Goal: Task Accomplishment & Management: Manage account settings

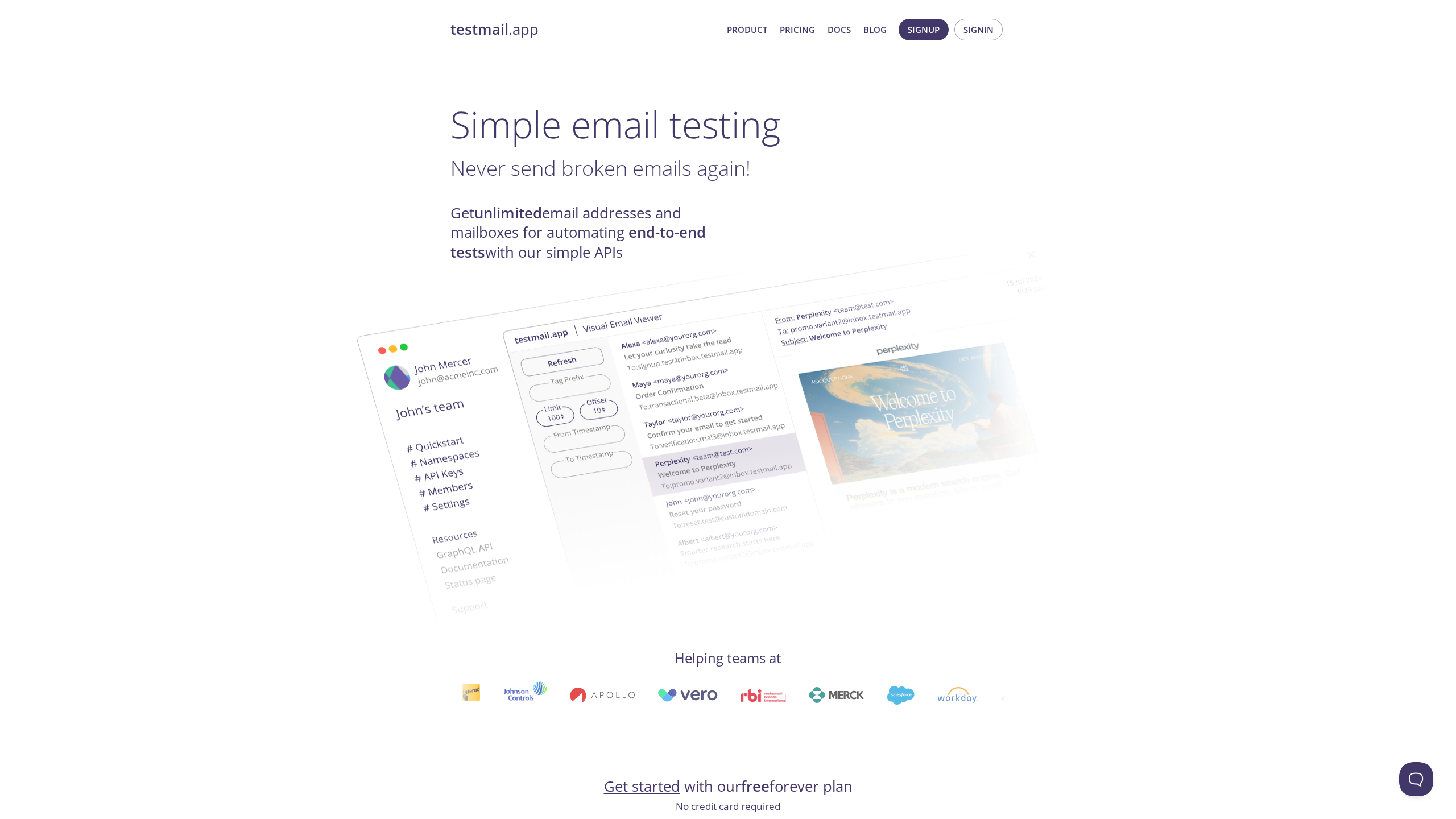
click at [970, 42] on span "Signup Signin" at bounding box center [950, 29] width 110 height 27
click at [970, 32] on span "Signin" at bounding box center [978, 29] width 30 height 15
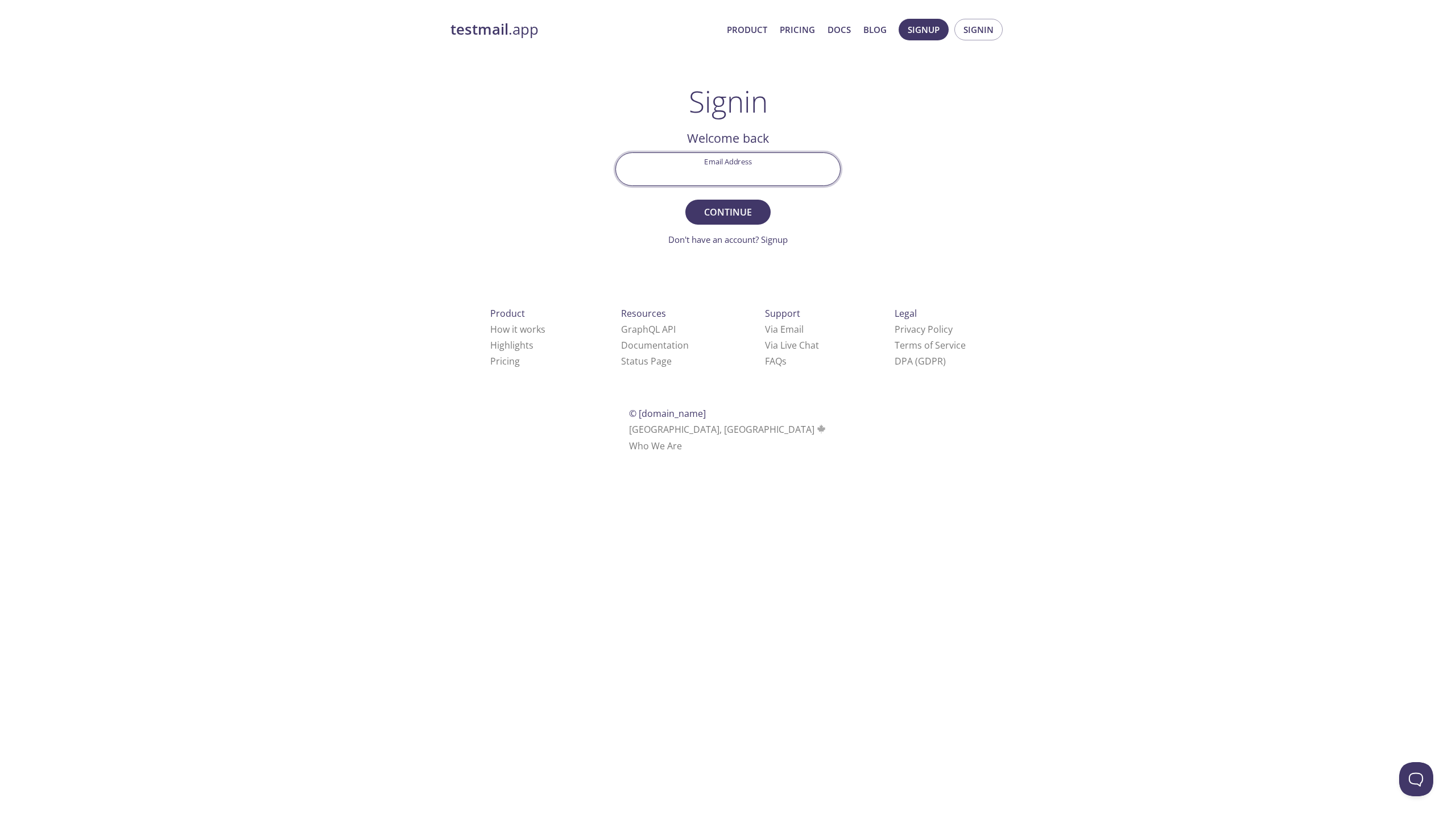
click at [762, 180] on input "Email Address" at bounding box center [728, 169] width 224 height 32
click at [682, 280] on div "Product How it works Highlights Pricing Resources GraphQL API Documentation Sta…" at bounding box center [728, 379] width 592 height 212
click at [718, 159] on input "Email Address" at bounding box center [728, 169] width 224 height 32
type input "[EMAIL_ADDRESS][DOMAIN_NAME]"
click at [729, 209] on span "Continue" at bounding box center [728, 212] width 60 height 16
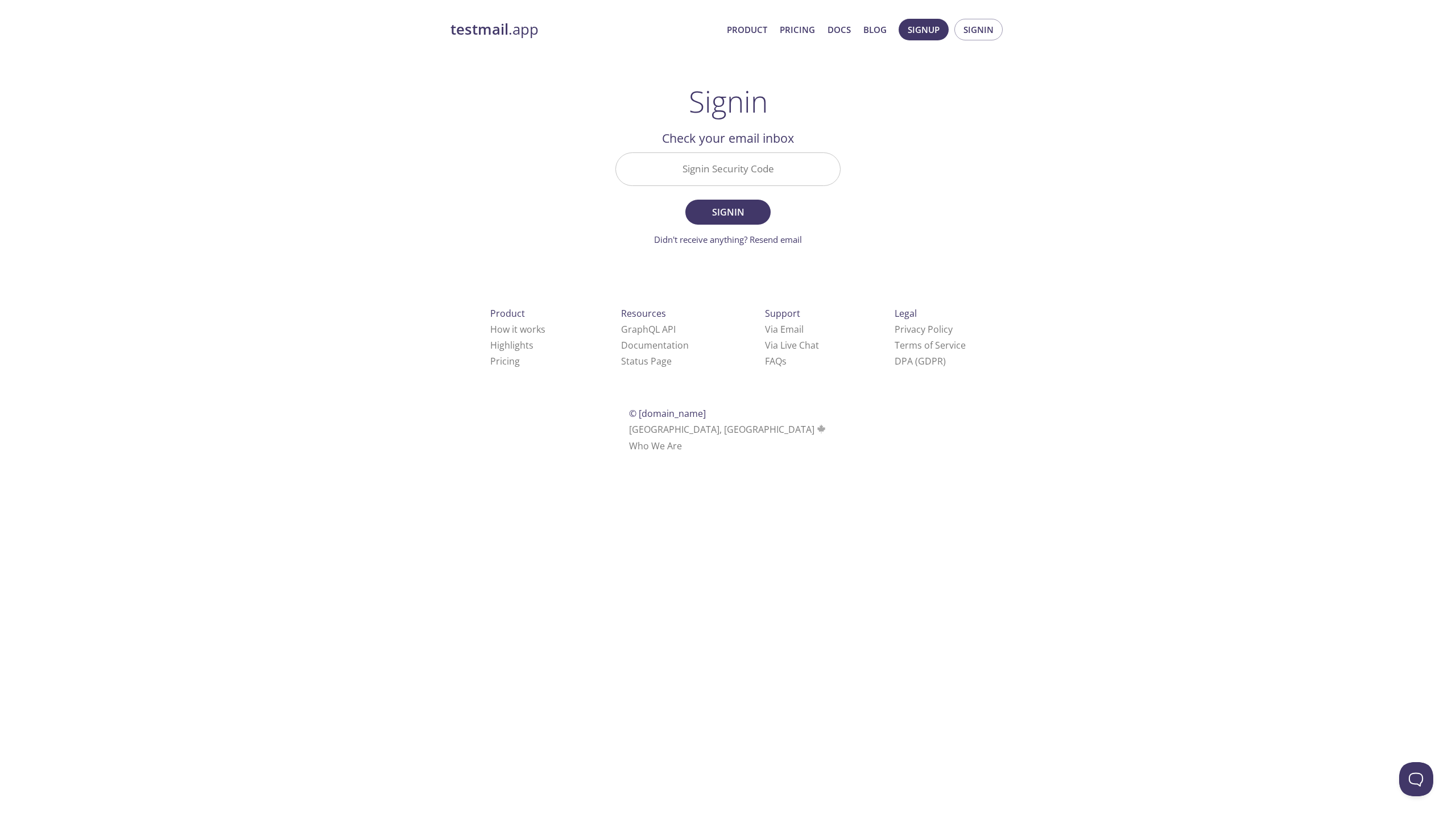
click at [700, 168] on input "Signin Security Code" at bounding box center [728, 169] width 224 height 32
click at [583, 272] on div "testmail .app Product Pricing Docs Blog Signup Signin Signin Welcome back Email…" at bounding box center [728, 248] width 583 height 474
click at [700, 160] on input "Signin Security Code" at bounding box center [728, 169] width 224 height 32
type input "8S1WDTZ"
click at [745, 209] on span "Signin" at bounding box center [728, 212] width 60 height 16
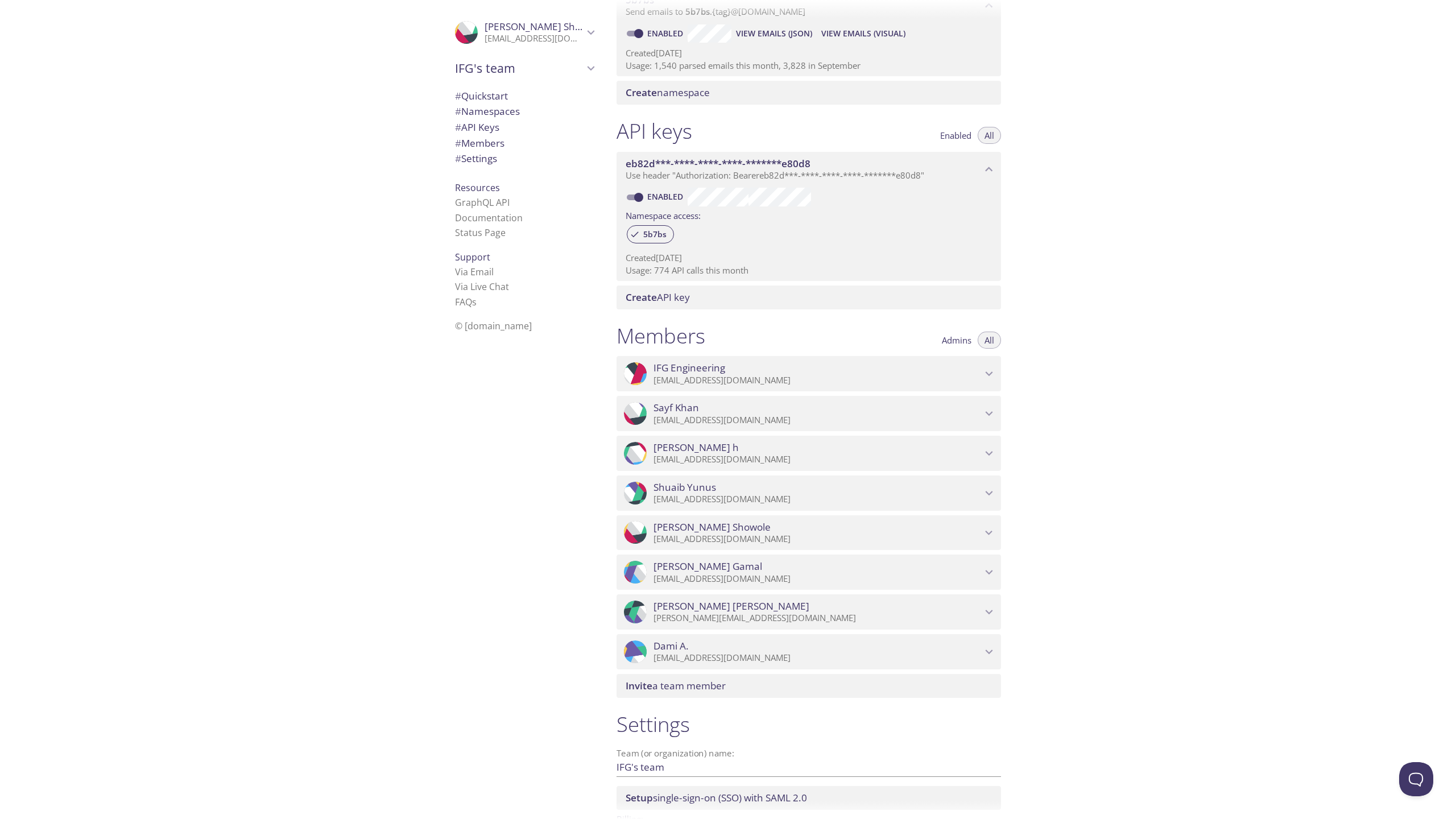
scroll to position [282, 0]
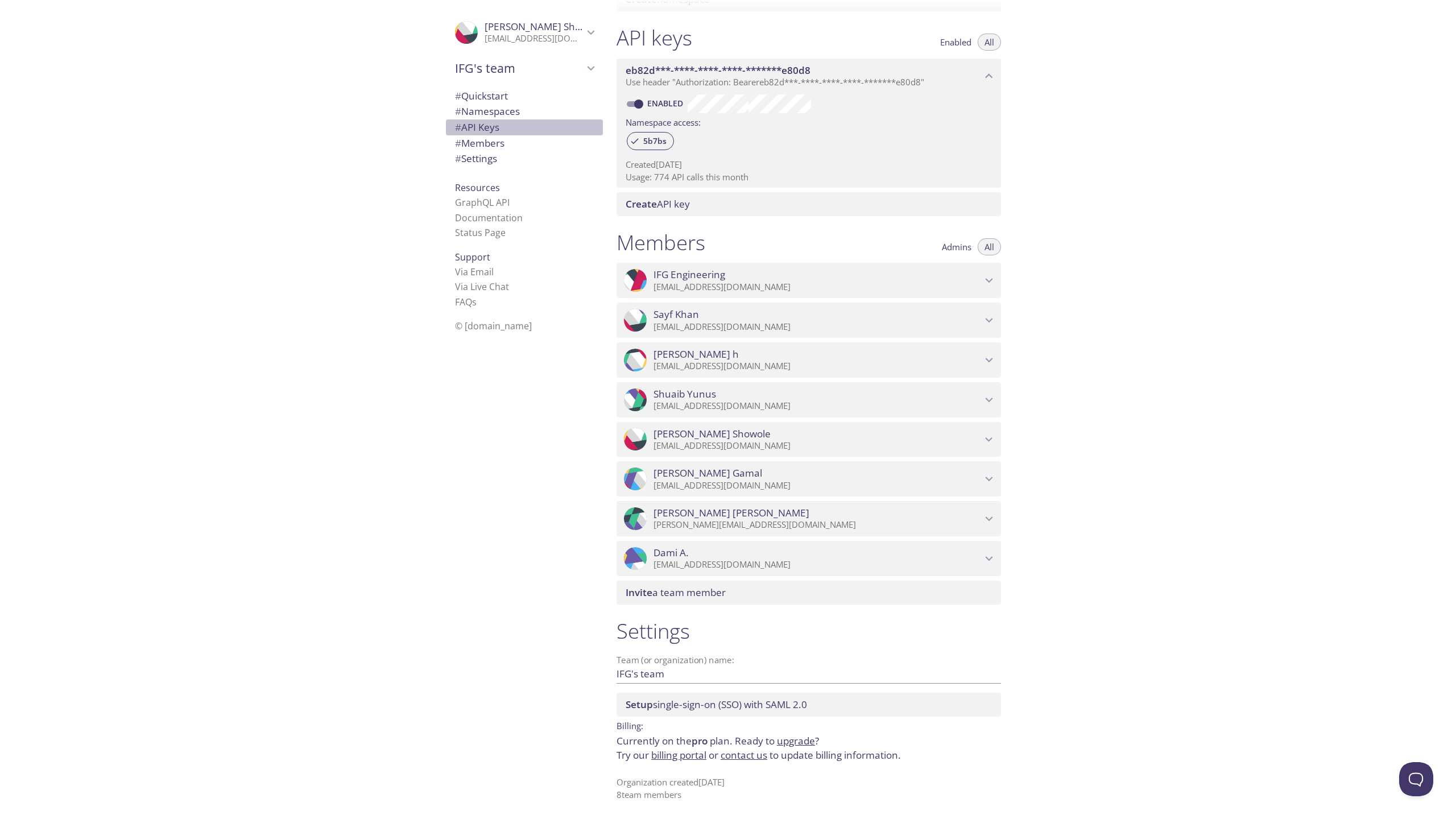
click at [490, 121] on span "# API Keys" at bounding box center [477, 127] width 44 height 13
click at [489, 107] on span "# Namespaces" at bounding box center [487, 111] width 65 height 13
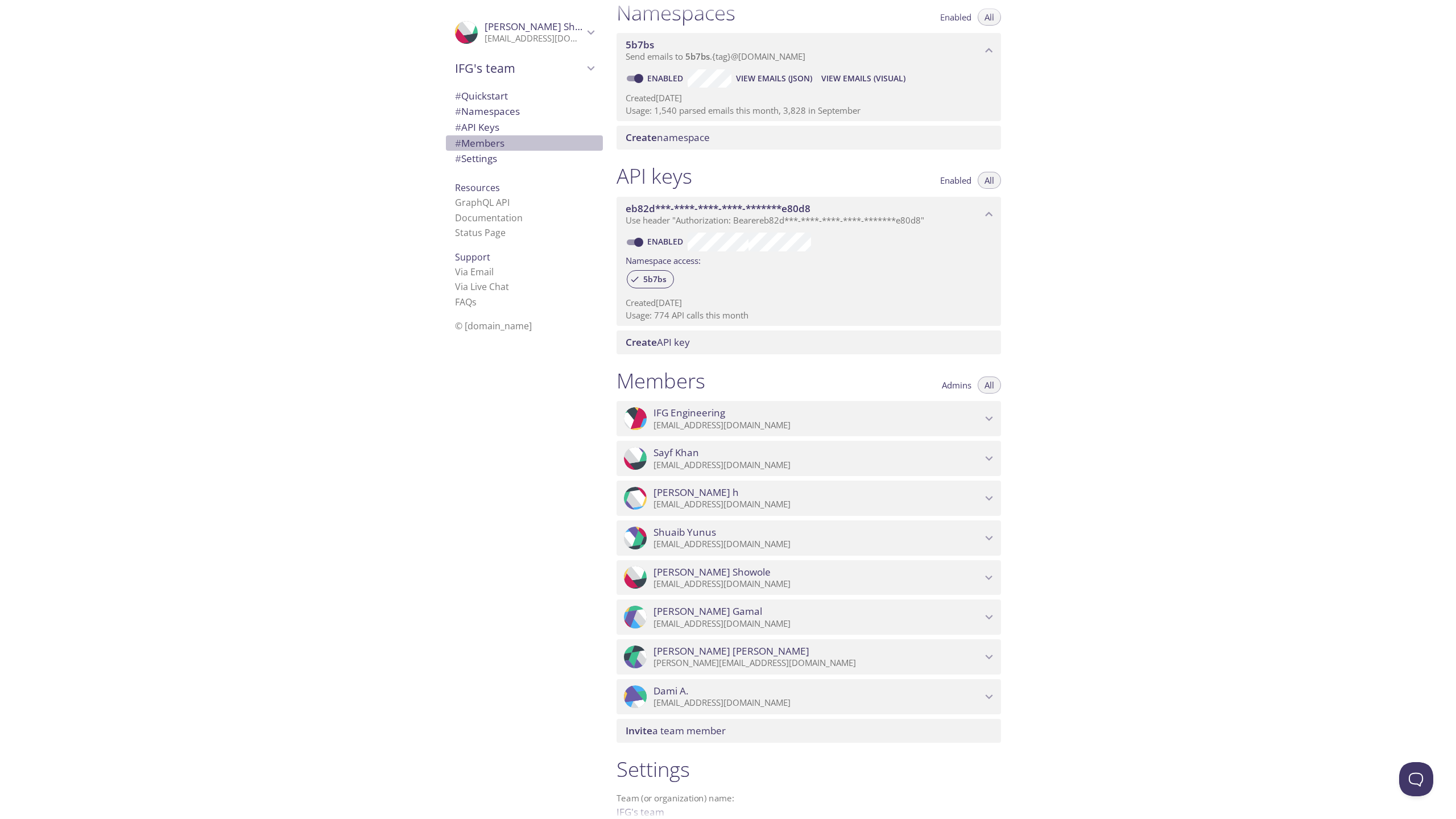
click at [494, 142] on span "# Members" at bounding box center [479, 143] width 49 height 13
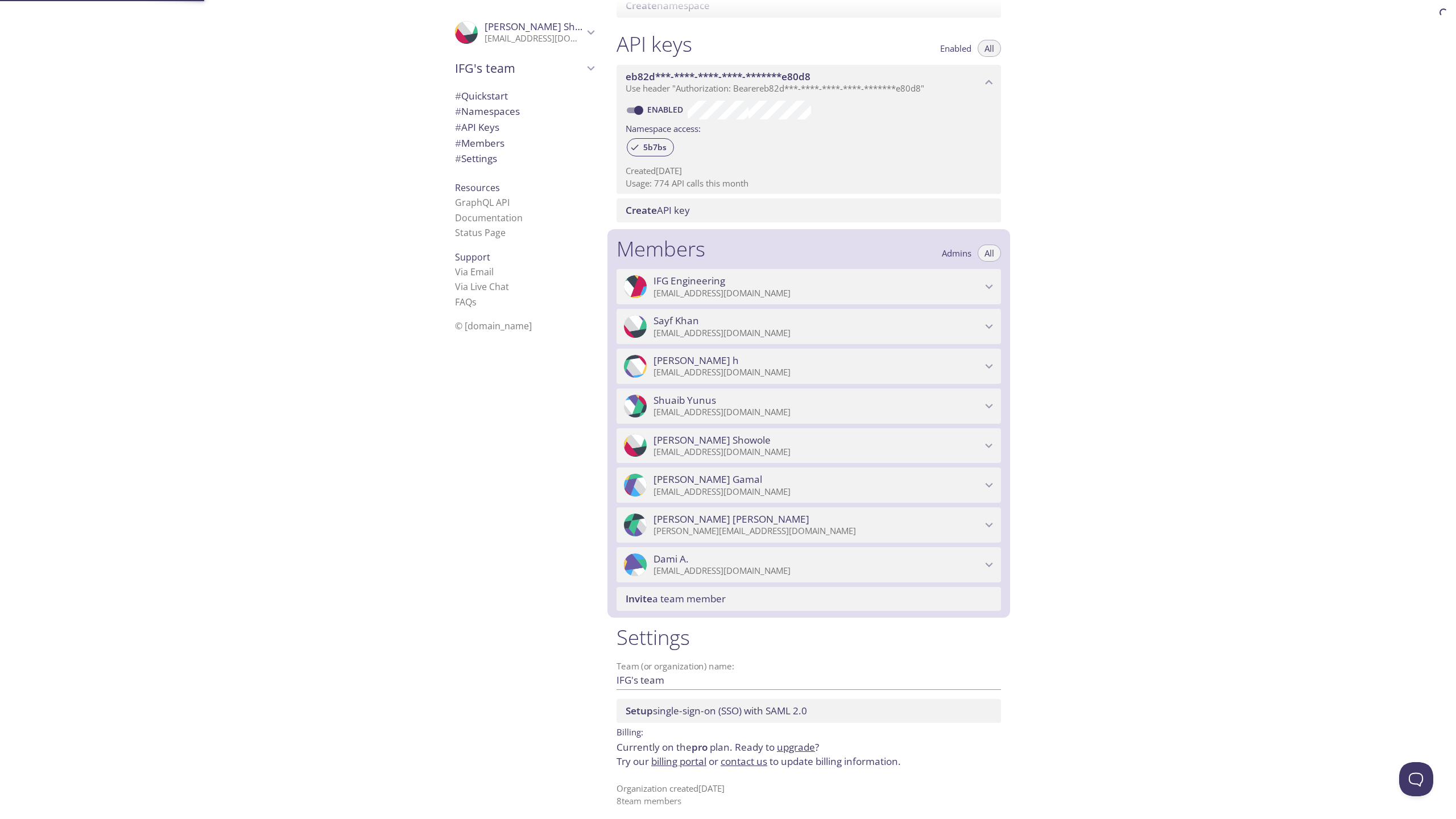
scroll to position [282, 0]
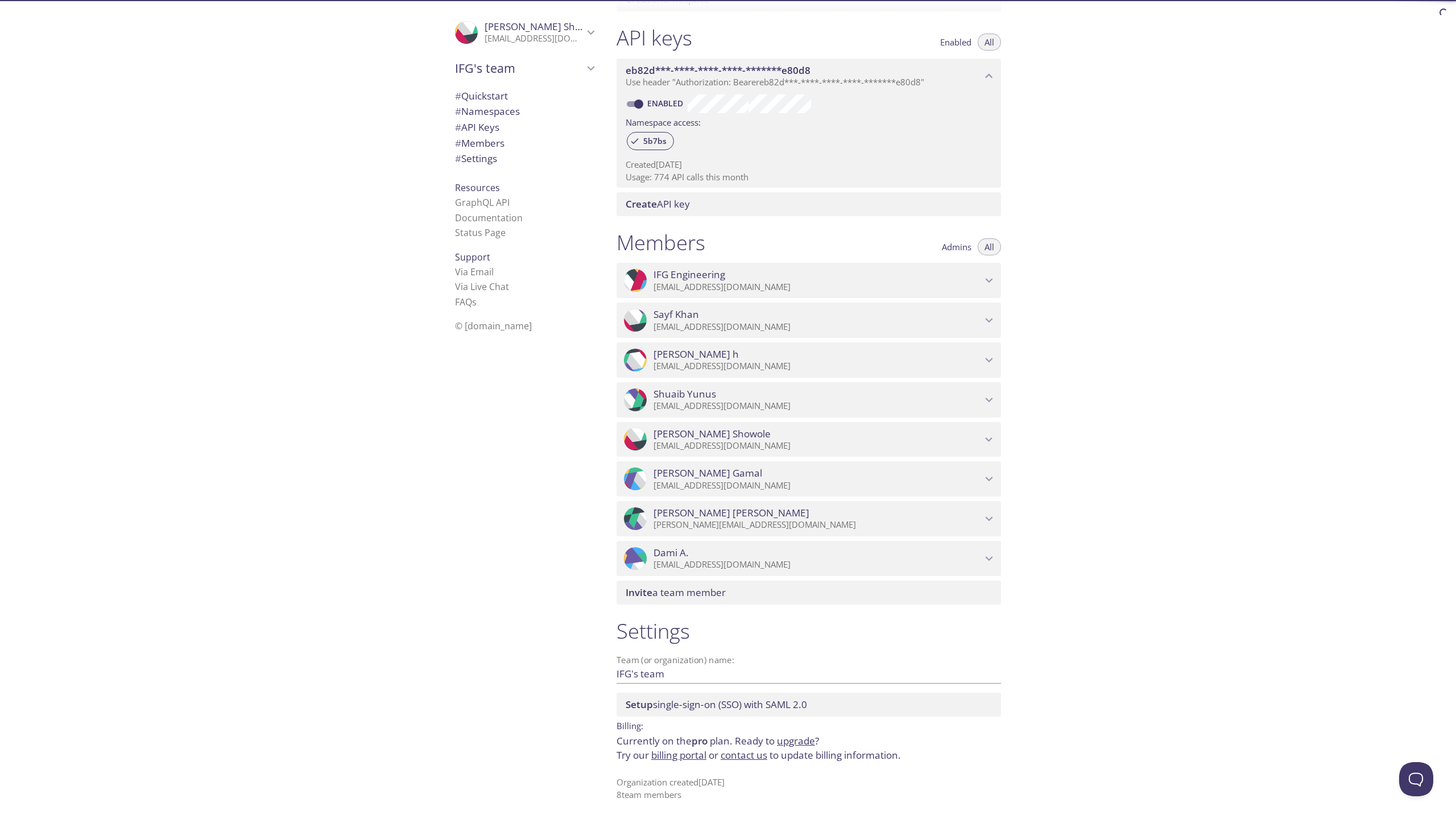
click at [493, 161] on span "# Settings" at bounding box center [476, 158] width 42 height 13
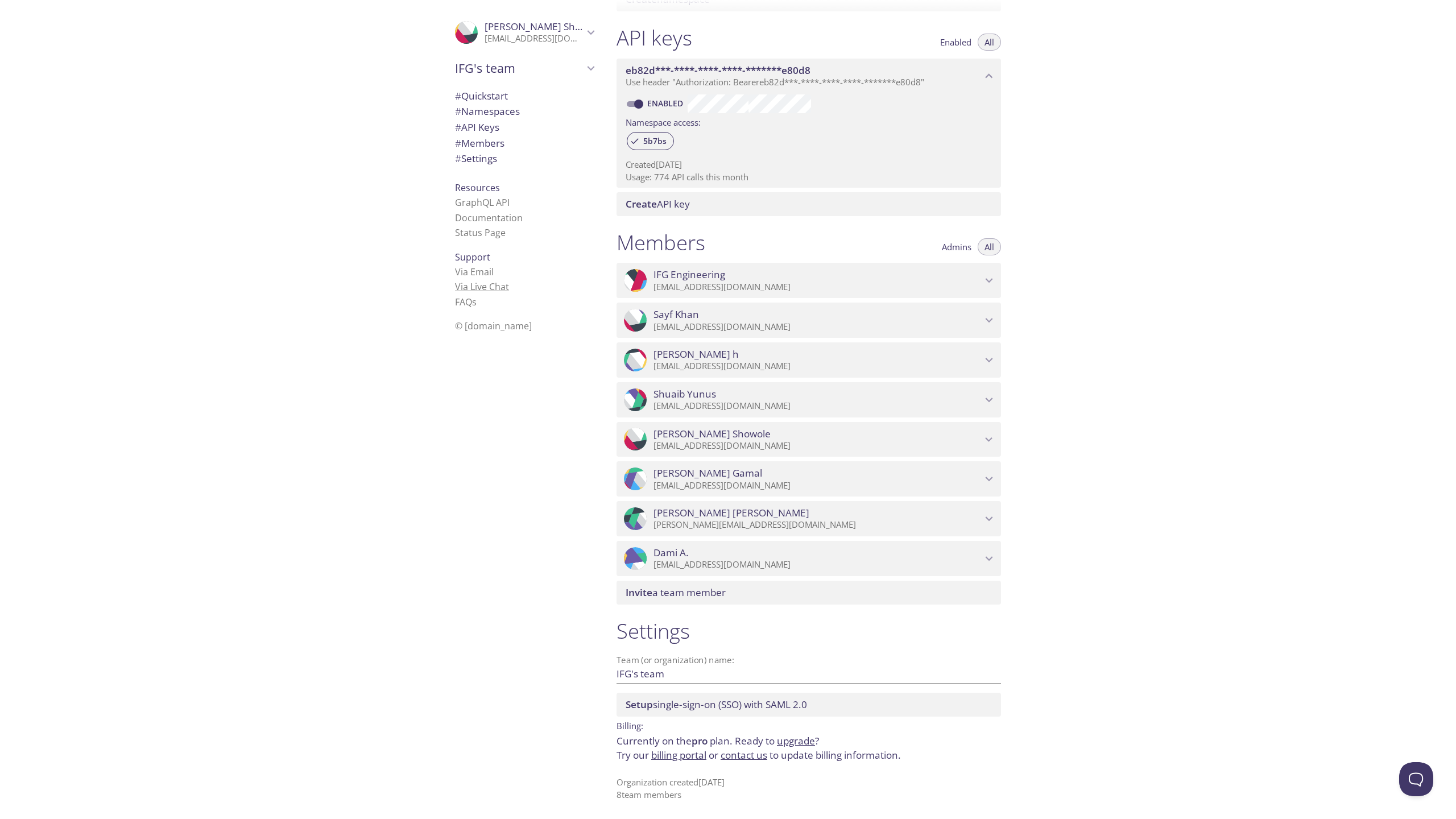
click at [480, 289] on link "Via Live Chat" at bounding box center [481, 287] width 54 height 13
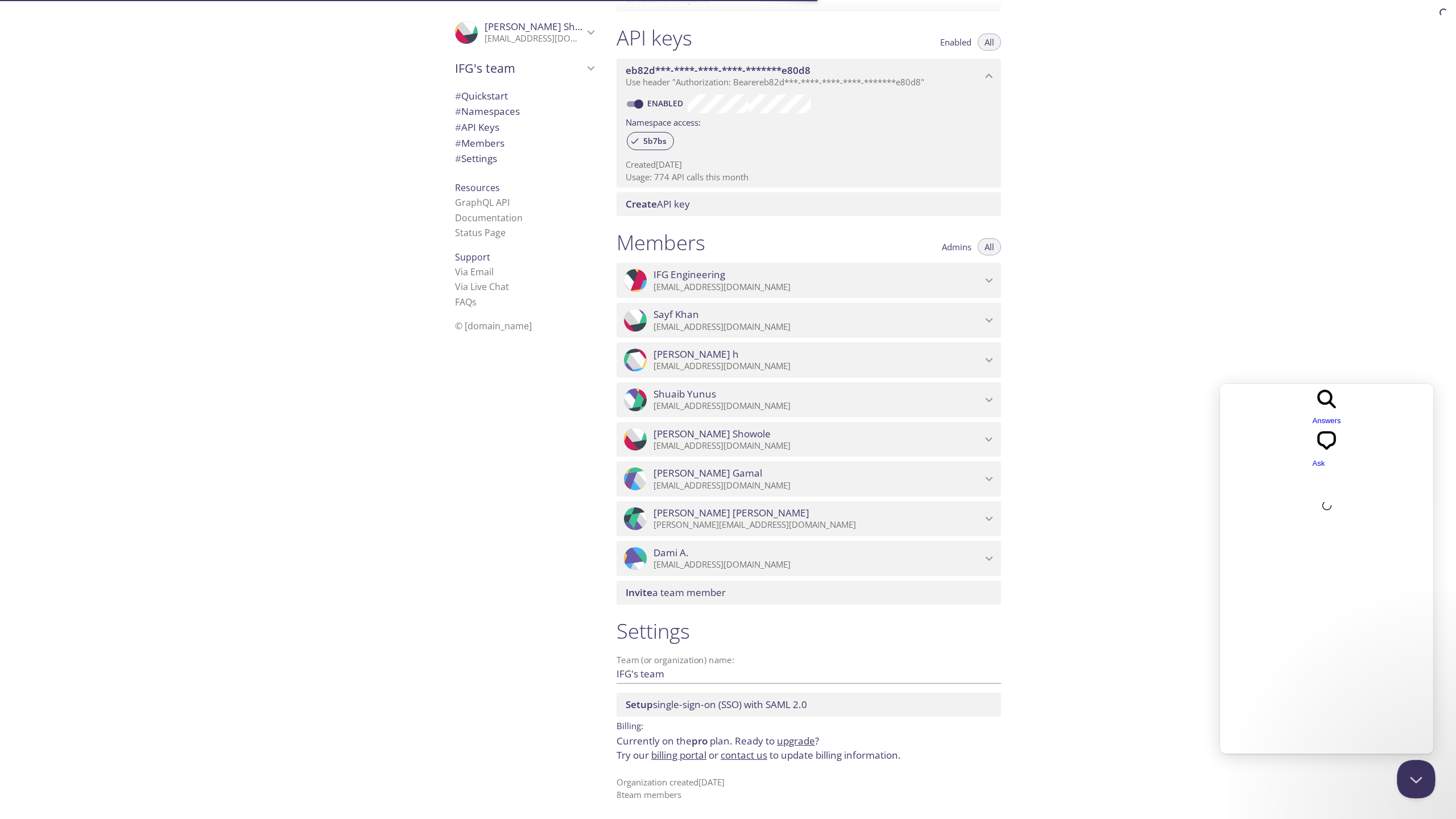
click at [1420, 778] on button "Close Beacon popover" at bounding box center [1414, 777] width 34 height 34
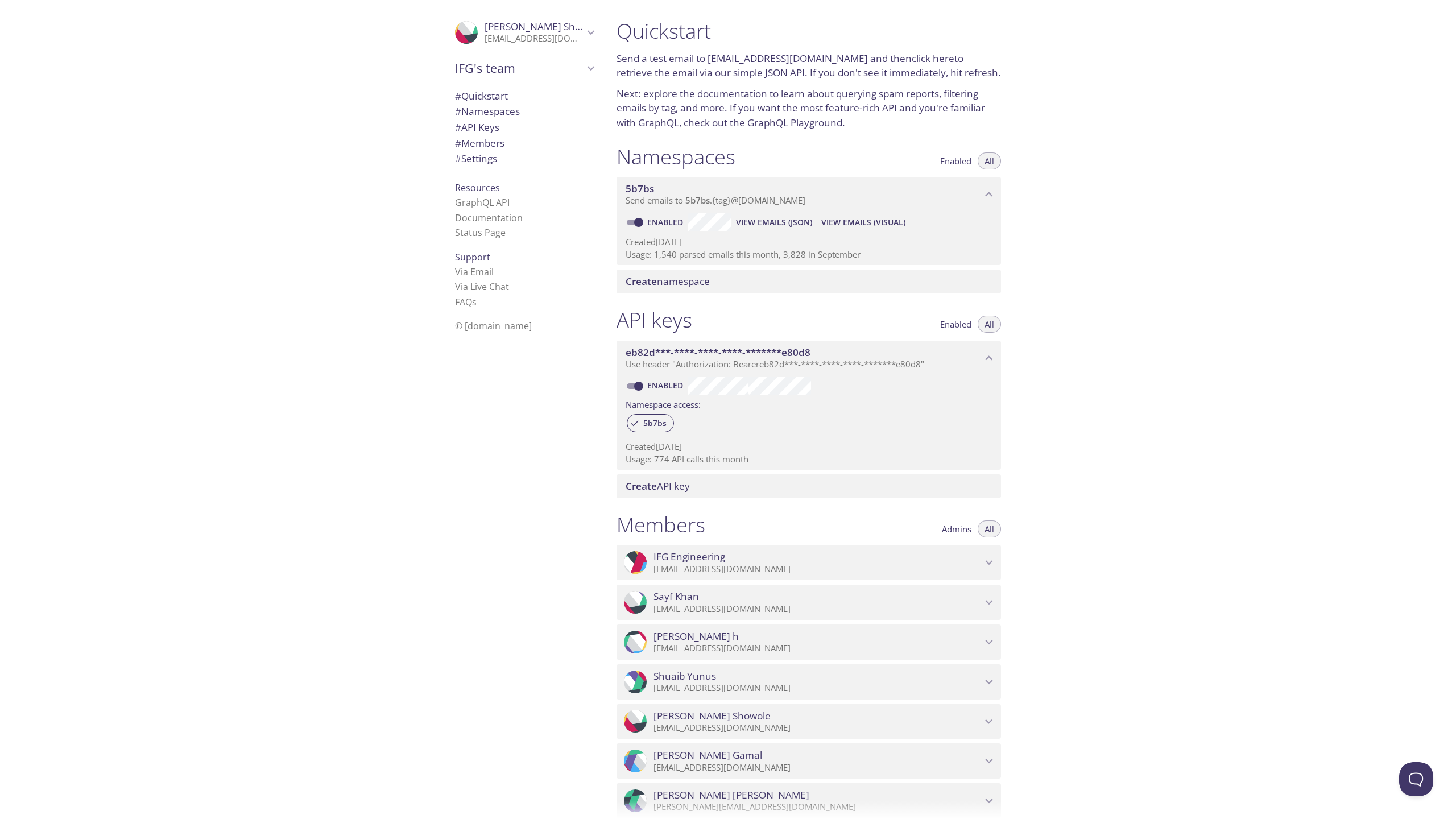
click at [481, 237] on link "Status Page" at bounding box center [480, 232] width 51 height 13
click at [489, 199] on link "GraphQL API" at bounding box center [482, 203] width 54 height 13
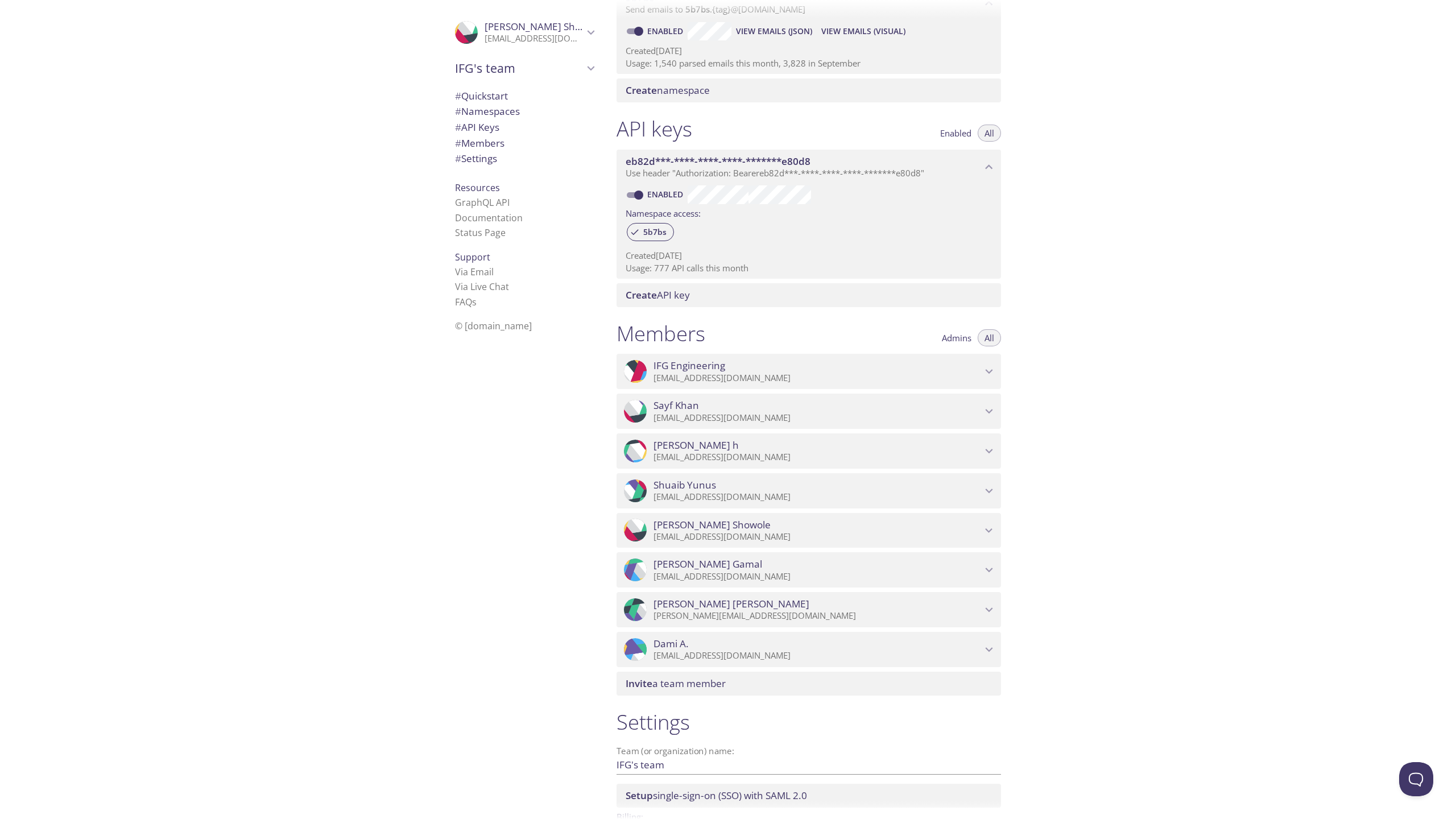
scroll to position [282, 0]
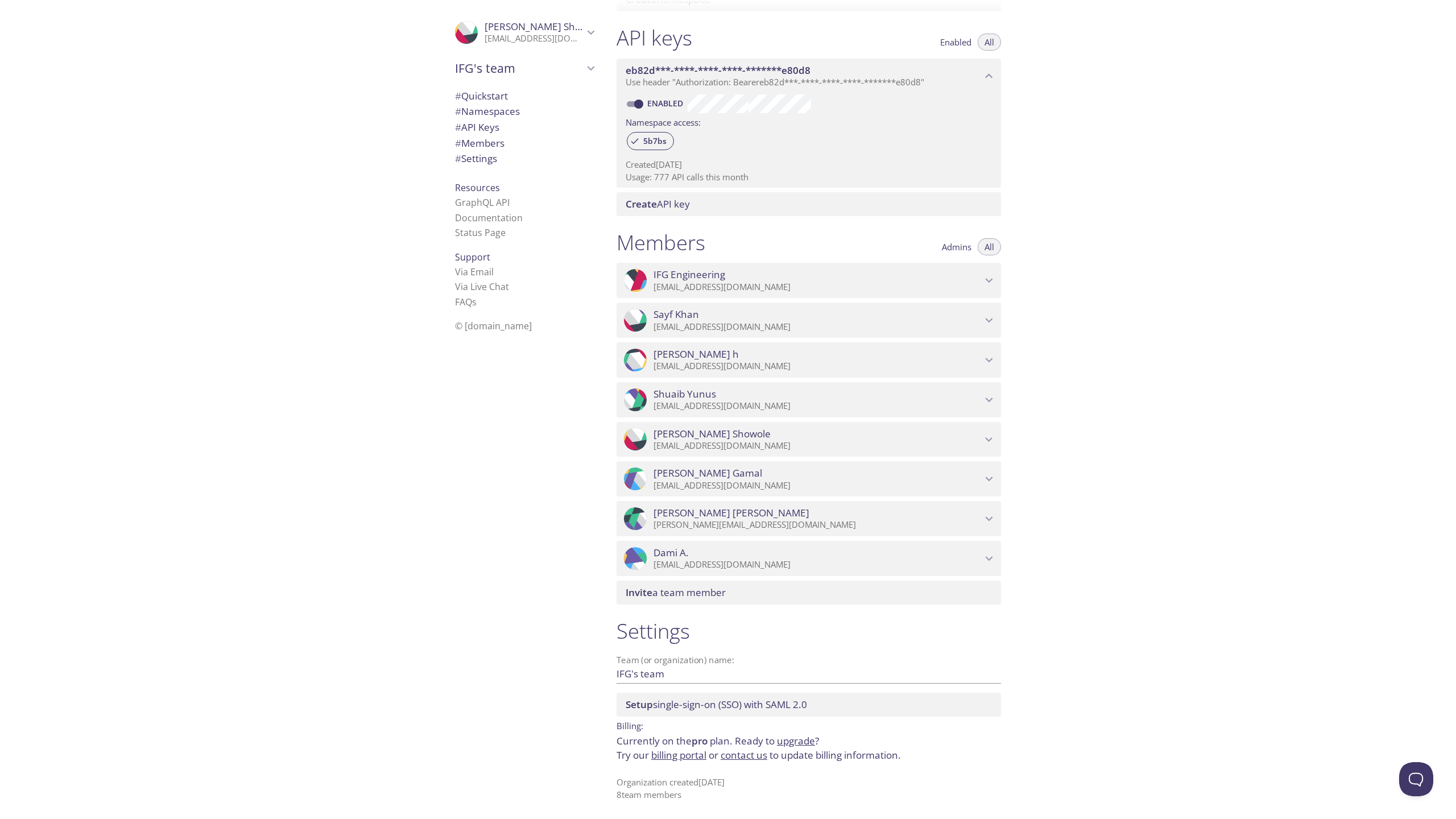
click at [488, 141] on span "# Members" at bounding box center [479, 143] width 49 height 13
click at [497, 84] on div "IFG's team [PERSON_NAME]'s team Create new team" at bounding box center [524, 69] width 157 height 32
click at [497, 94] on span "# Quickstart" at bounding box center [481, 96] width 53 height 13
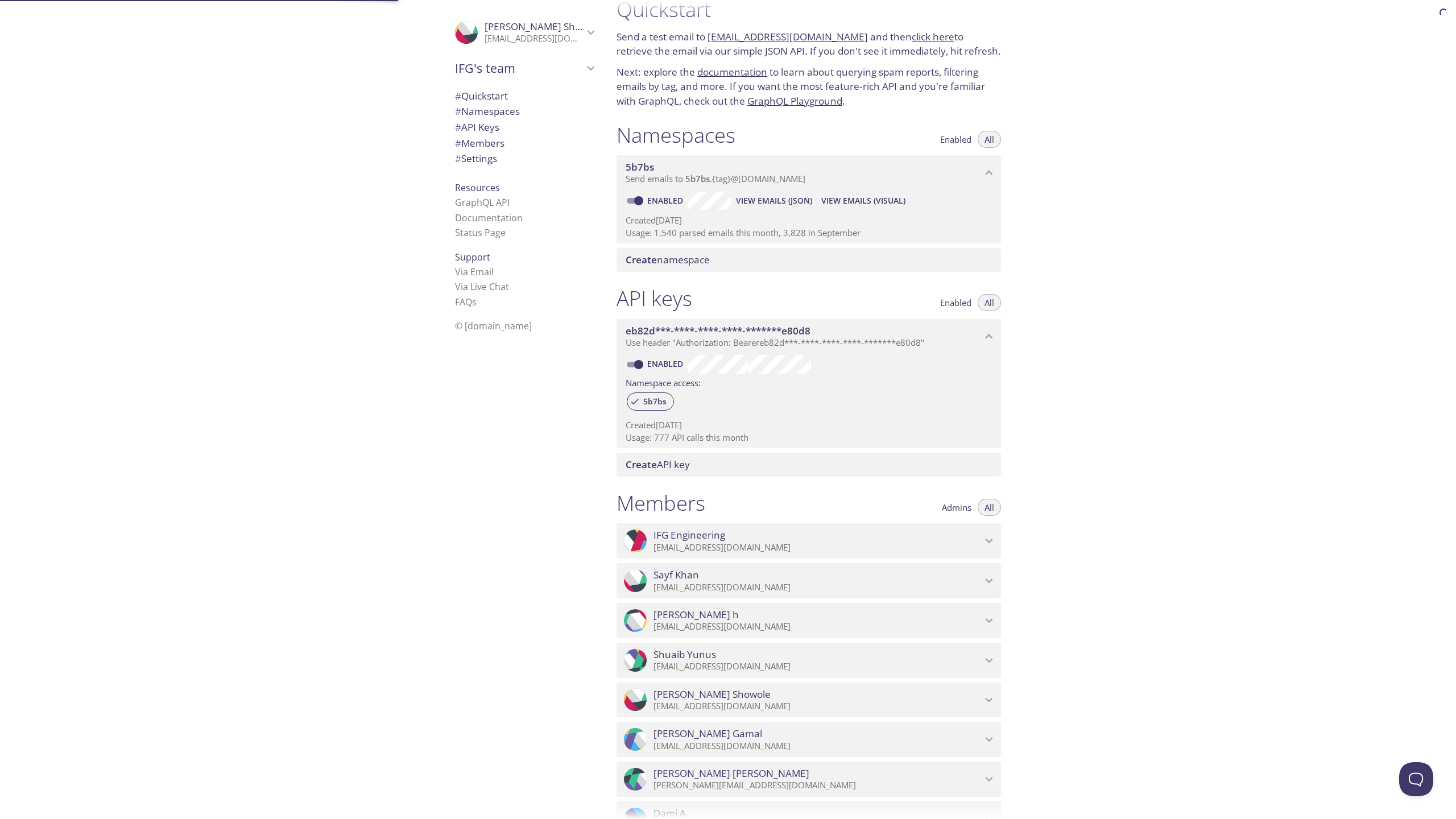
scroll to position [18, 0]
click at [490, 163] on span "# Settings" at bounding box center [476, 158] width 42 height 13
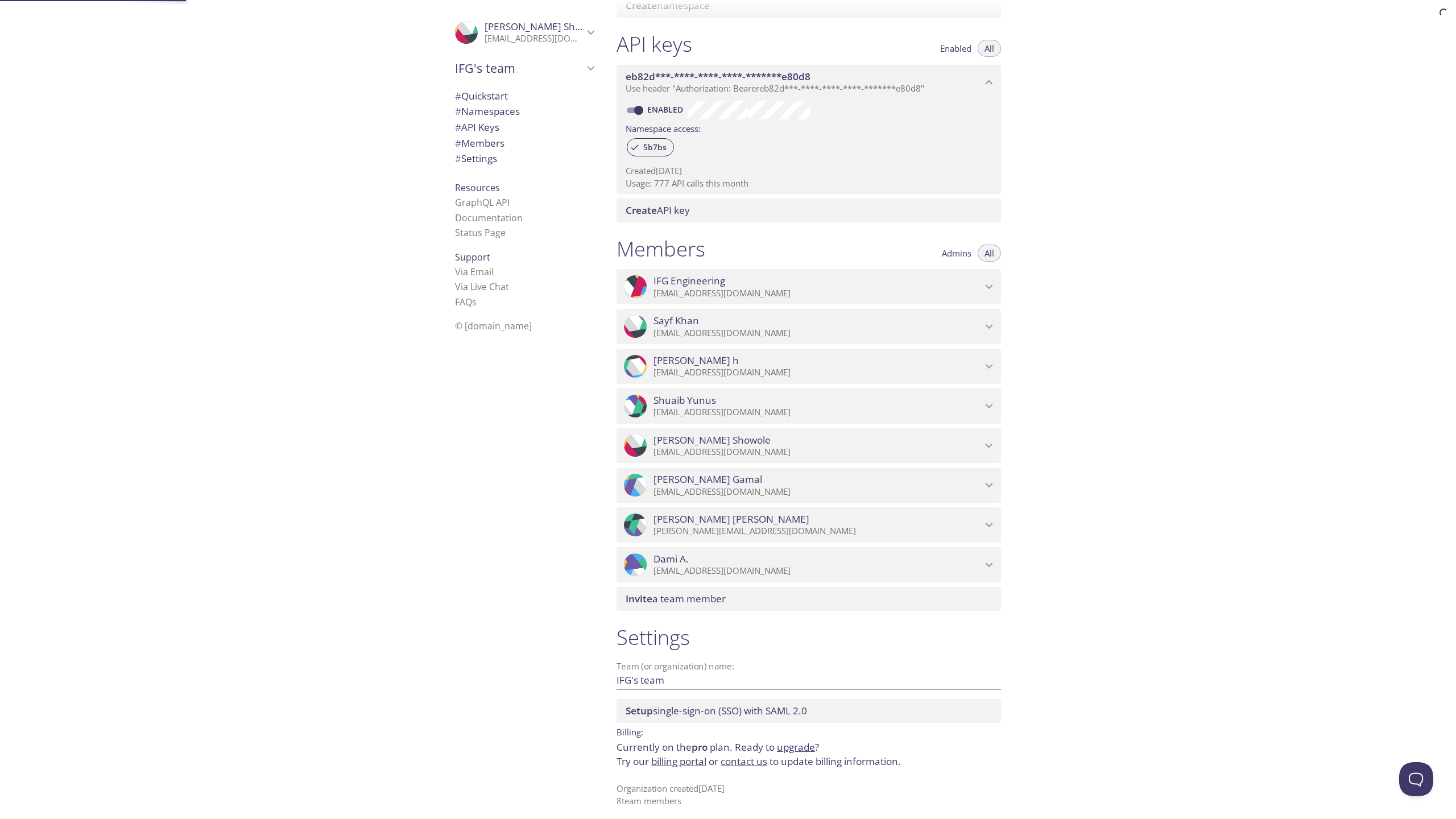
scroll to position [282, 0]
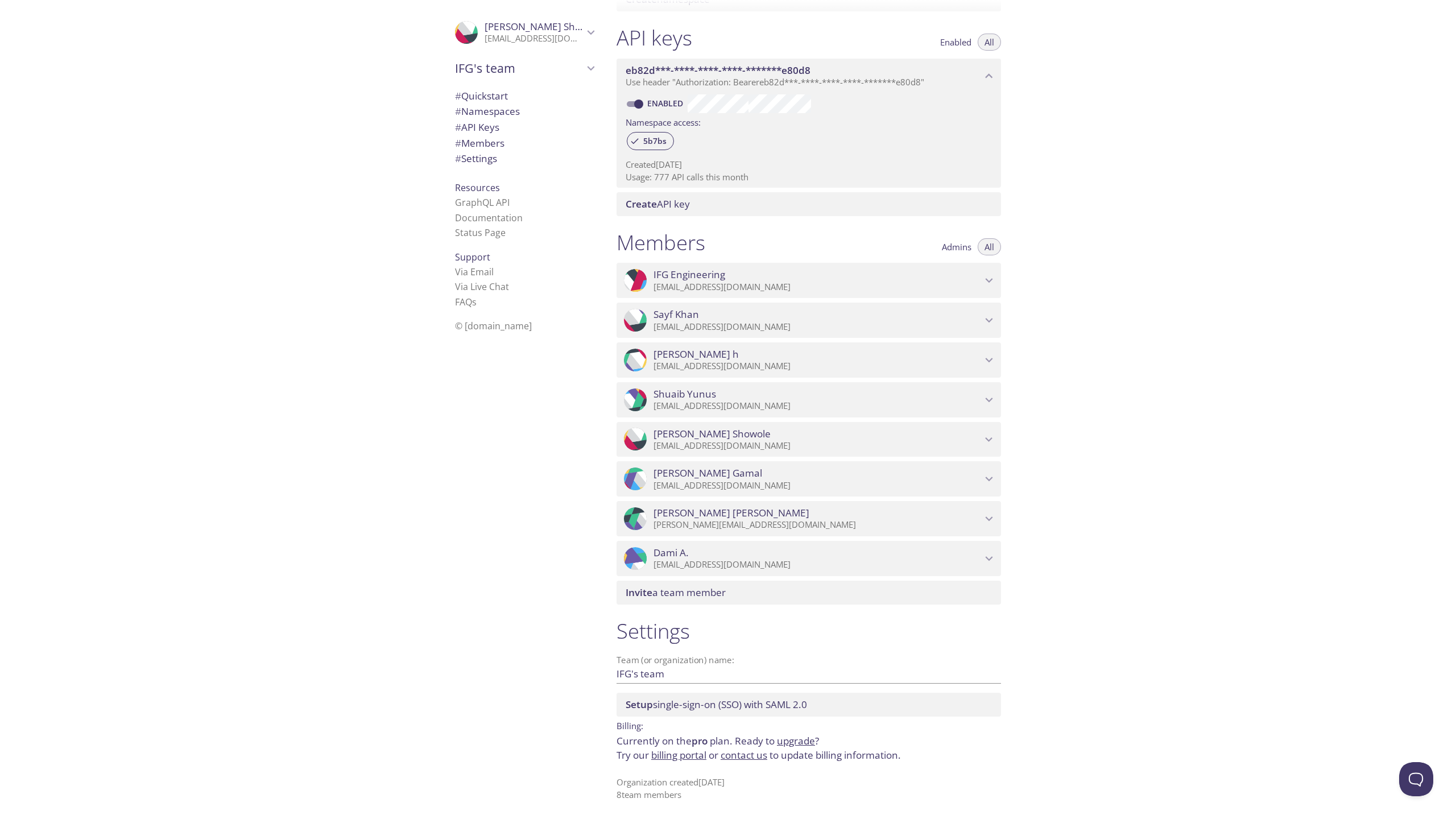
click at [990, 79] on icon "eb82d***-****-****-****-*******e80d8 API key" at bounding box center [989, 76] width 15 height 15
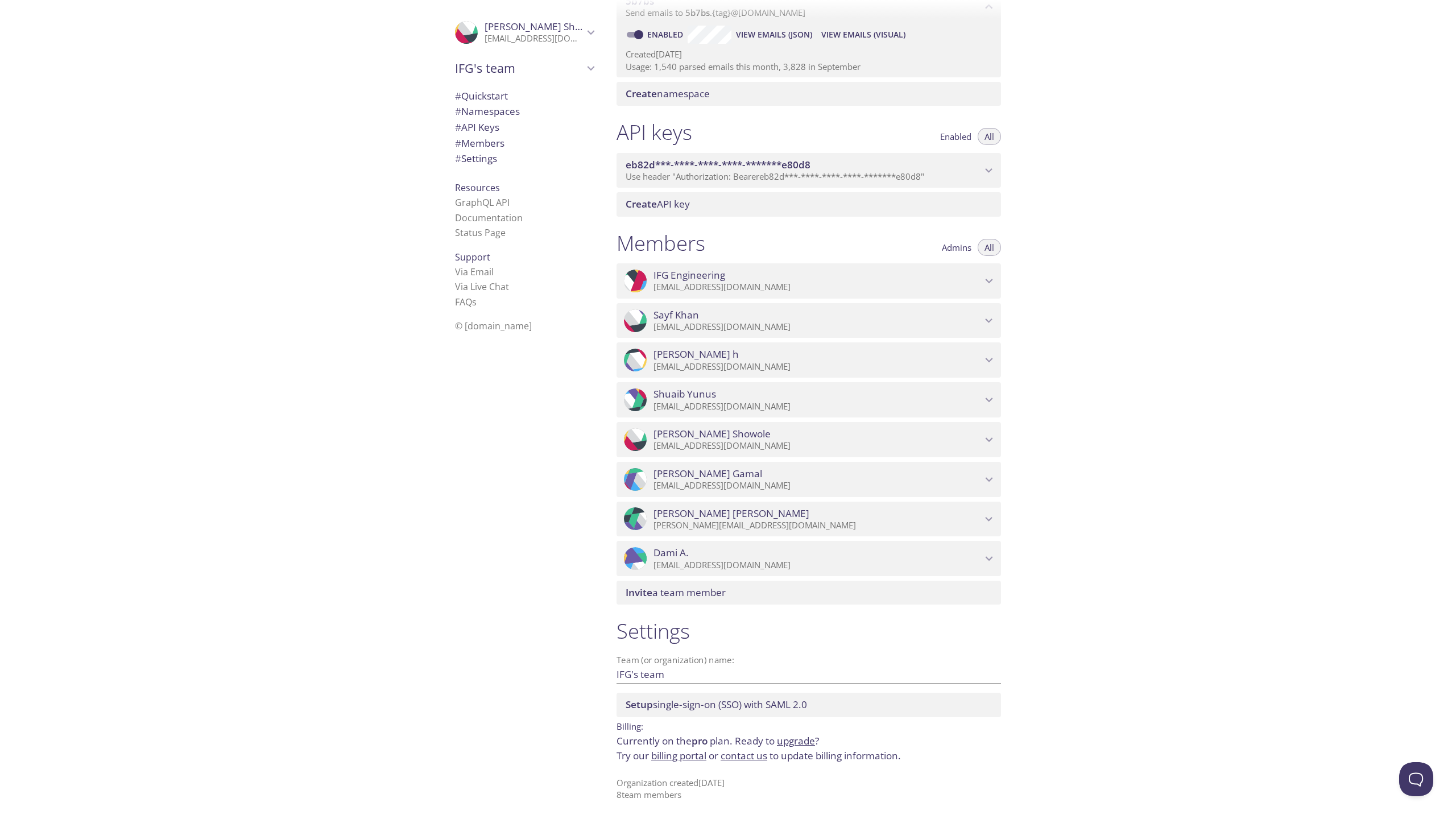
scroll to position [187, 0]
click at [951, 167] on span "eb82d***-****-****-****-*******e80d8" at bounding box center [804, 165] width 356 height 13
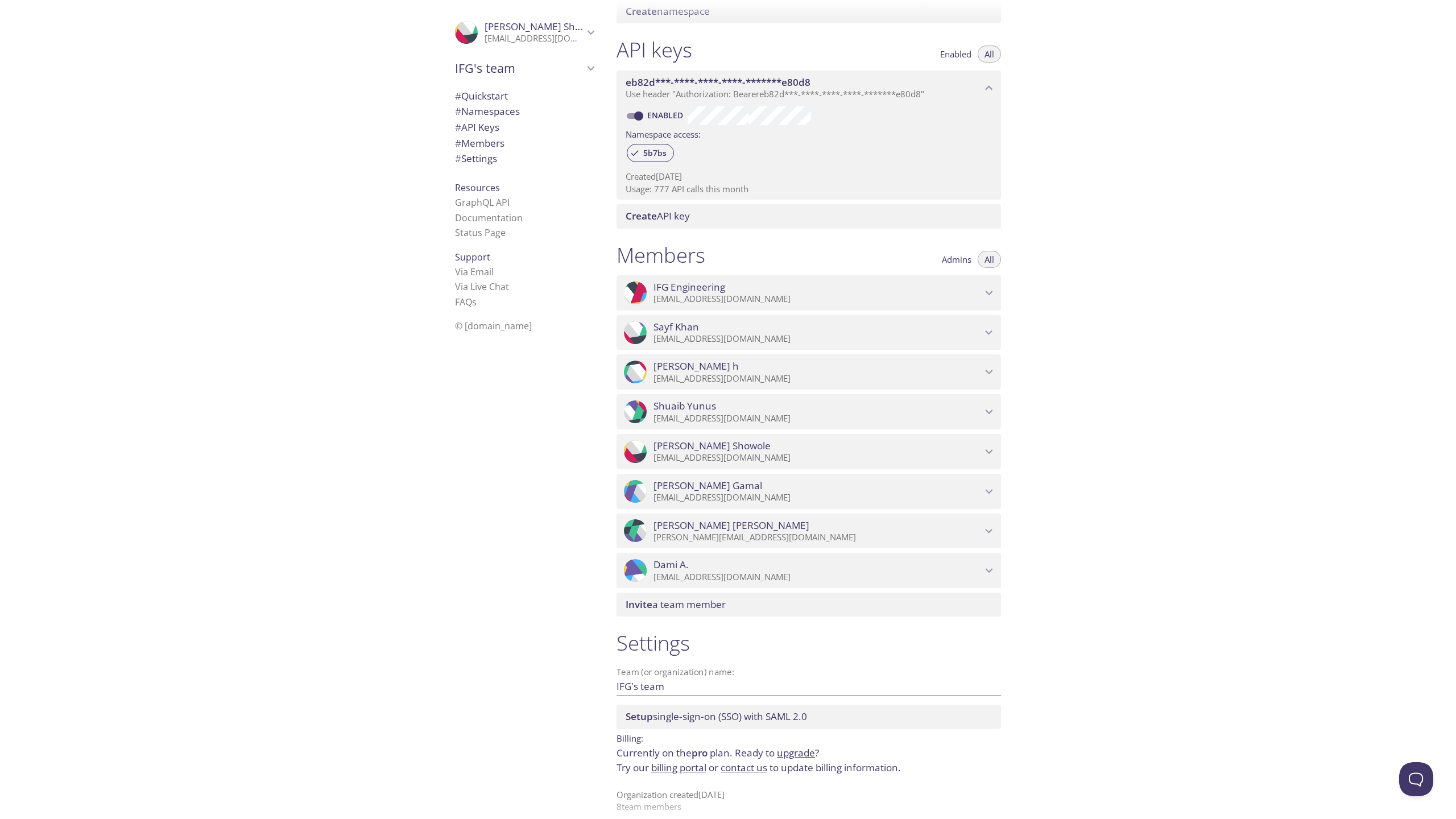
scroll to position [282, 0]
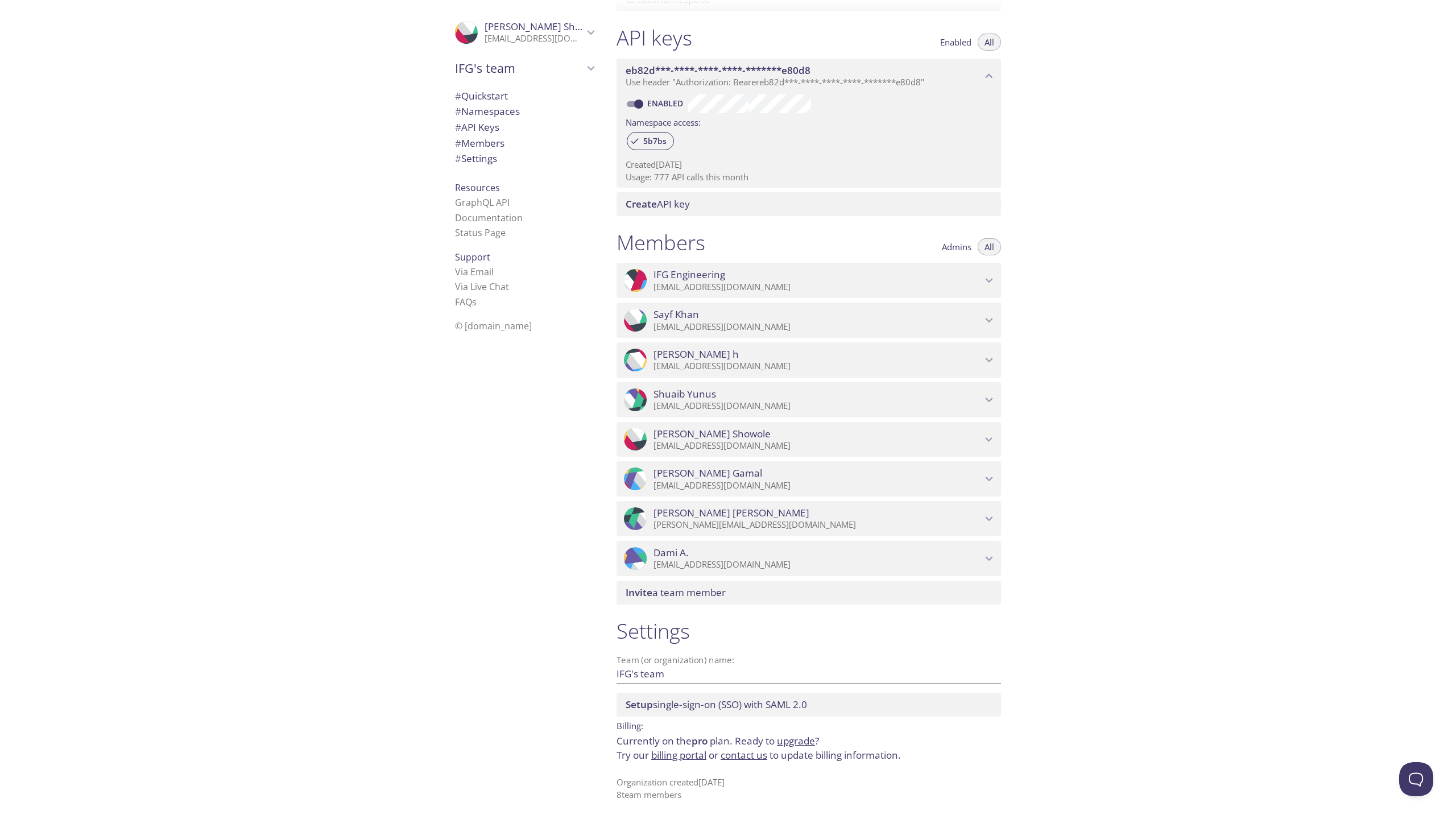
click at [555, 22] on span "Mubarak Showole" at bounding box center [543, 26] width 117 height 13
click at [518, 65] on span "User Settings" at bounding box center [524, 63] width 139 height 15
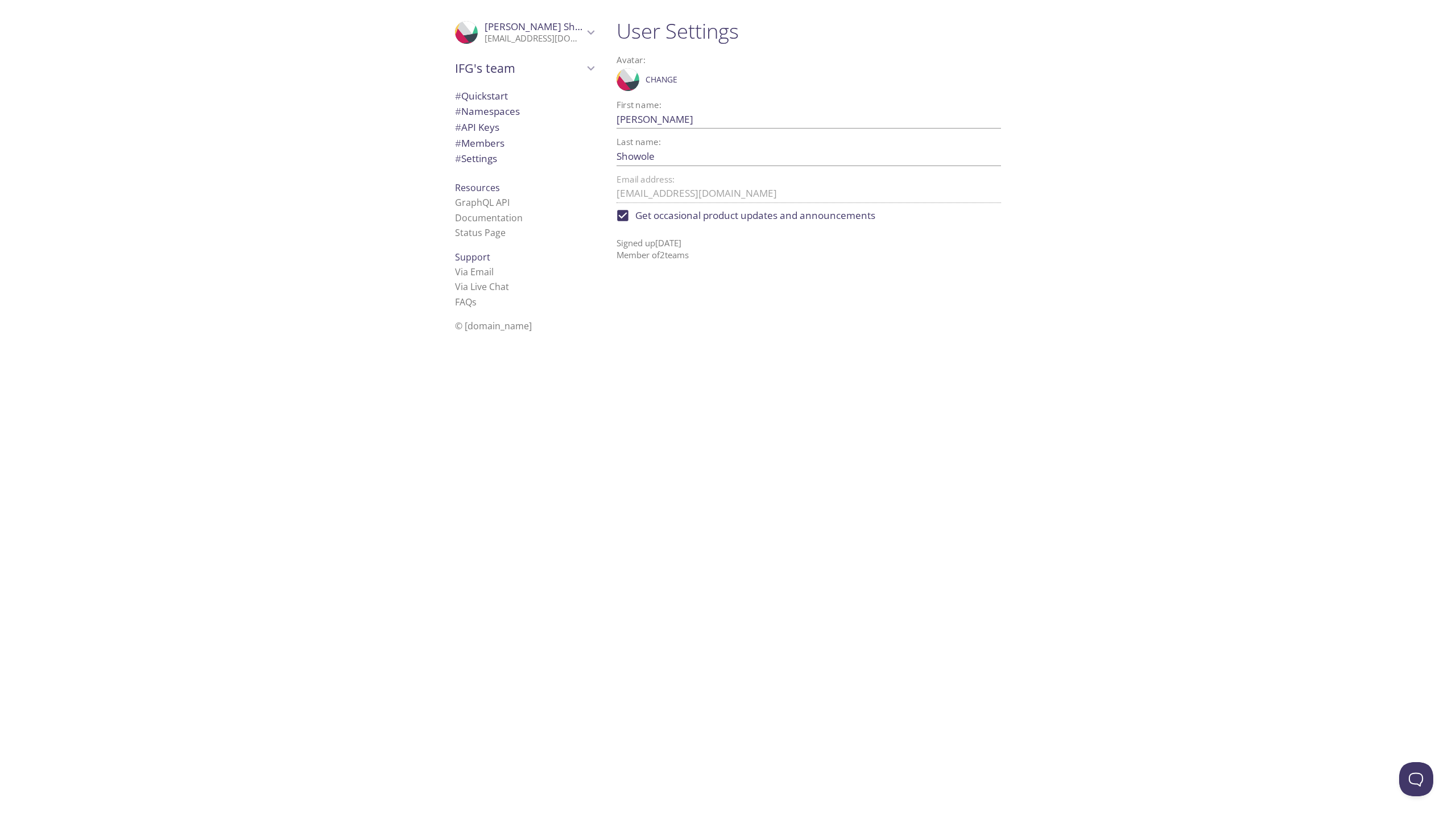
click at [581, 35] on p "[EMAIL_ADDRESS][DOMAIN_NAME]" at bounding box center [534, 39] width 99 height 11
click at [400, 151] on div ".cls-1 { fill: #6d5ca8; } .cls-2 { fill: #3fc191; } .cls-3 { fill: #3b4752; } .…" at bounding box center [303, 409] width 607 height 819
click at [499, 128] on div "IFG's team" at bounding box center [524, 118] width 157 height 30
click at [498, 98] on span "[PERSON_NAME]'s team" at bounding box center [524, 94] width 139 height 15
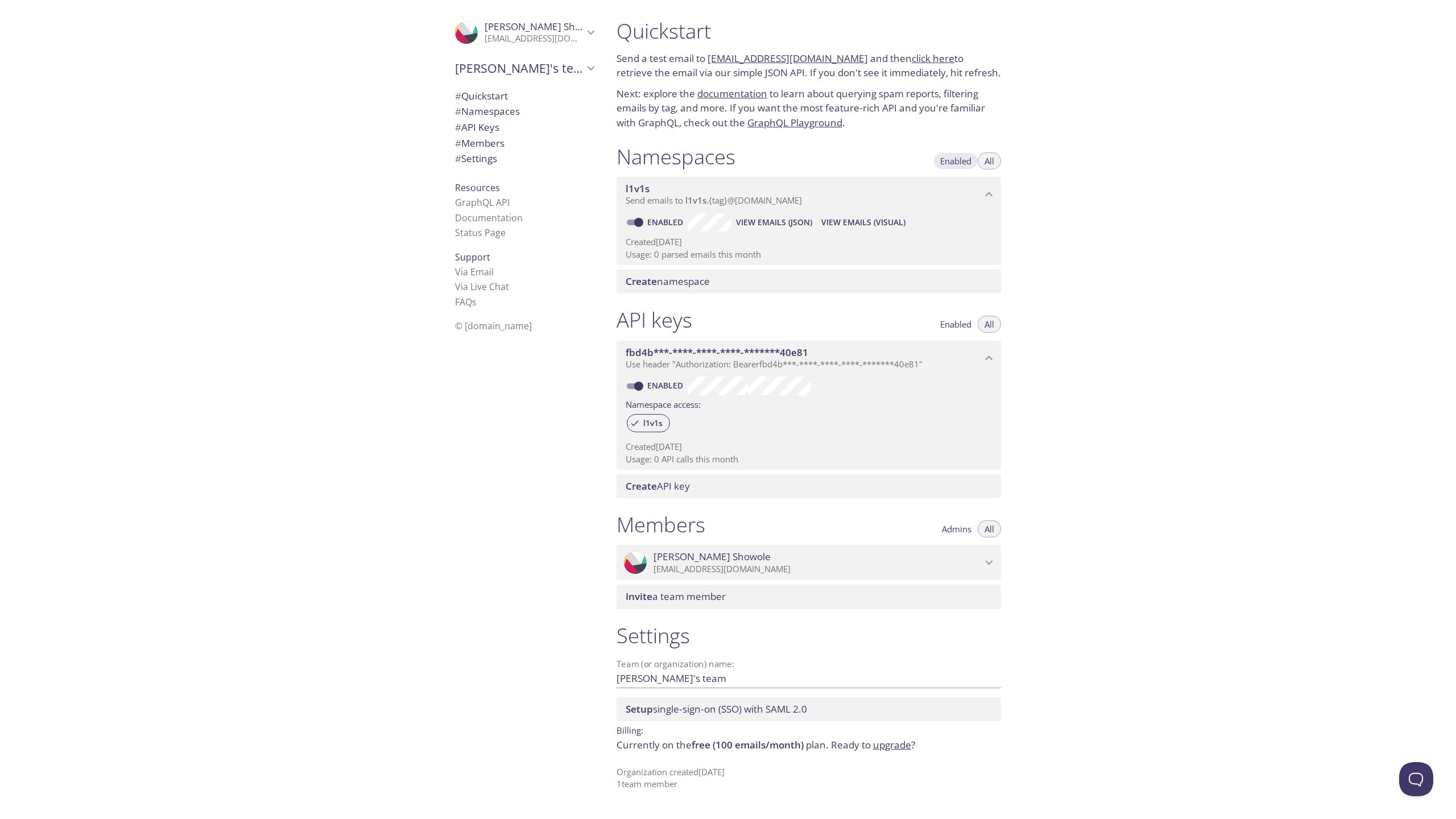
click at [963, 161] on span "Enabled" at bounding box center [955, 161] width 31 height 0
click at [994, 162] on button "All" at bounding box center [989, 161] width 23 height 17
click at [515, 73] on span "[PERSON_NAME]'s team" at bounding box center [519, 68] width 129 height 16
click at [499, 94] on span "IFG's team" at bounding box center [524, 94] width 139 height 15
type input "IFG's team"
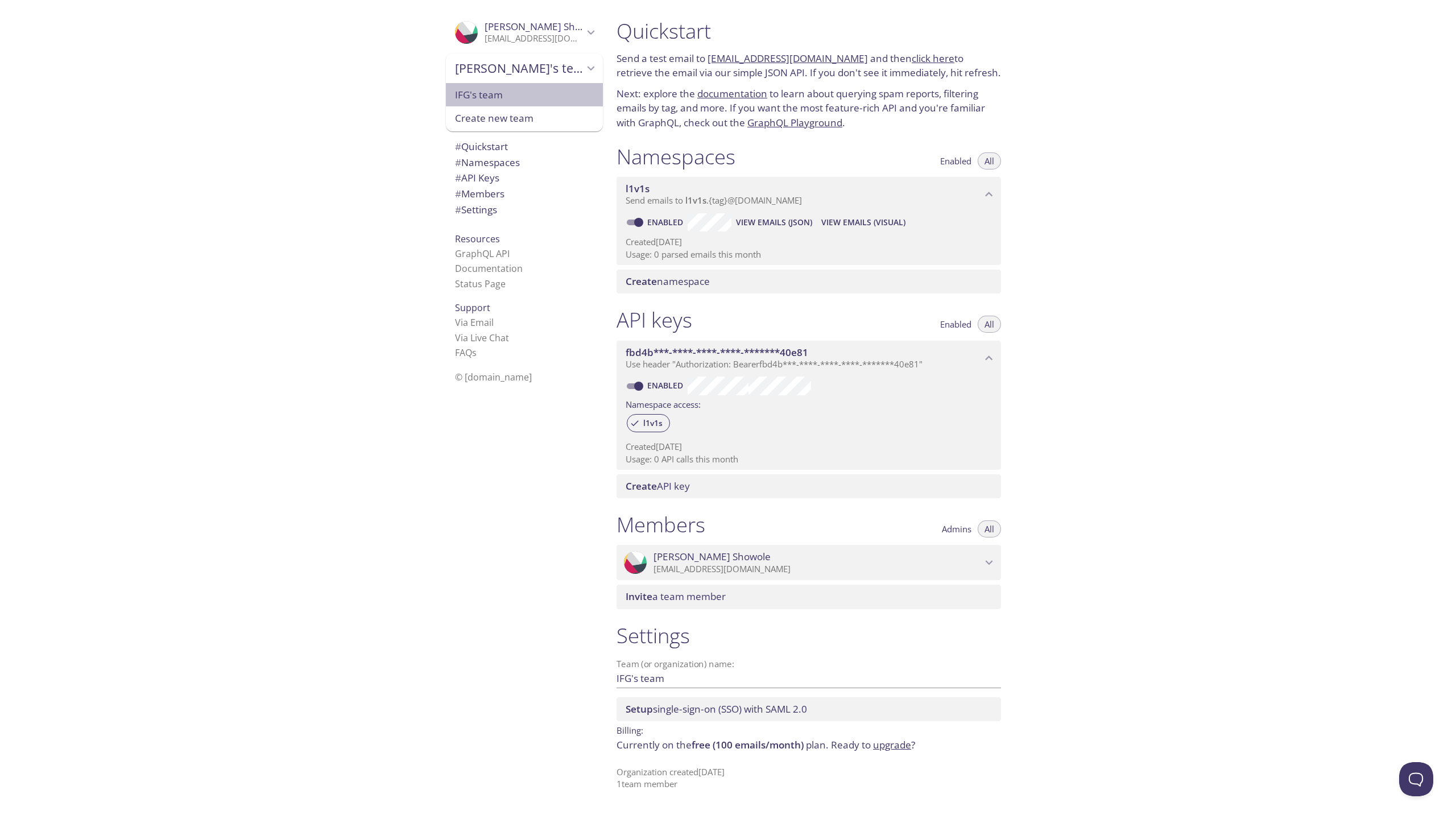
scroll to position [18, 0]
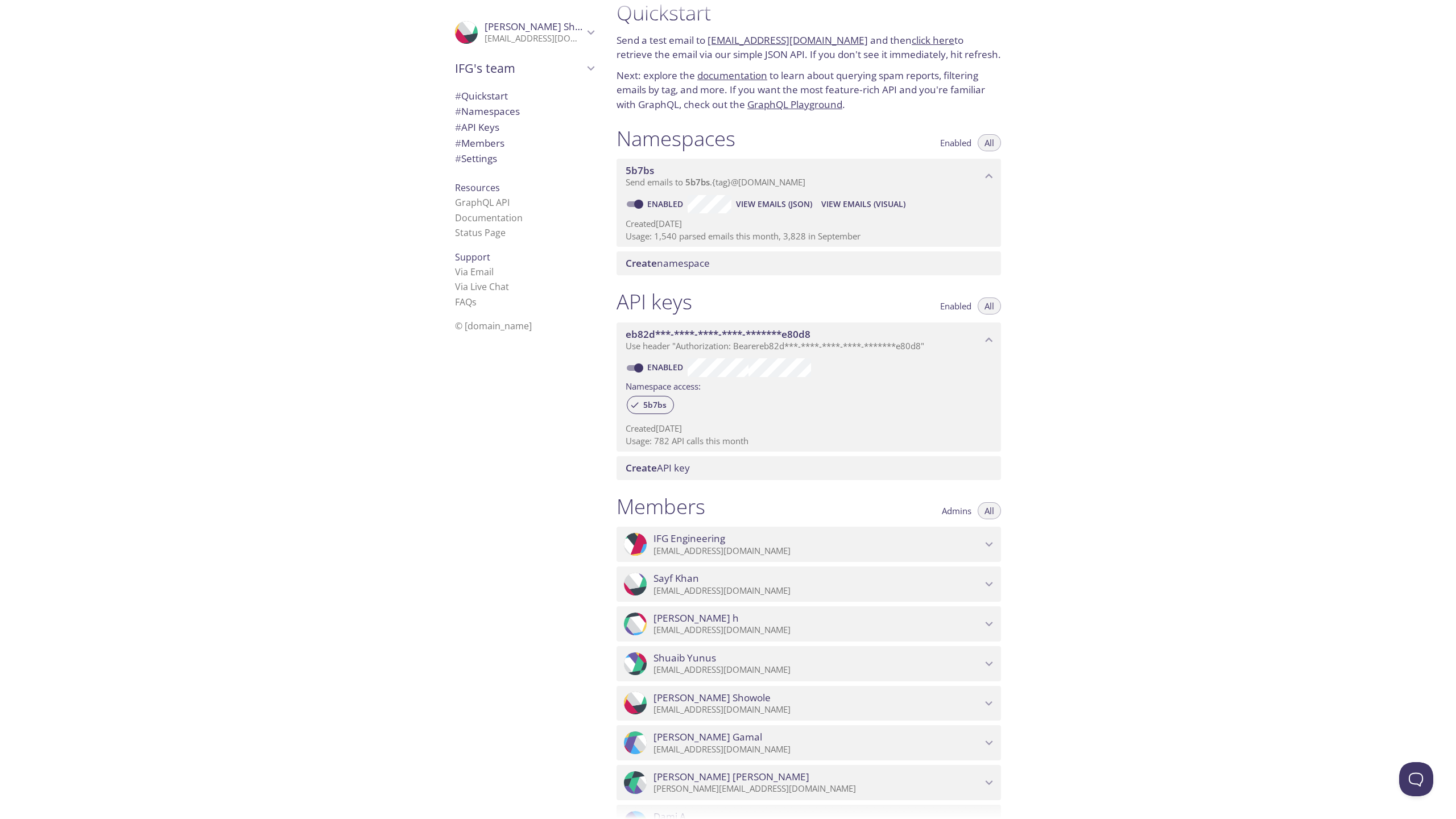
click at [749, 547] on p "[EMAIL_ADDRESS][DOMAIN_NAME]" at bounding box center [818, 551] width 328 height 11
click at [747, 671] on p "[EMAIL_ADDRESS][DOMAIN_NAME]" at bounding box center [818, 670] width 328 height 11
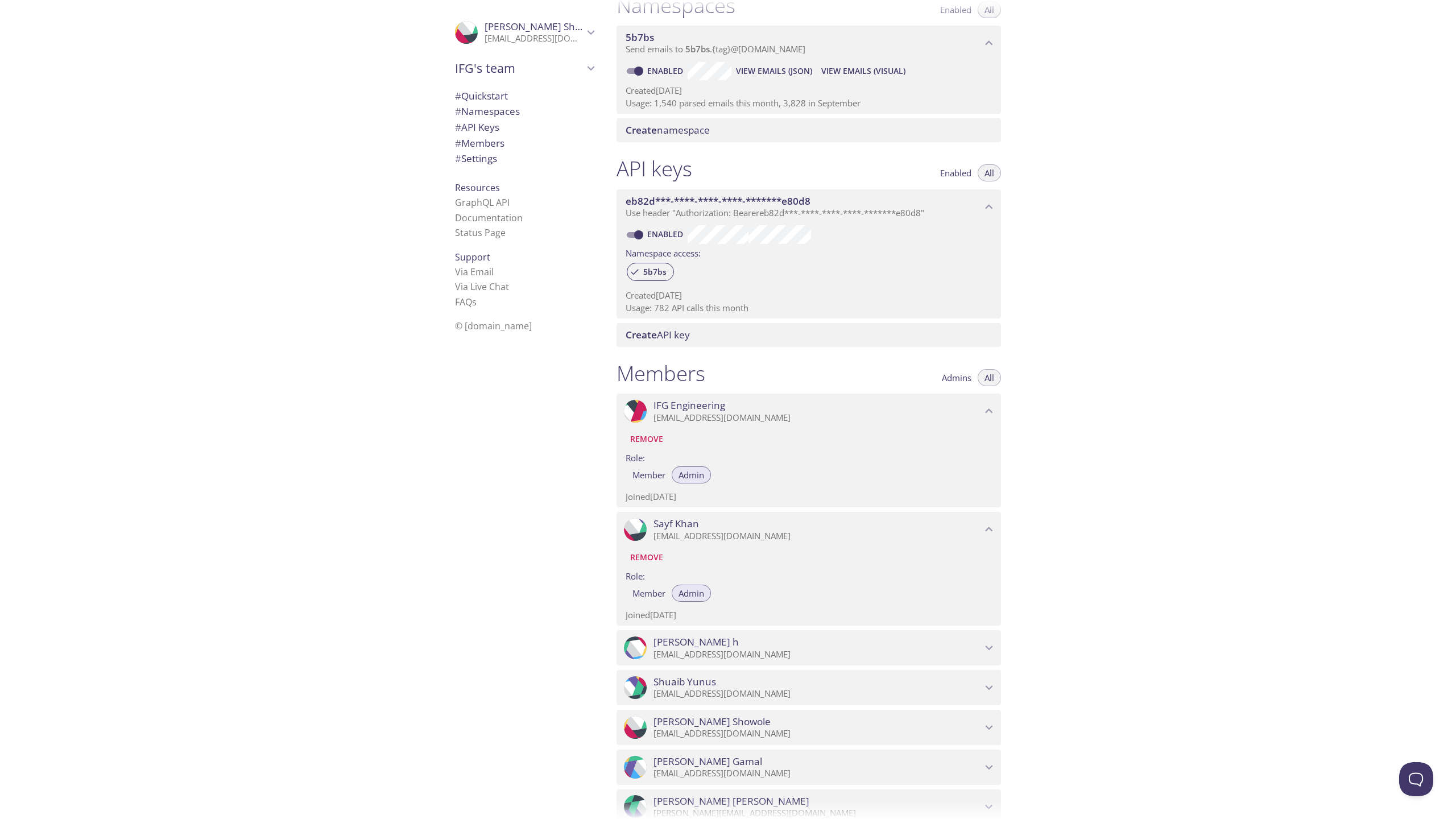
scroll to position [440, 0]
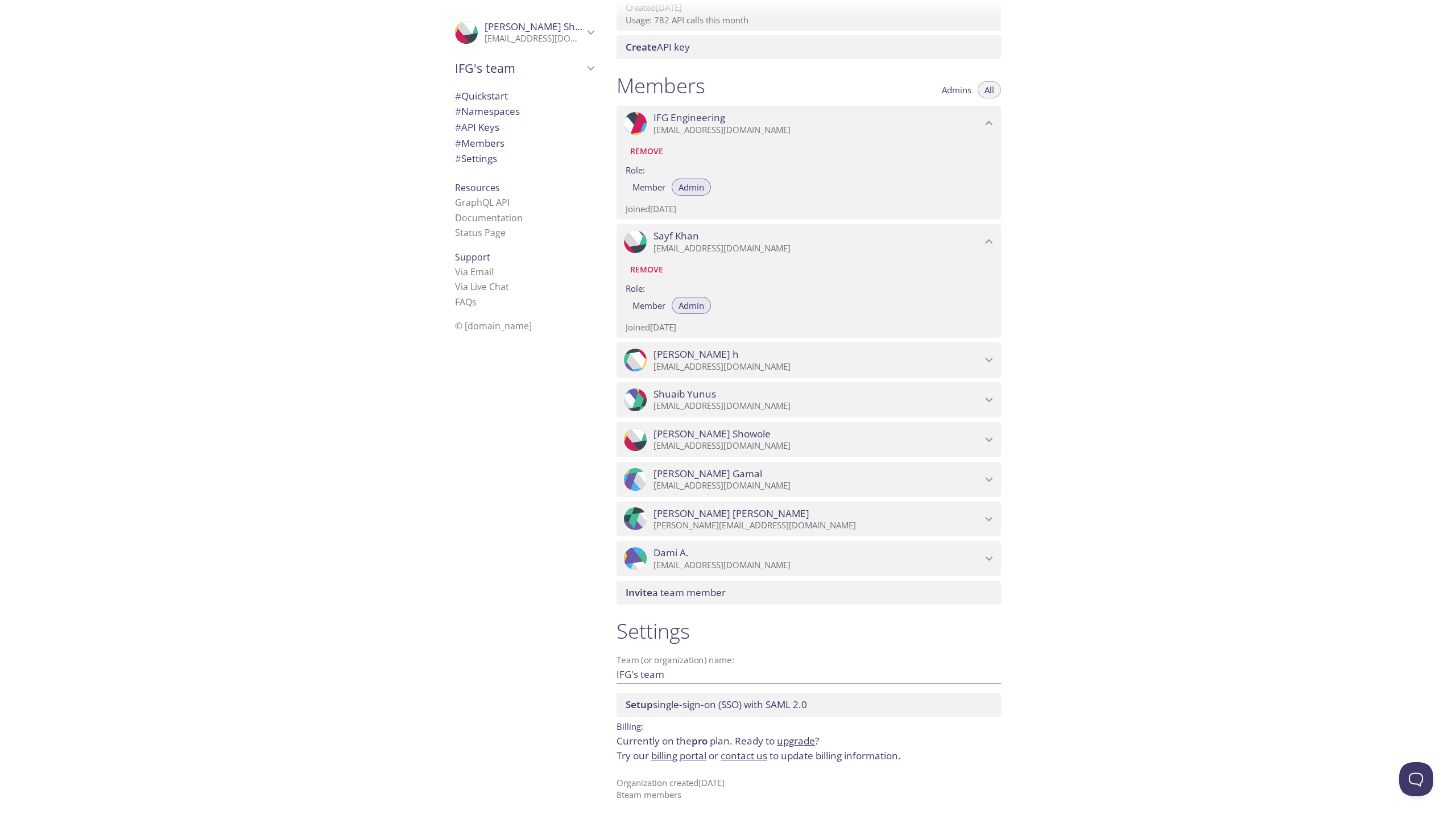
click at [706, 443] on p "[EMAIL_ADDRESS][DOMAIN_NAME]" at bounding box center [818, 446] width 328 height 11
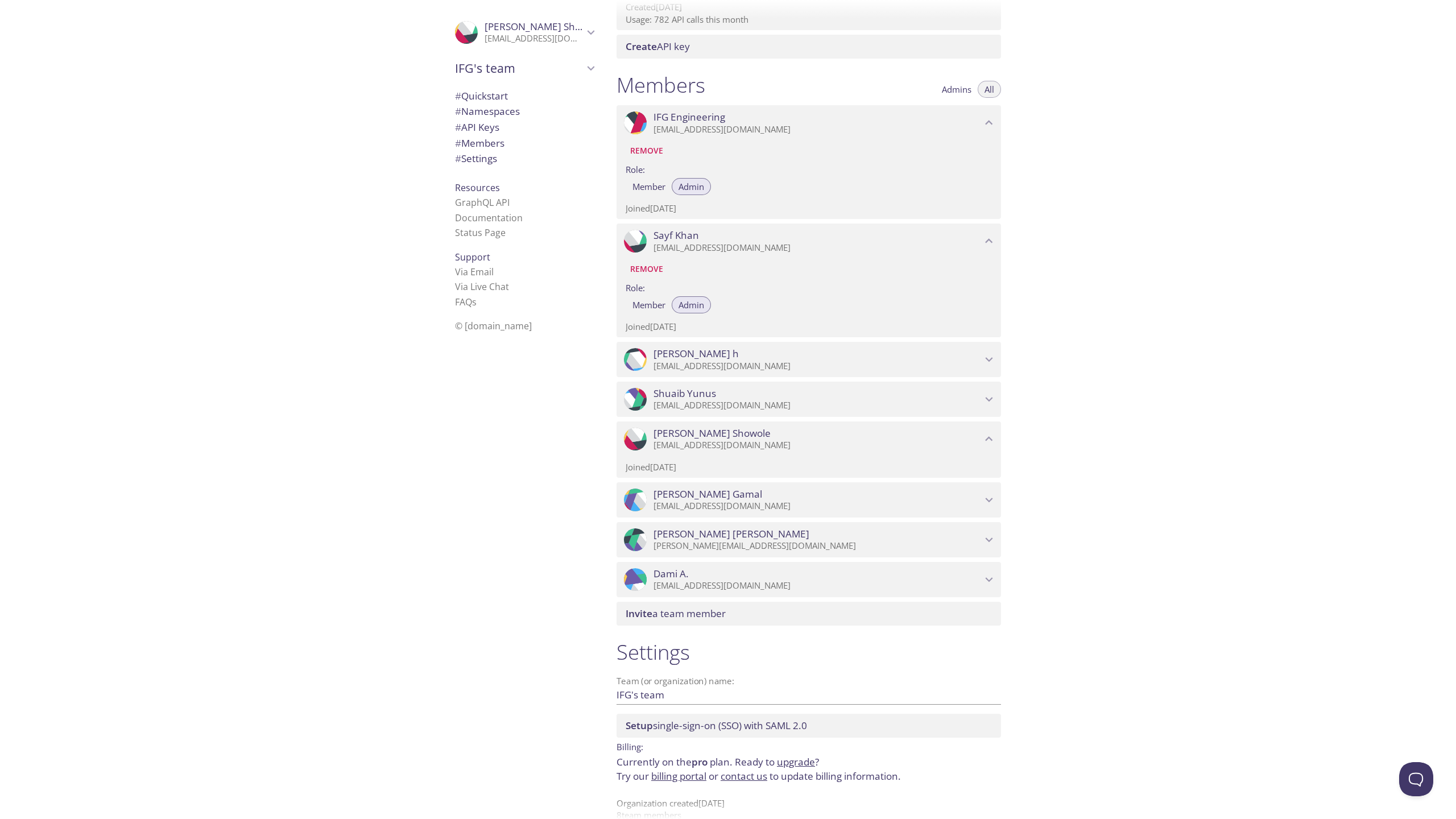
click at [706, 443] on p "[EMAIL_ADDRESS][DOMAIN_NAME]" at bounding box center [818, 445] width 328 height 11
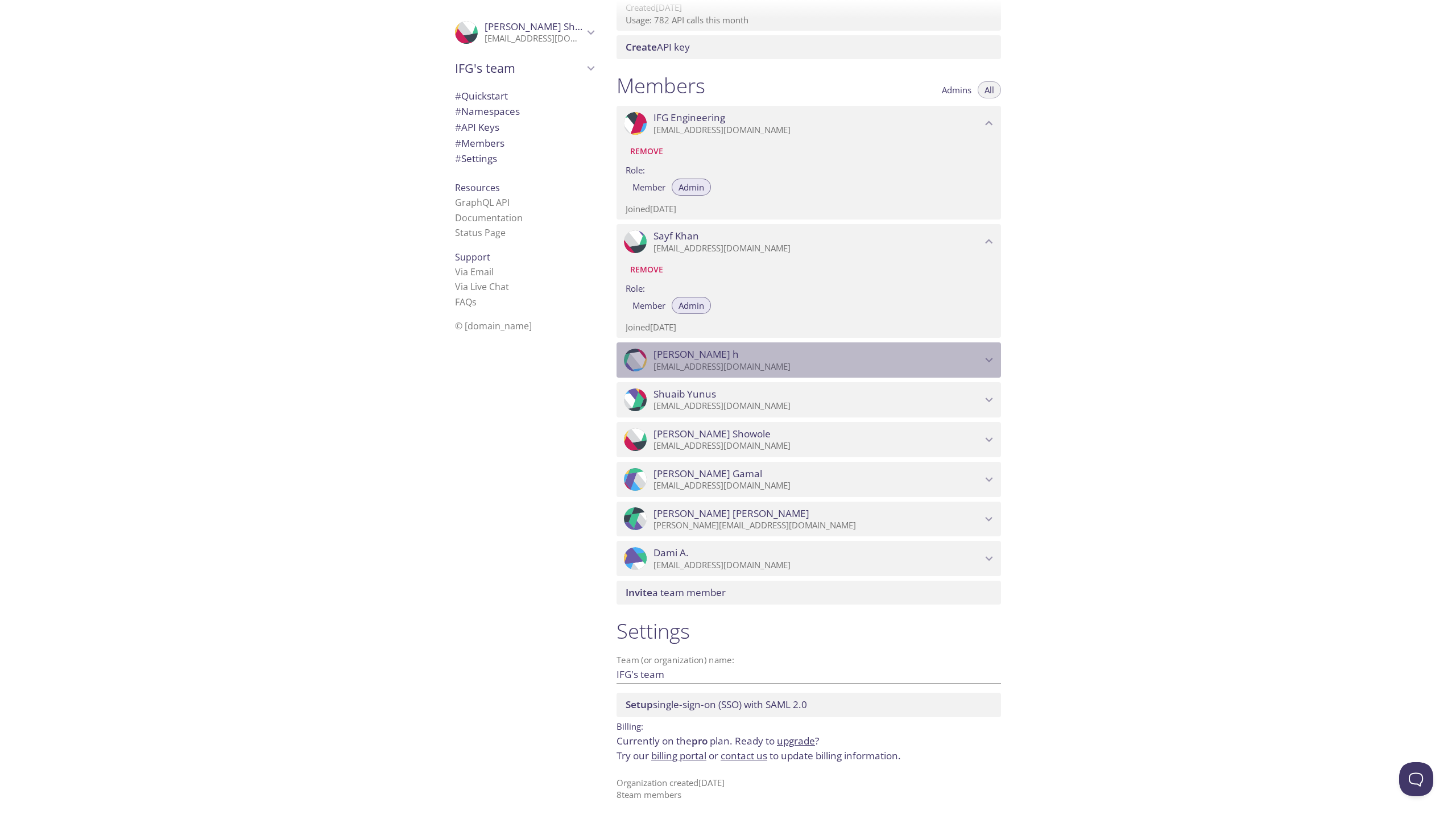
click at [699, 364] on p "[EMAIL_ADDRESS][DOMAIN_NAME]" at bounding box center [818, 367] width 328 height 11
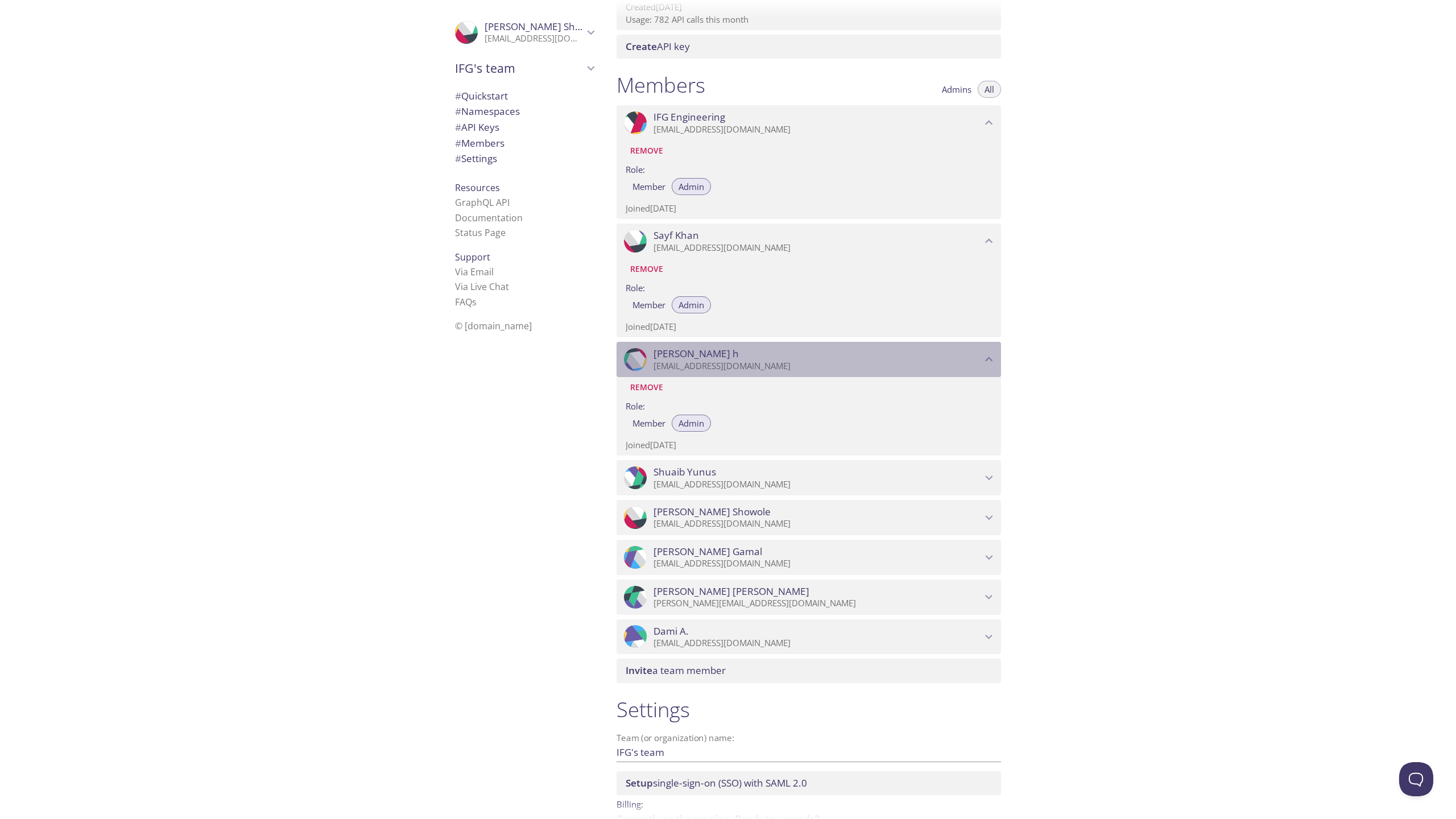
click at [699, 364] on p "[EMAIL_ADDRESS][DOMAIN_NAME]" at bounding box center [818, 366] width 328 height 11
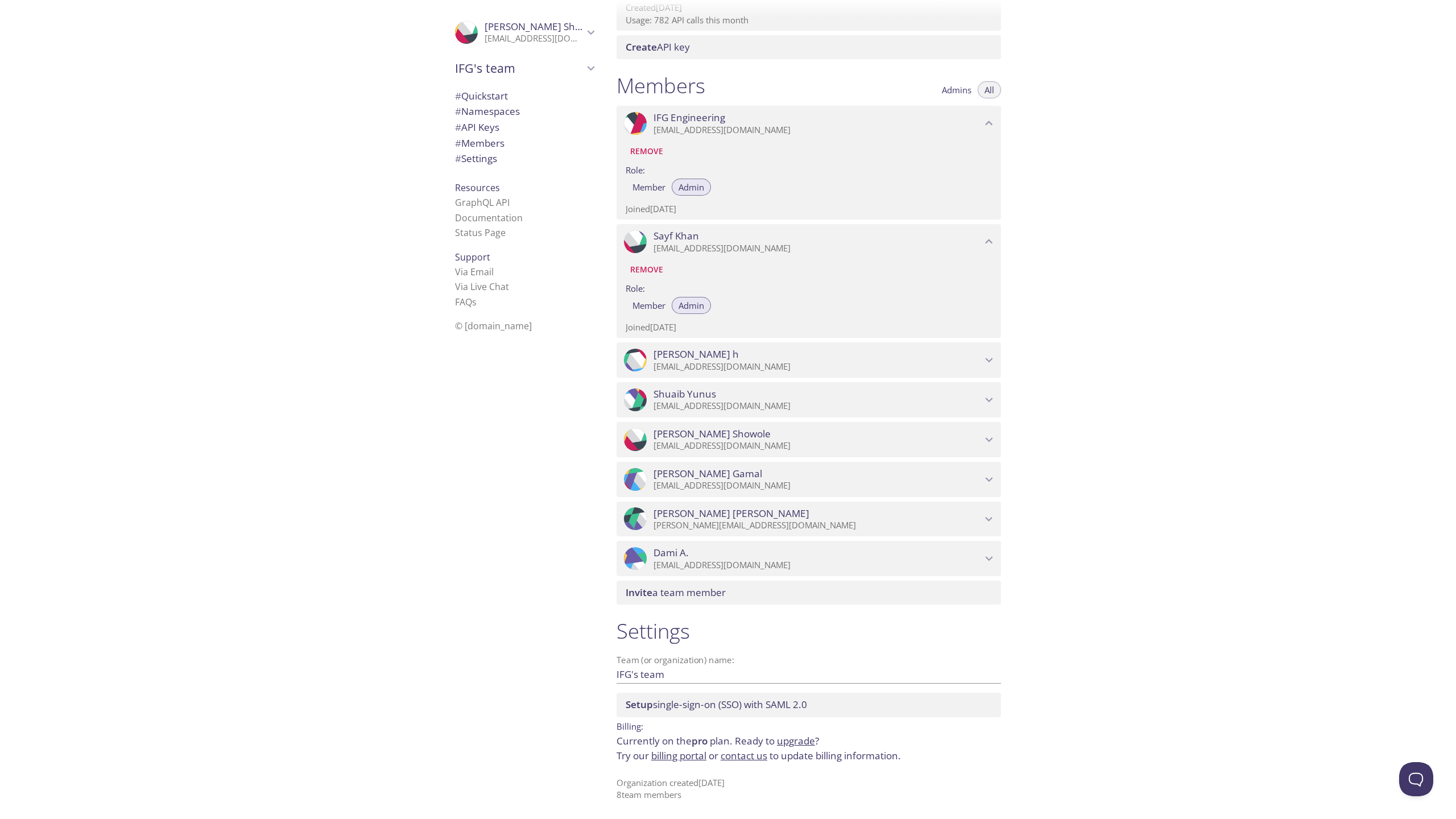
click at [724, 143] on div "Remove" at bounding box center [809, 151] width 366 height 20
click at [721, 134] on p "[EMAIL_ADDRESS][DOMAIN_NAME]" at bounding box center [818, 130] width 328 height 11
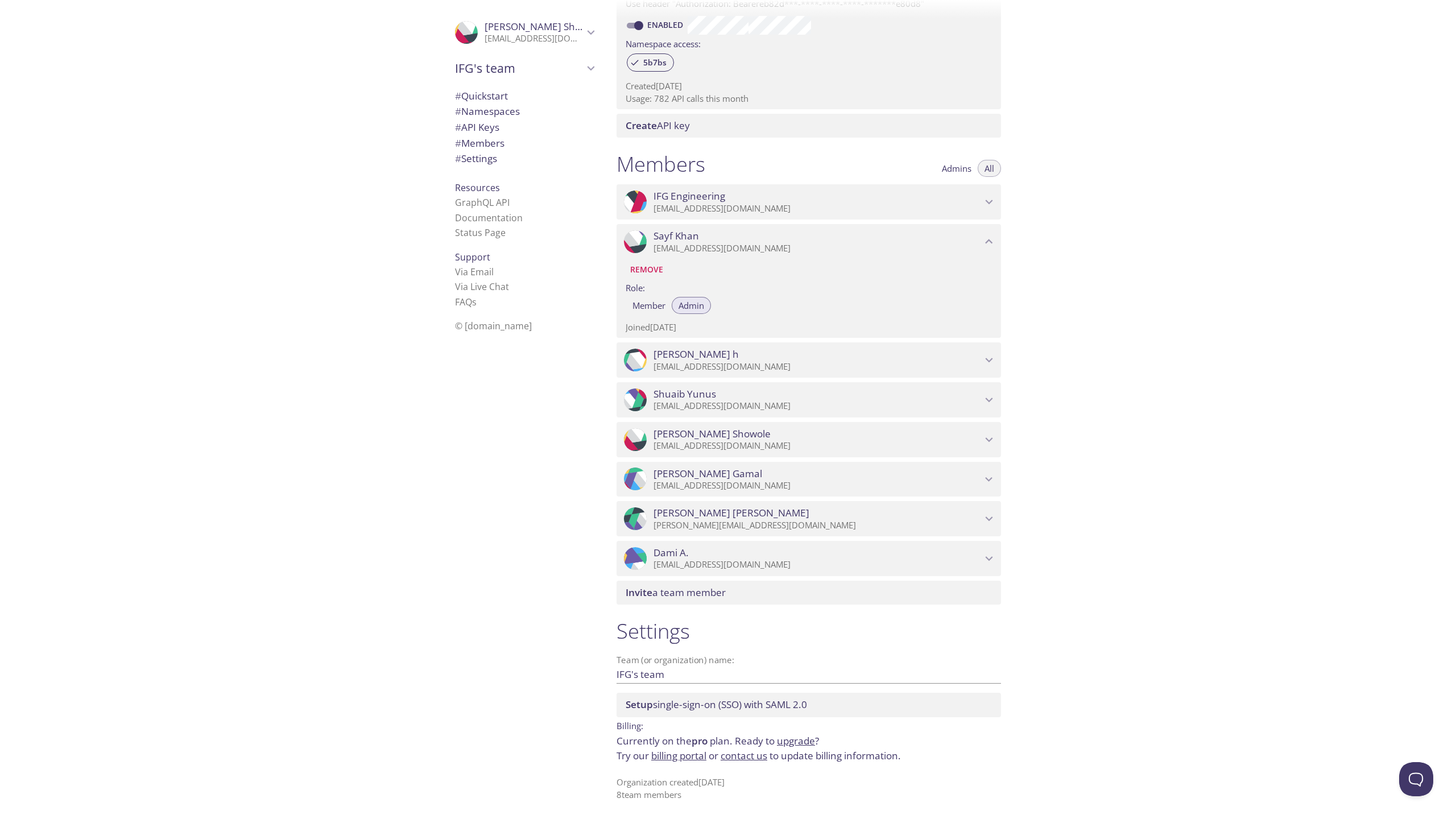
scroll to position [360, 0]
click at [685, 502] on div ".cls-1 { fill: #6d5ca8; } .cls-2 { fill: #3fc191; } .cls-3 { fill: #3b4752; } .…" at bounding box center [808, 519] width 384 height 35
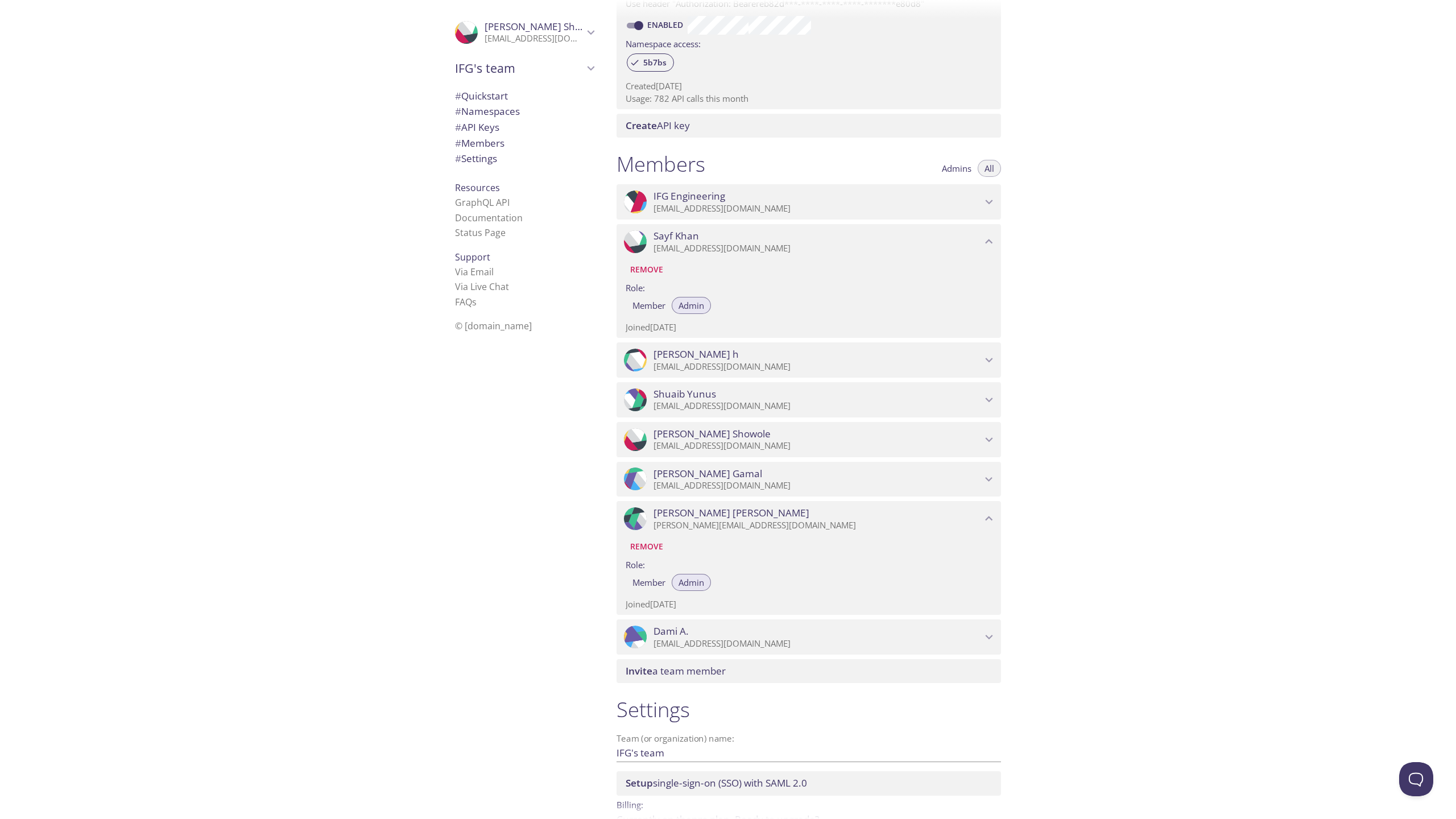
click at [684, 511] on span "[PERSON_NAME]" at bounding box center [731, 513] width 156 height 13
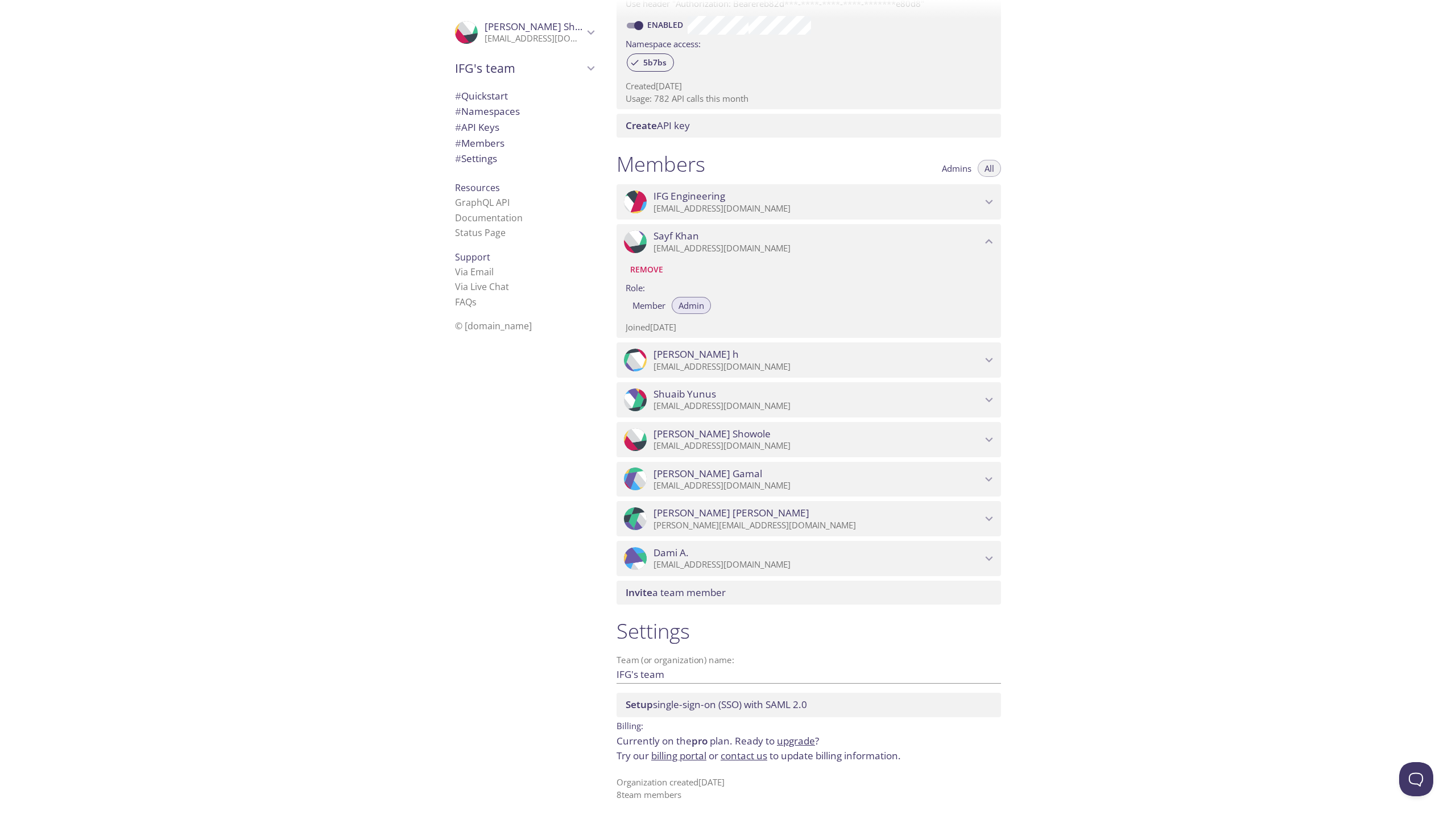
click at [683, 483] on p "[EMAIL_ADDRESS][DOMAIN_NAME]" at bounding box center [818, 486] width 328 height 11
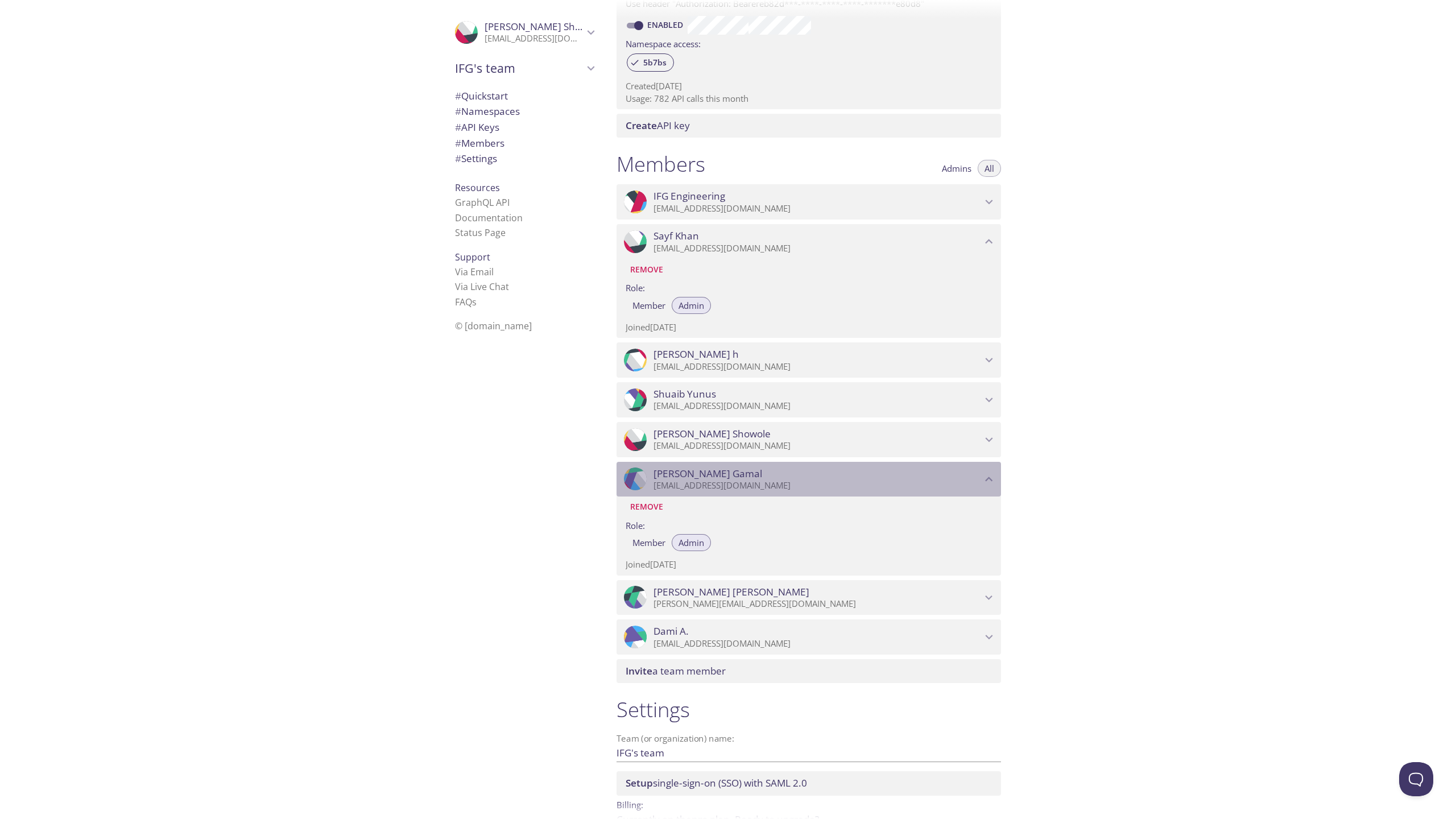
click at [683, 483] on p "[EMAIL_ADDRESS][DOMAIN_NAME]" at bounding box center [818, 486] width 328 height 11
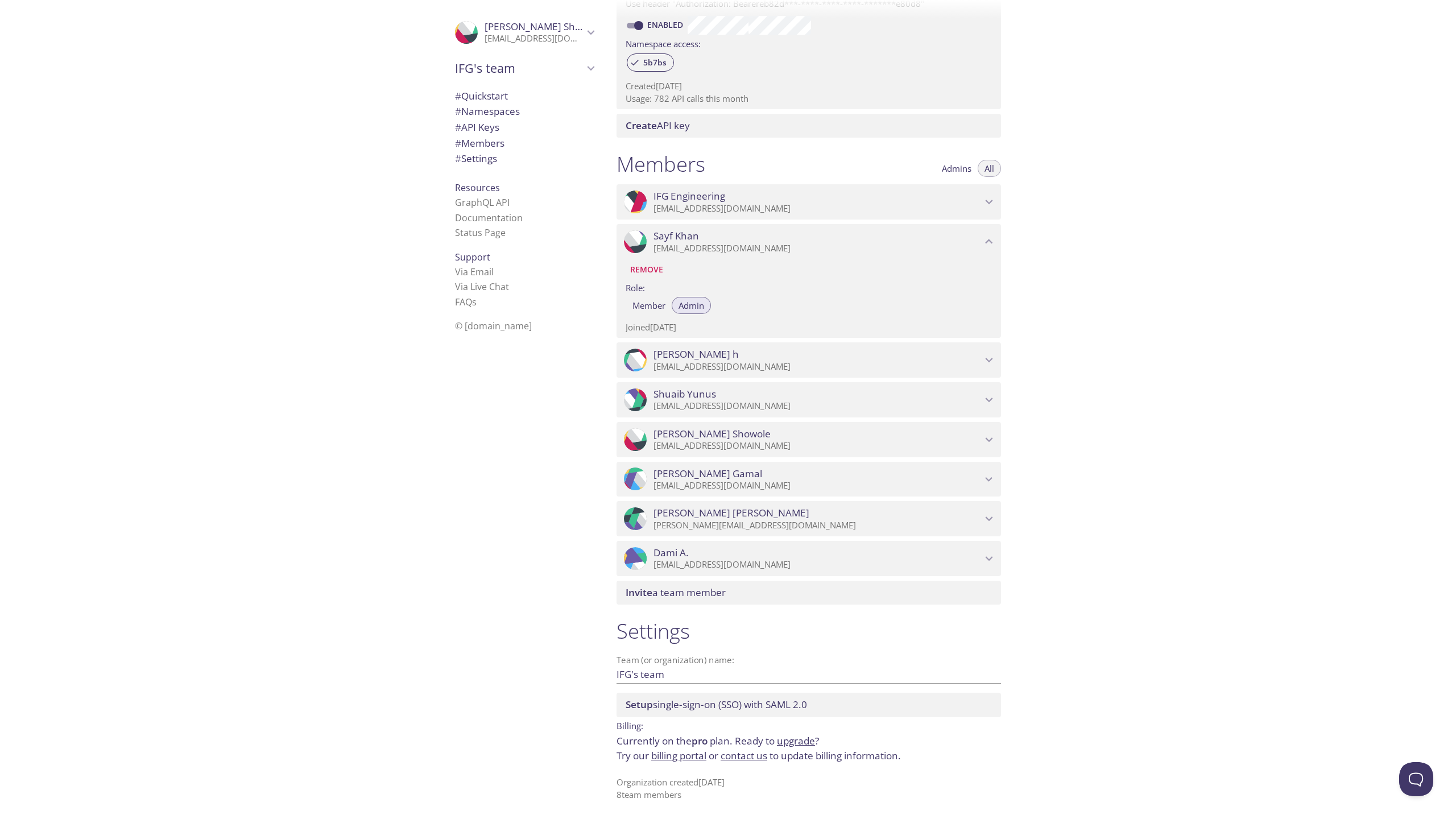
click at [683, 581] on div "Invite a team member" at bounding box center [808, 593] width 384 height 24
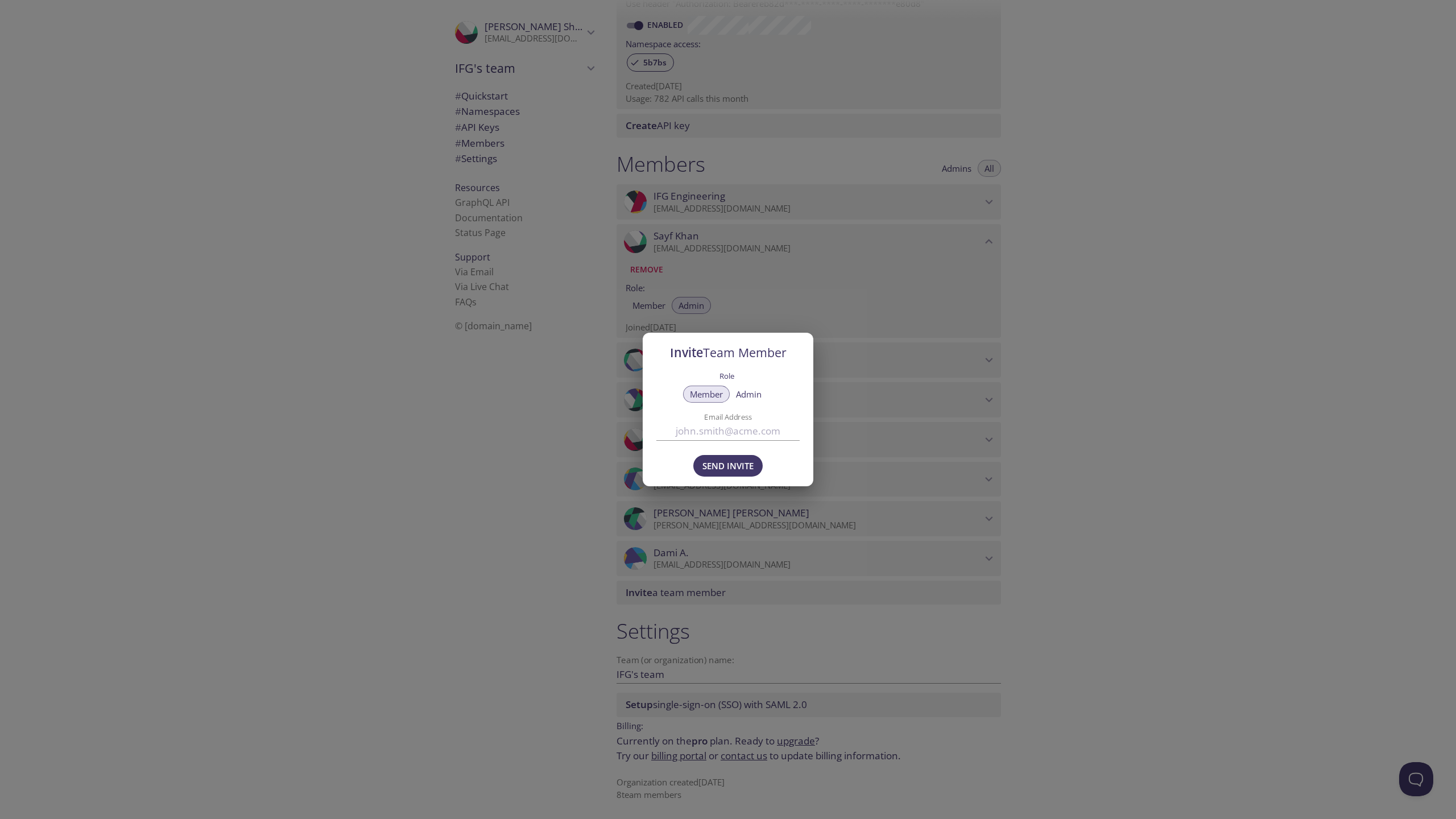
click at [550, 569] on div "Invite Team Member Role Member Admin Email Address Send Invite" at bounding box center [728, 409] width 1456 height 819
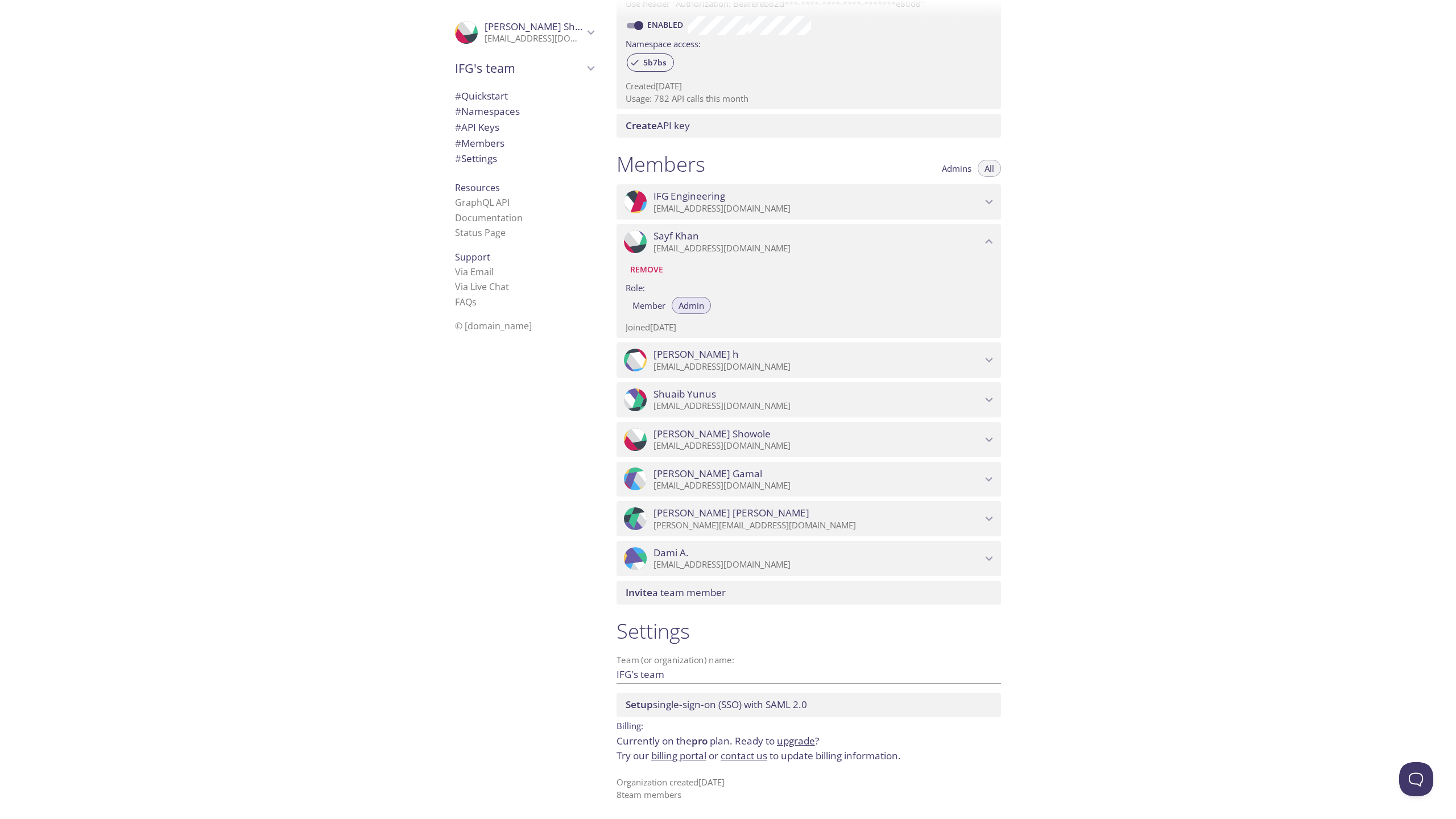
click at [640, 556] on icon "Dami A." at bounding box center [648, 564] width 22 height 25
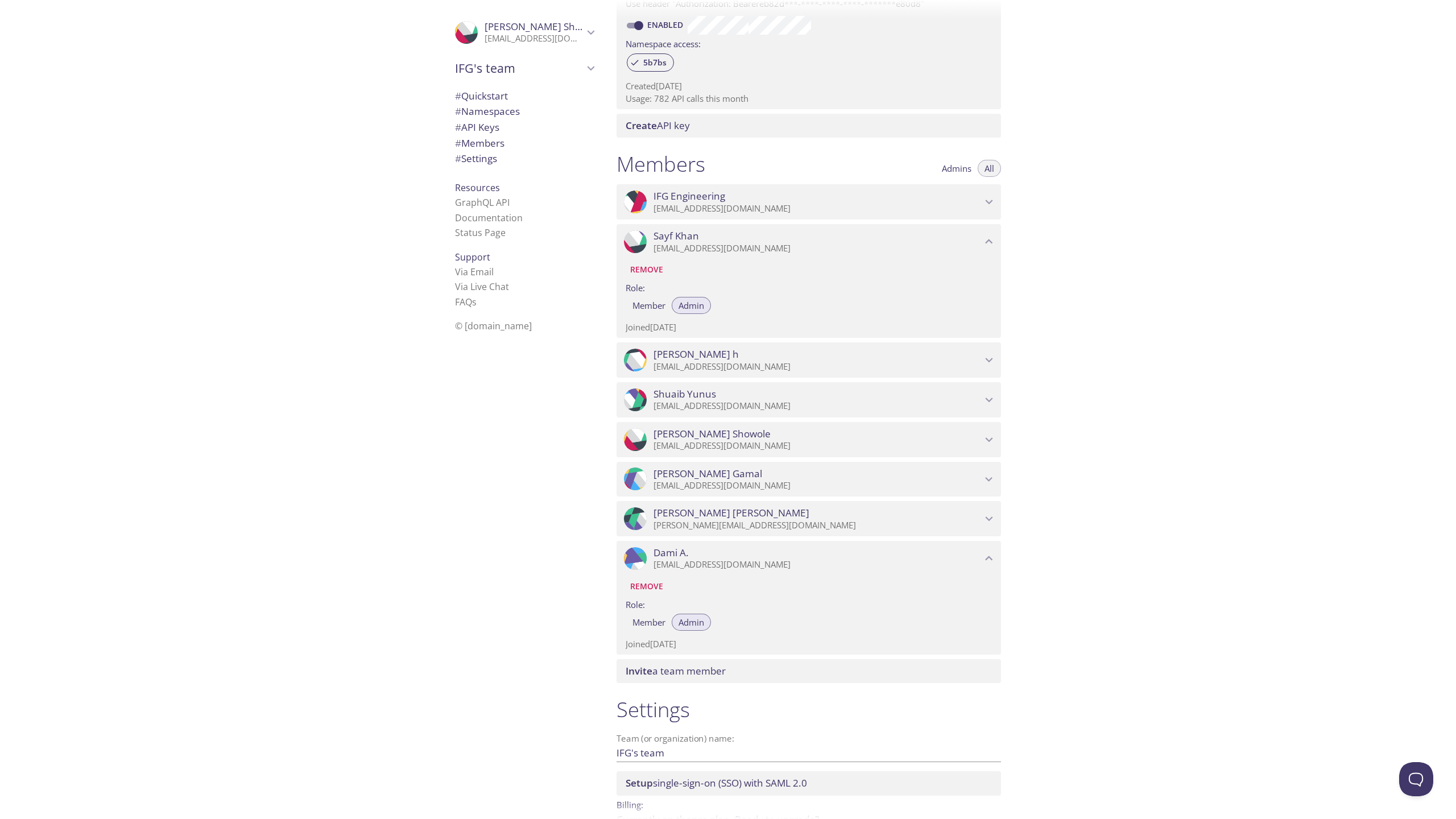
click at [675, 417] on div ".cls-1 { fill: #6d5ca8; } .cls-2 { fill: #3fc191; } .cls-3 { fill: #3b4752; } .…" at bounding box center [808, 437] width 384 height 40
click at [675, 436] on span "Mubarak Showole" at bounding box center [712, 434] width 117 height 13
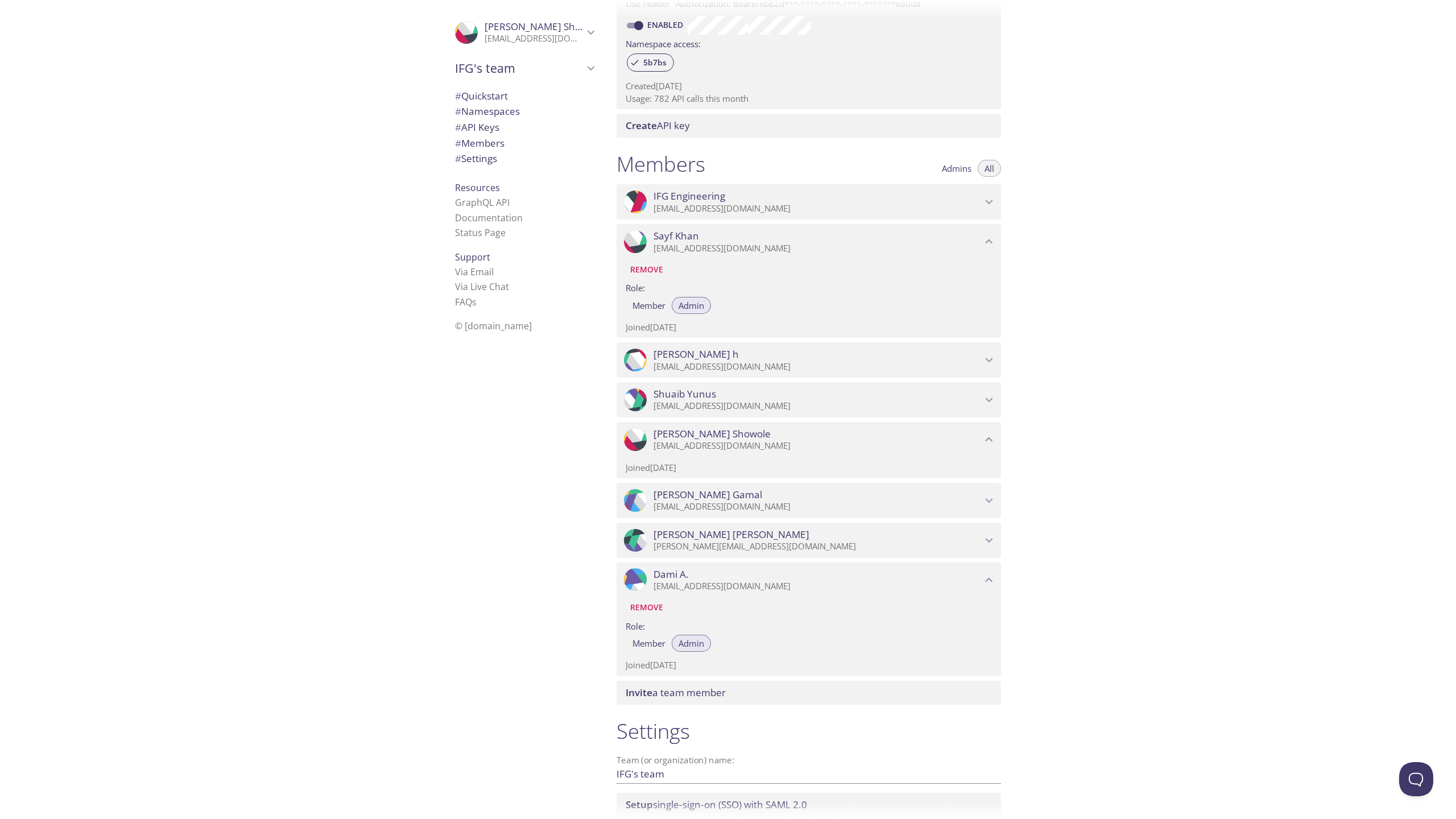
click at [675, 436] on span "Mubarak Showole" at bounding box center [712, 434] width 117 height 13
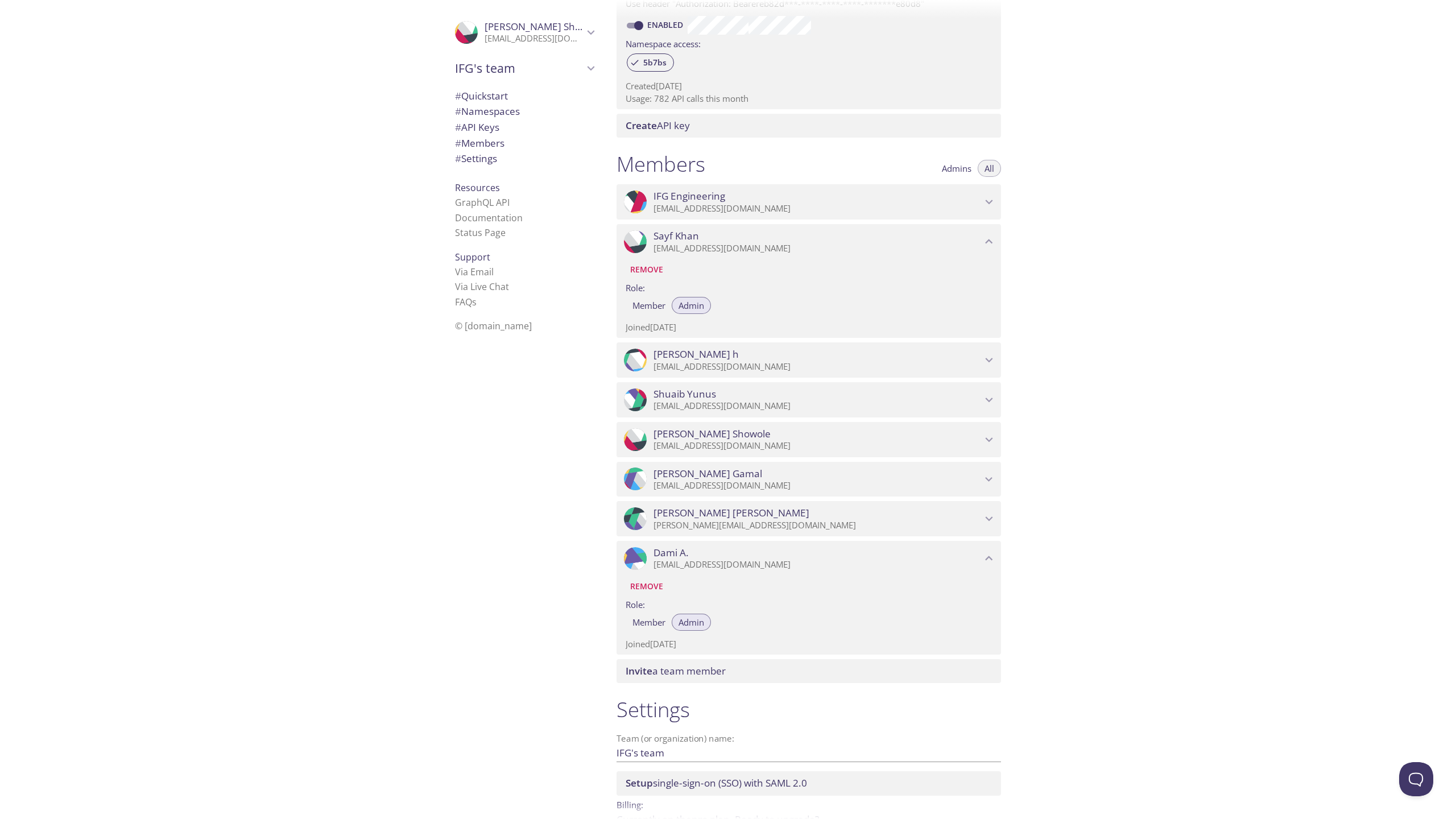
click at [687, 362] on p "[EMAIL_ADDRESS][DOMAIN_NAME]" at bounding box center [818, 367] width 328 height 11
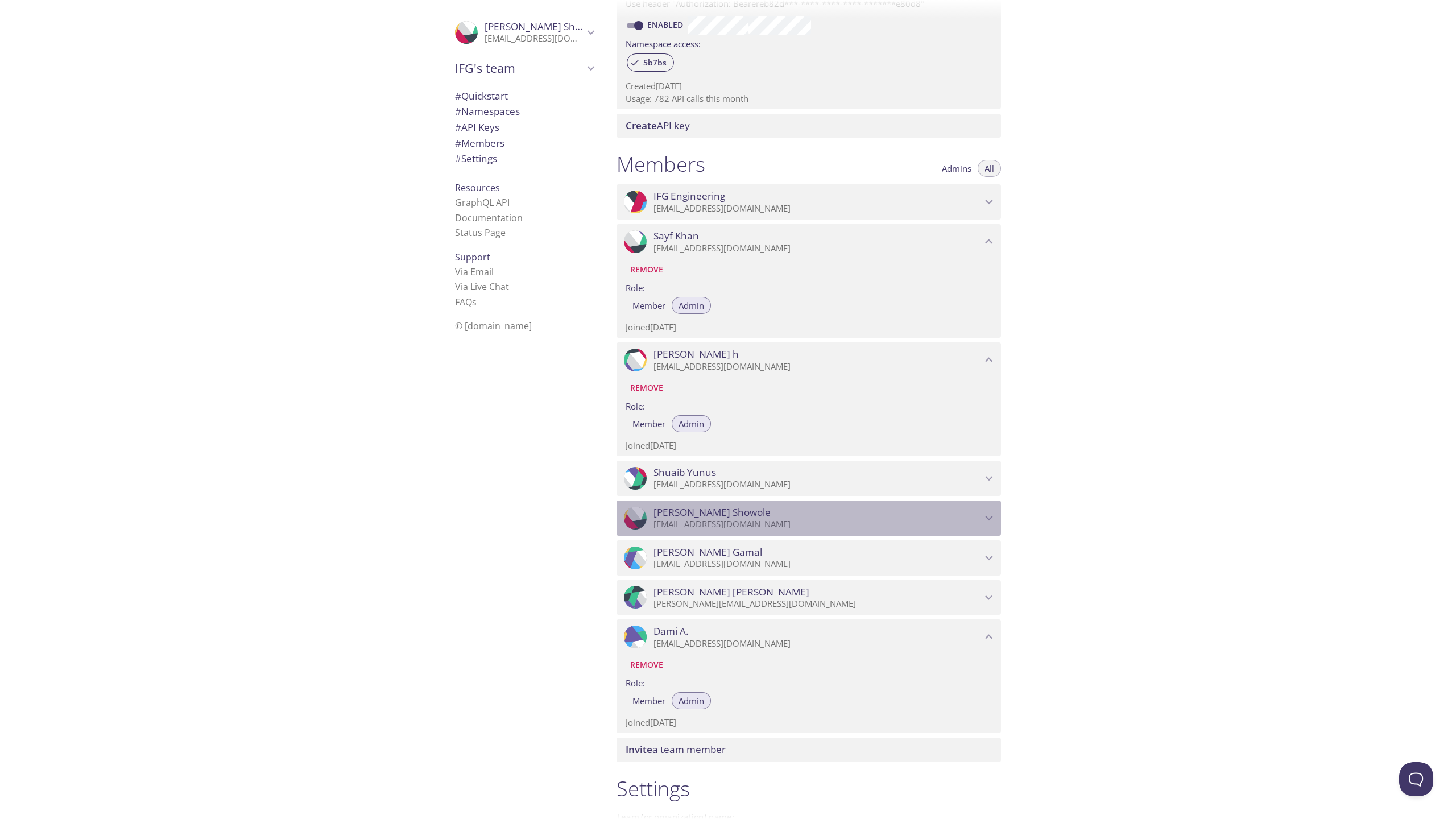
click at [695, 507] on span "Mubarak Showole" at bounding box center [712, 512] width 117 height 13
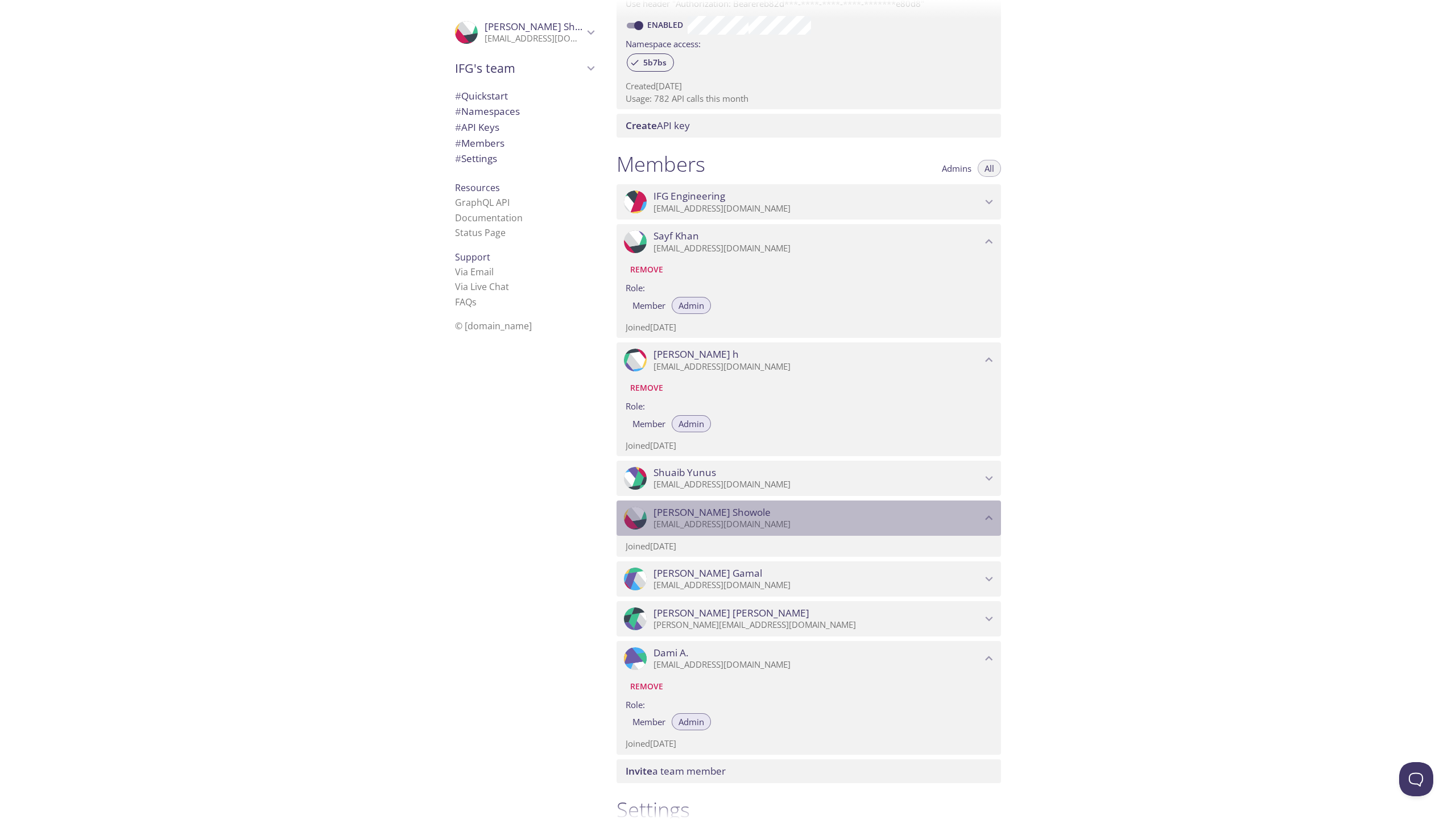
click at [692, 530] on div ".cls-1 { fill: #6d5ca8; } .cls-2 { fill: #3fc191; } .cls-3 { fill: #3b4752; } .…" at bounding box center [808, 518] width 384 height 35
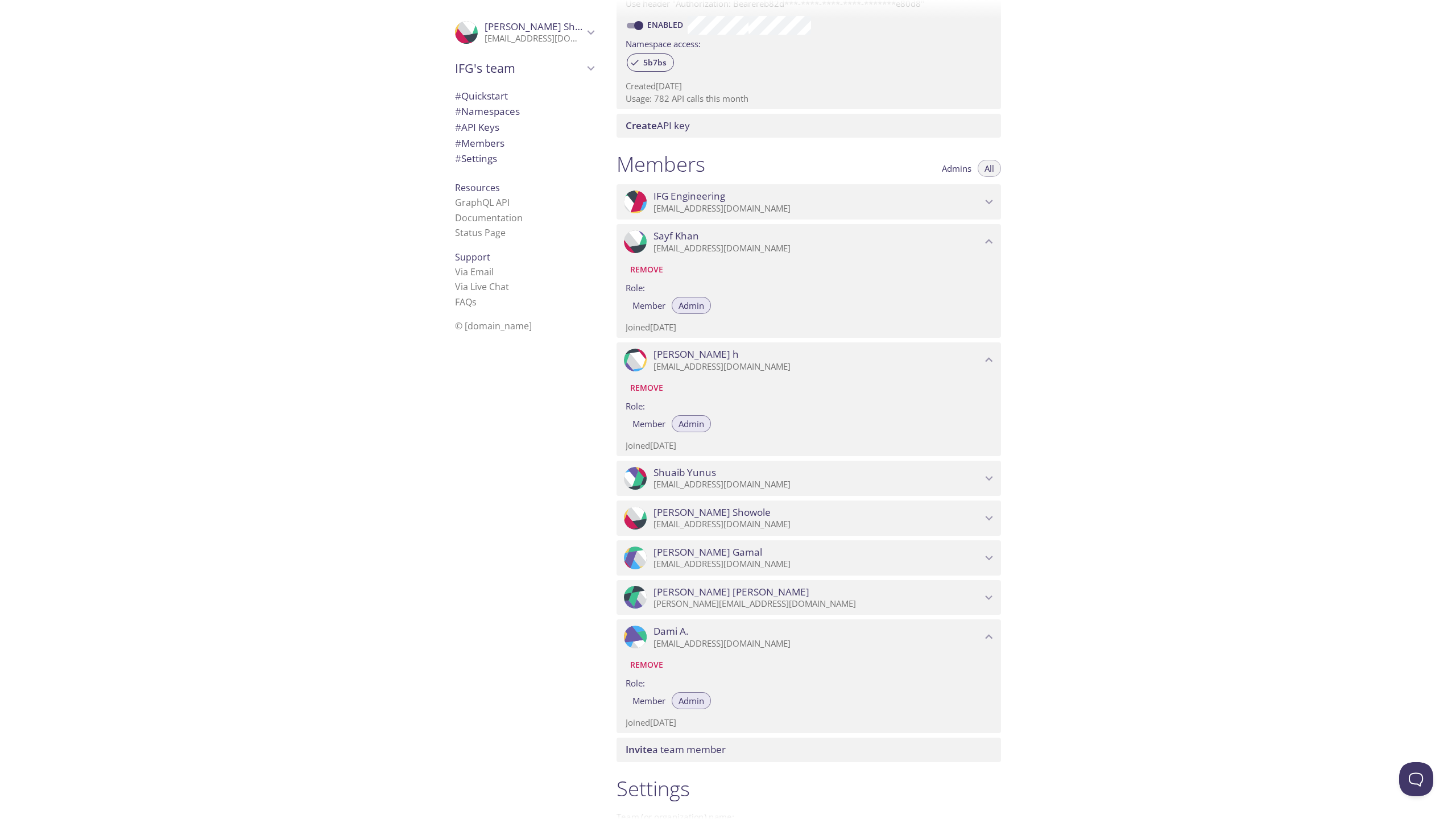
click at [692, 530] on div ".cls-1 { fill: #6d5ca8; } .cls-2 { fill: #3fc191; } .cls-3 { fill: #3b4752; } .…" at bounding box center [808, 518] width 384 height 35
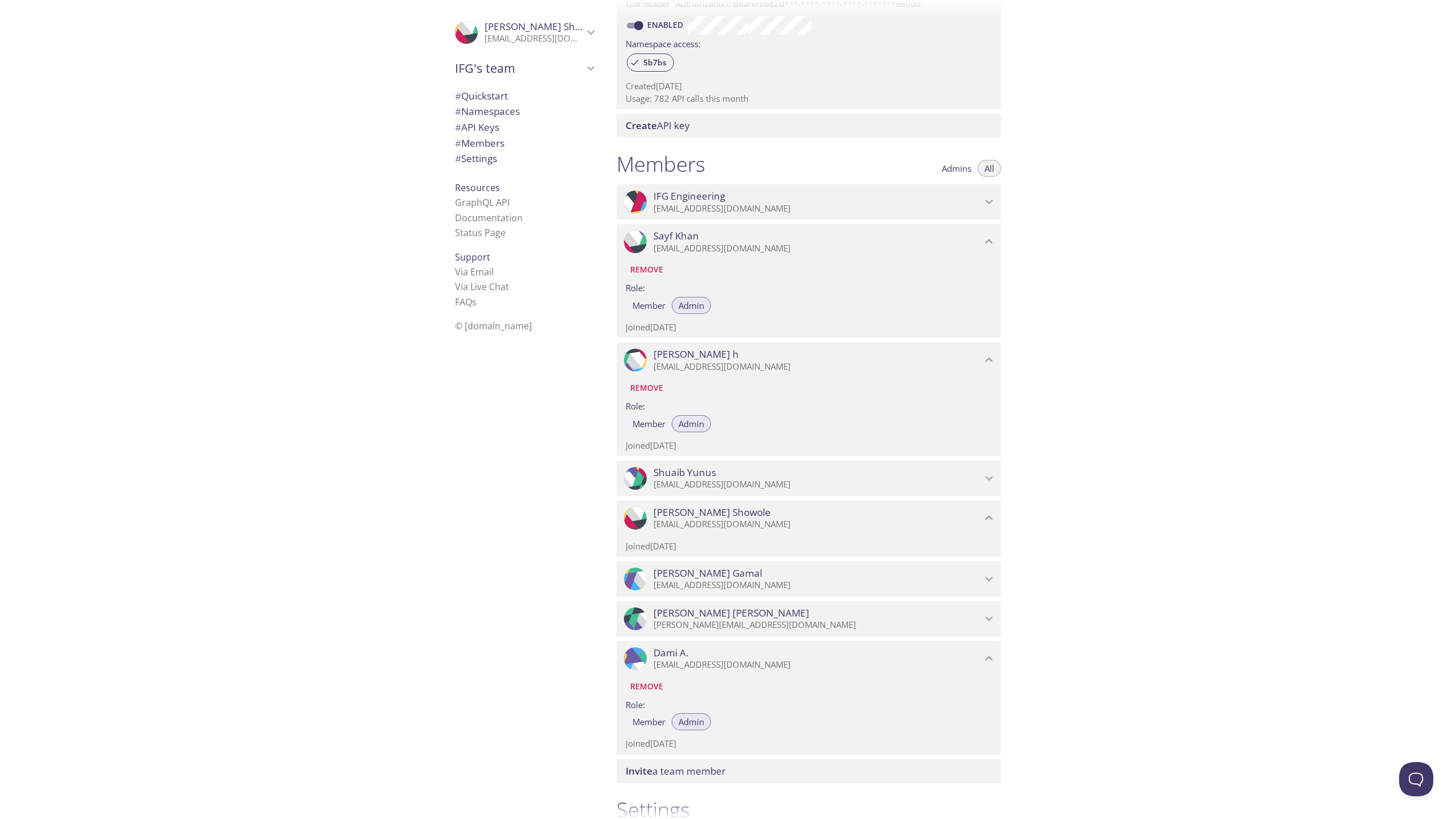
click at [692, 530] on div ".cls-1 { fill: #6d5ca8; } .cls-2 { fill: #3fc191; } .cls-3 { fill: #3b4752; } .…" at bounding box center [808, 518] width 384 height 35
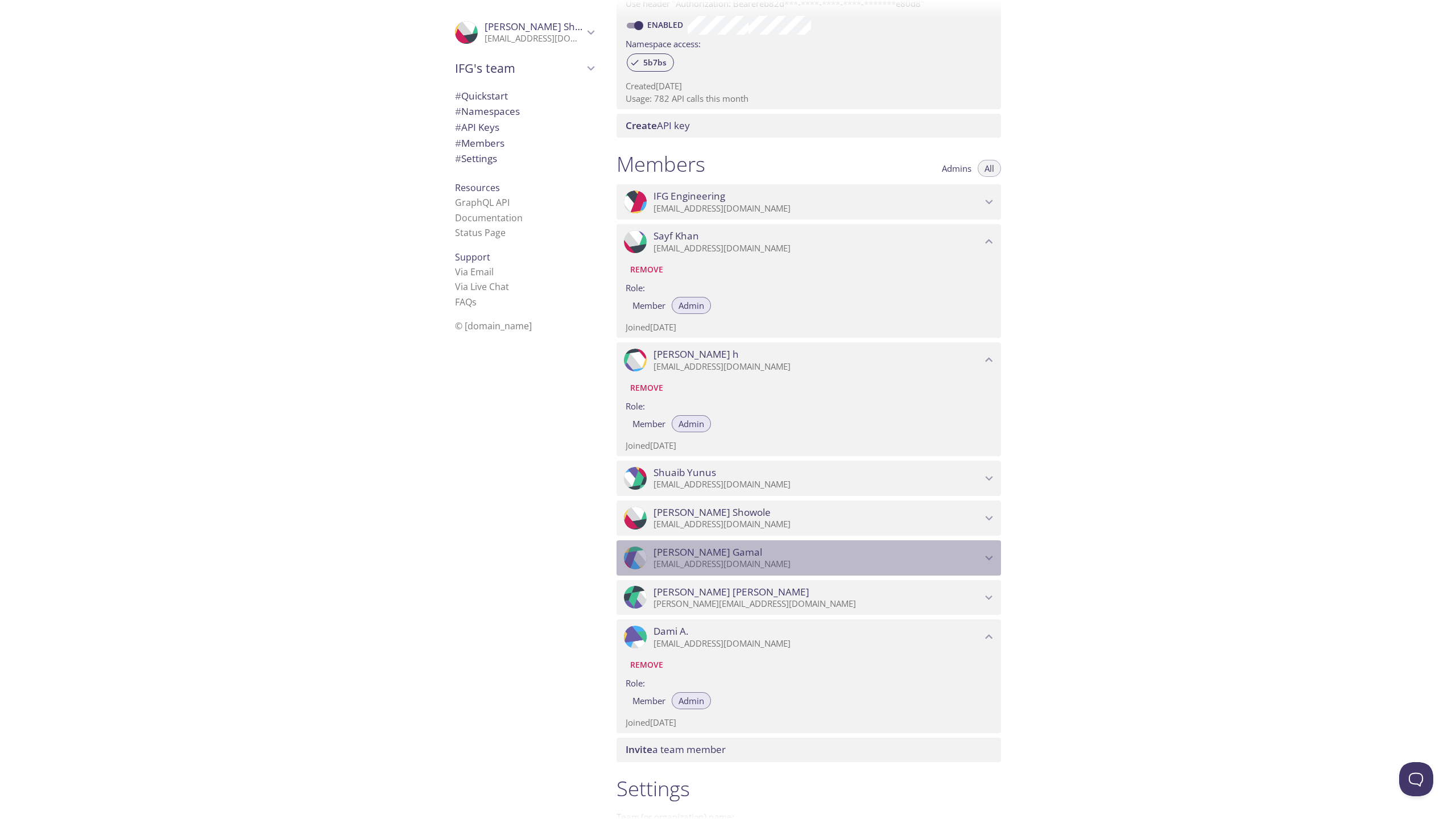
click at [694, 556] on span "[PERSON_NAME]" at bounding box center [708, 552] width 109 height 13
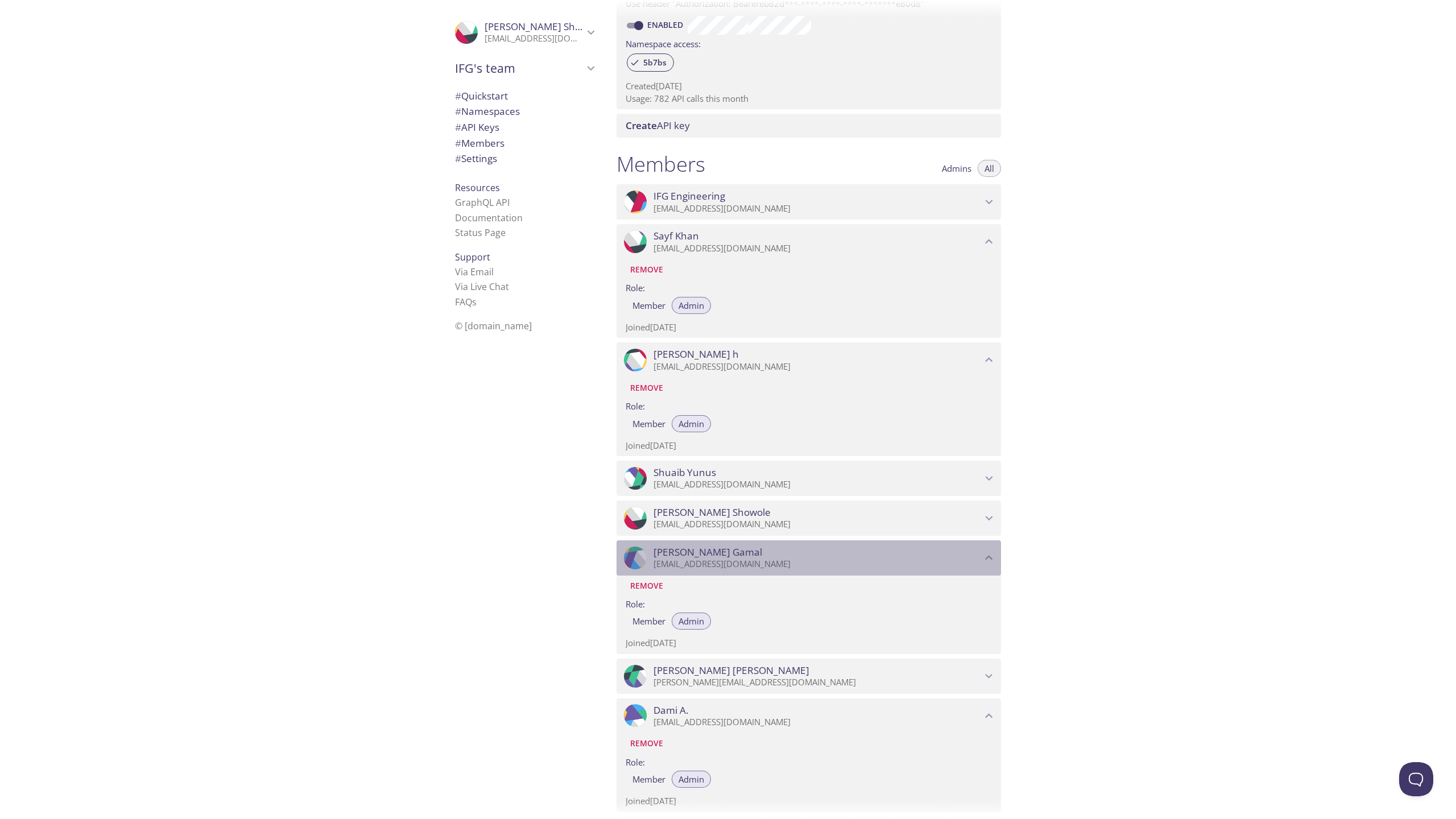
click at [694, 556] on span "[PERSON_NAME]" at bounding box center [708, 552] width 109 height 13
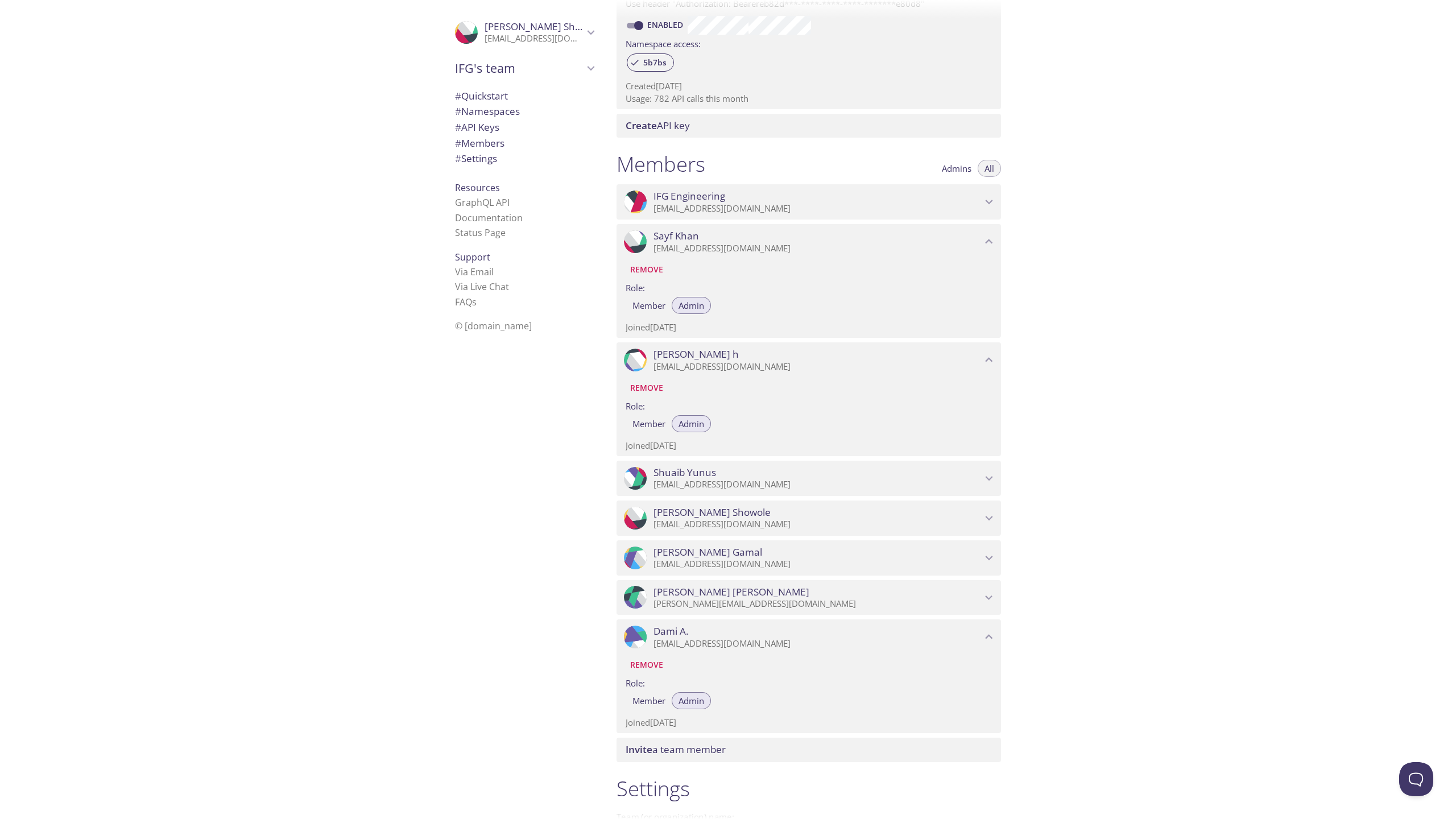
click at [717, 207] on p "[EMAIL_ADDRESS][DOMAIN_NAME]" at bounding box center [818, 209] width 328 height 11
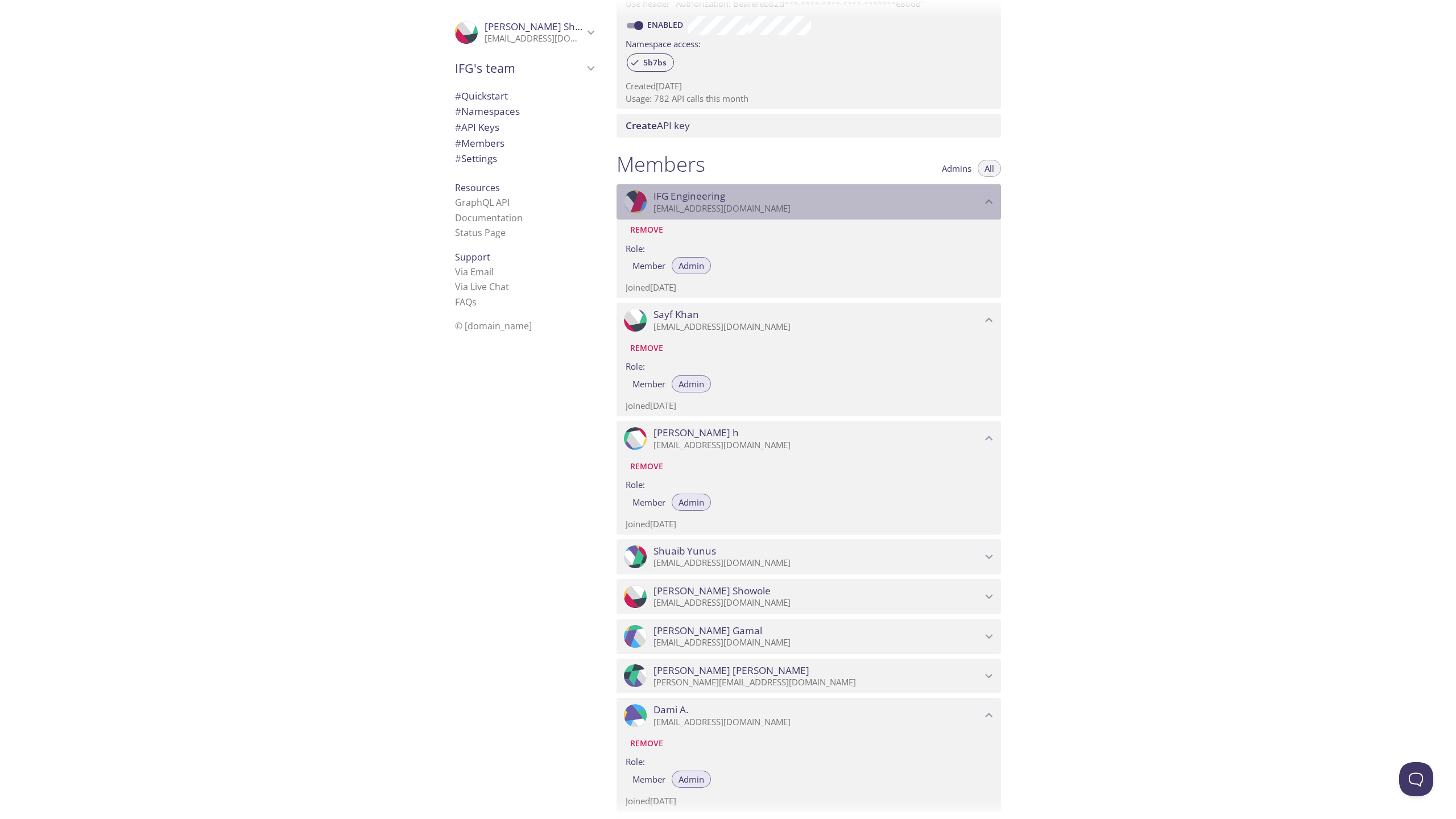
click at [717, 207] on p "[EMAIL_ADDRESS][DOMAIN_NAME]" at bounding box center [818, 209] width 328 height 11
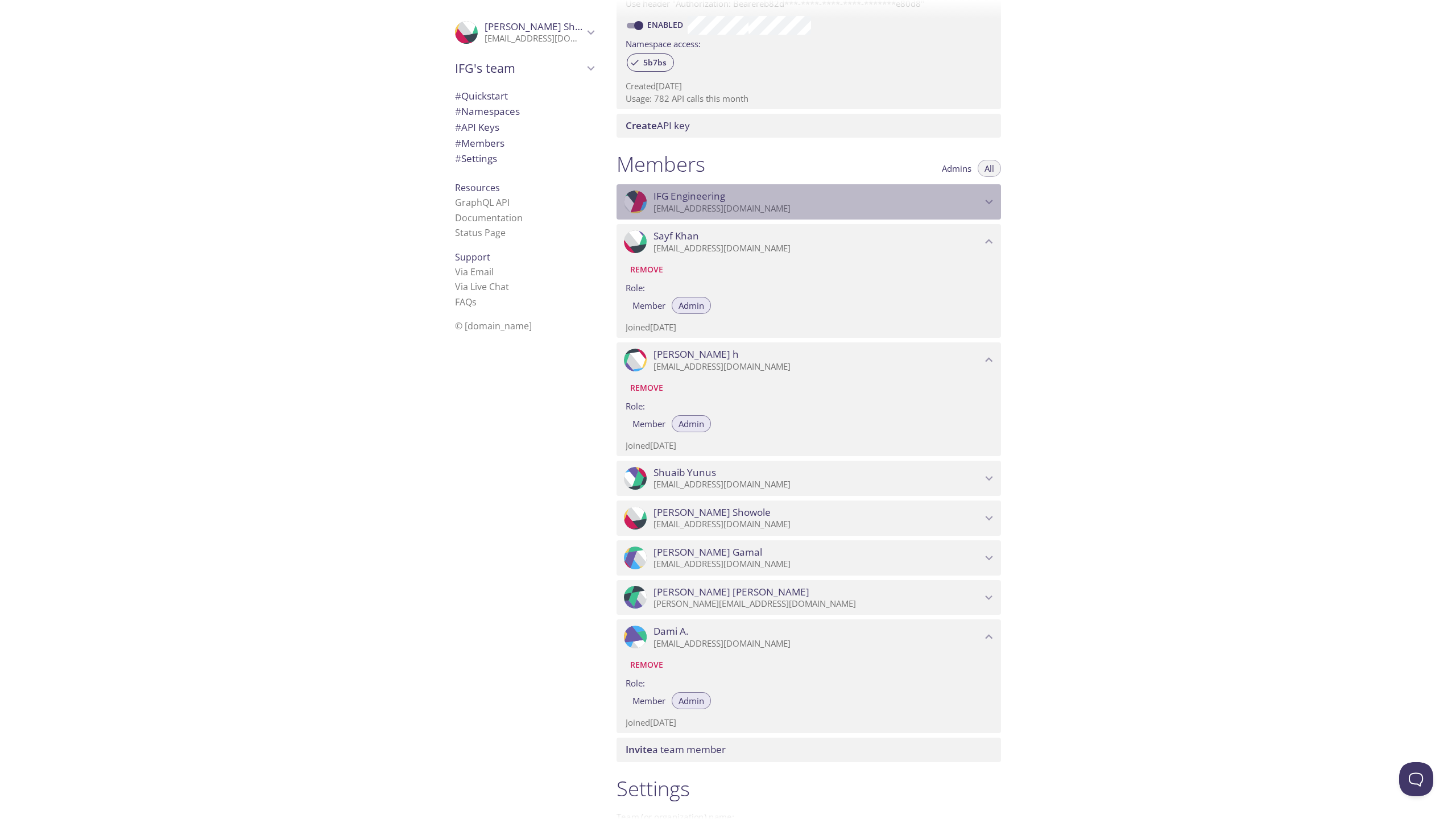
click at [717, 207] on p "[EMAIL_ADDRESS][DOMAIN_NAME]" at bounding box center [818, 209] width 328 height 11
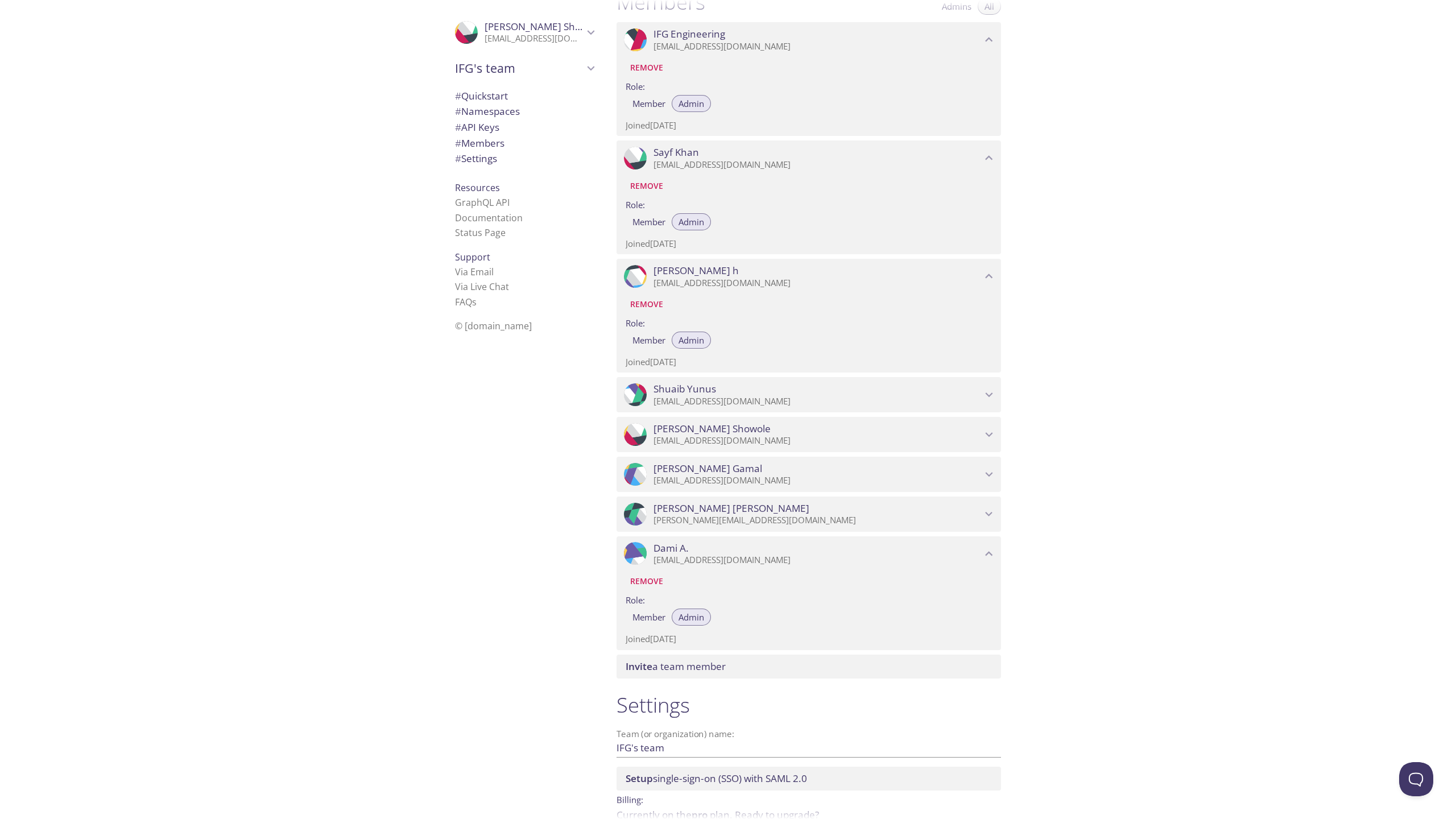
scroll to position [597, 0]
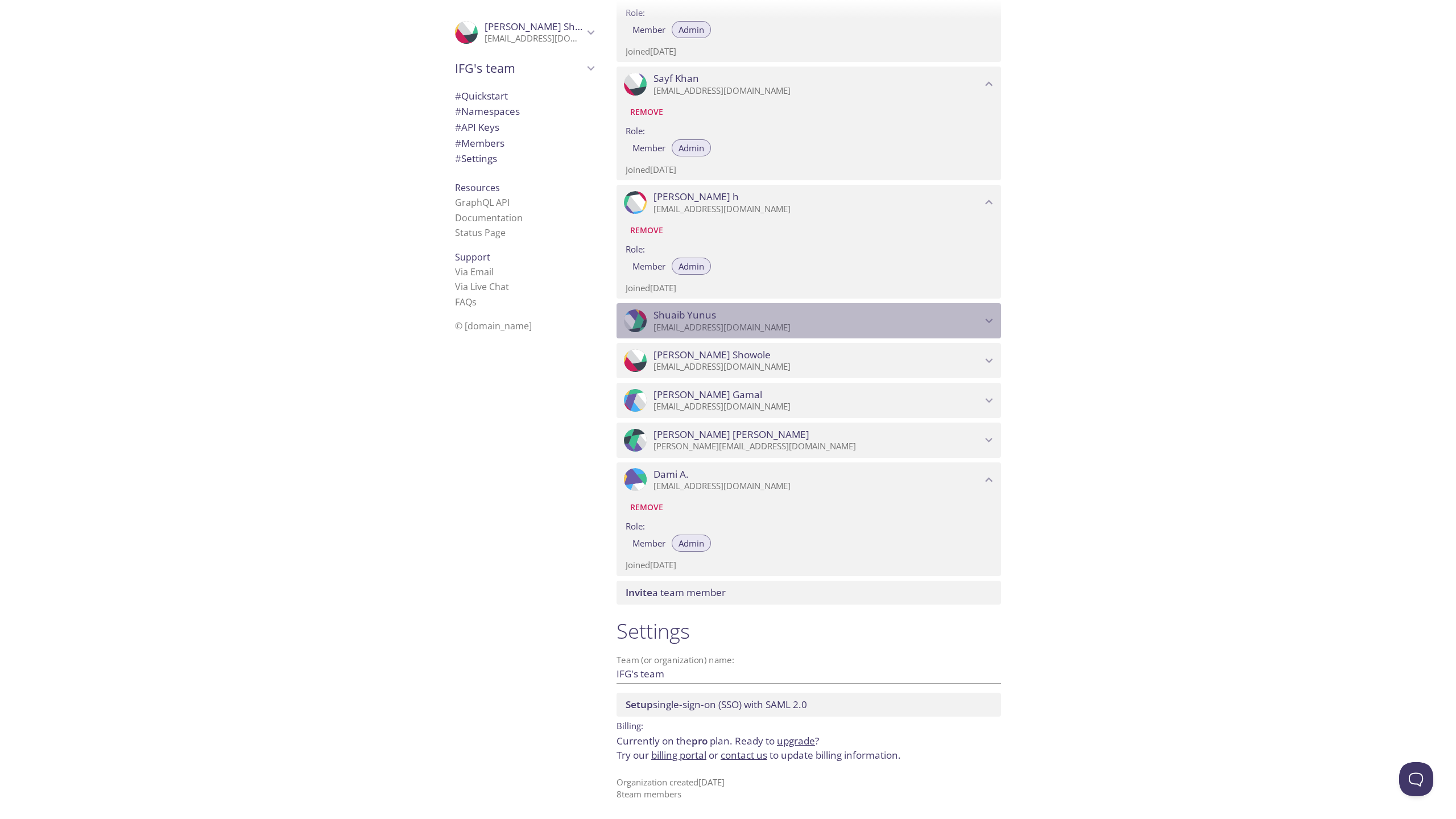
click at [704, 321] on span "[PERSON_NAME]" at bounding box center [685, 315] width 63 height 13
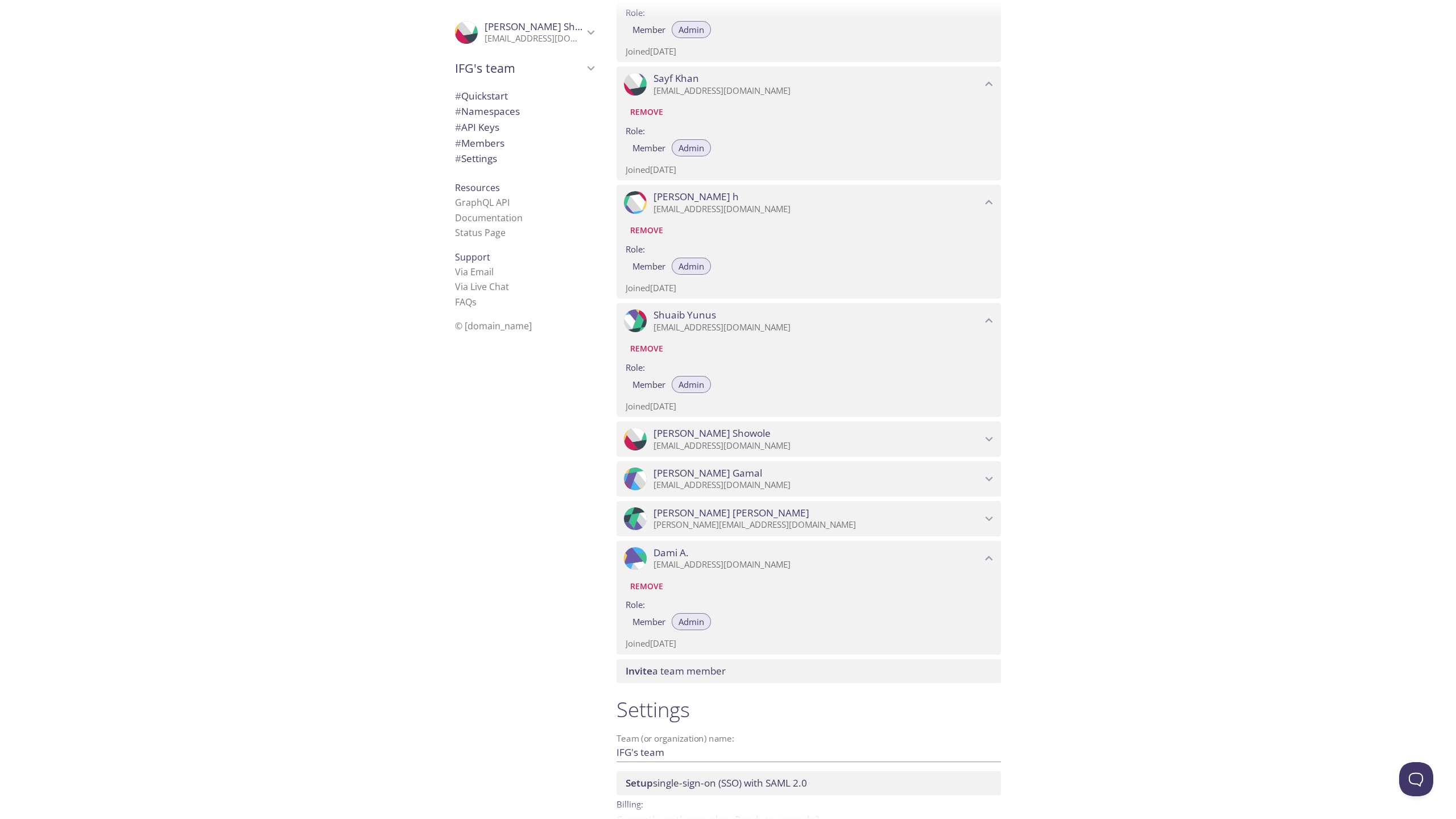
click at [703, 448] on p "[EMAIL_ADDRESS][DOMAIN_NAME]" at bounding box center [818, 446] width 328 height 11
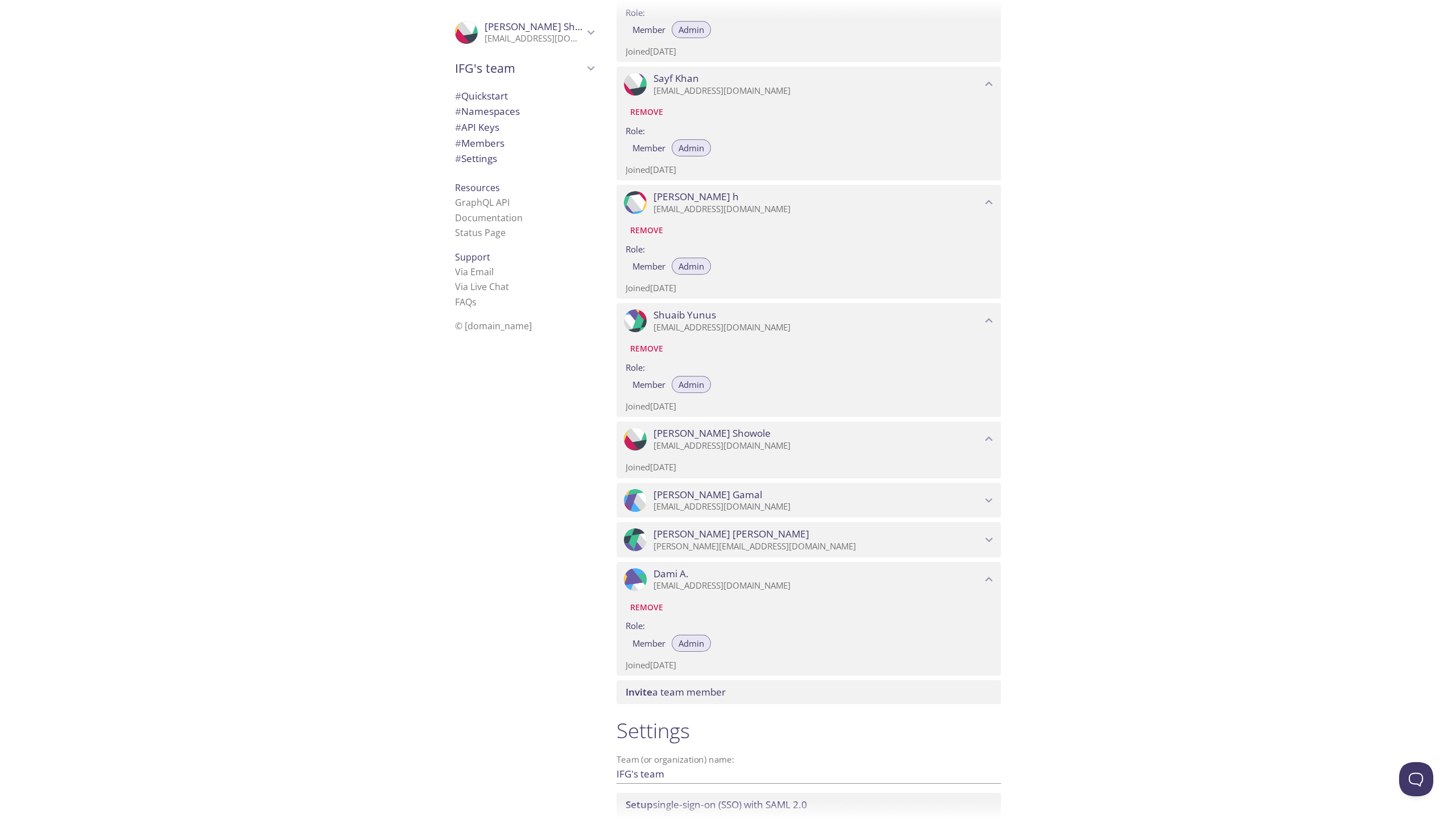
click at [699, 496] on span "[PERSON_NAME]" at bounding box center [708, 495] width 109 height 13
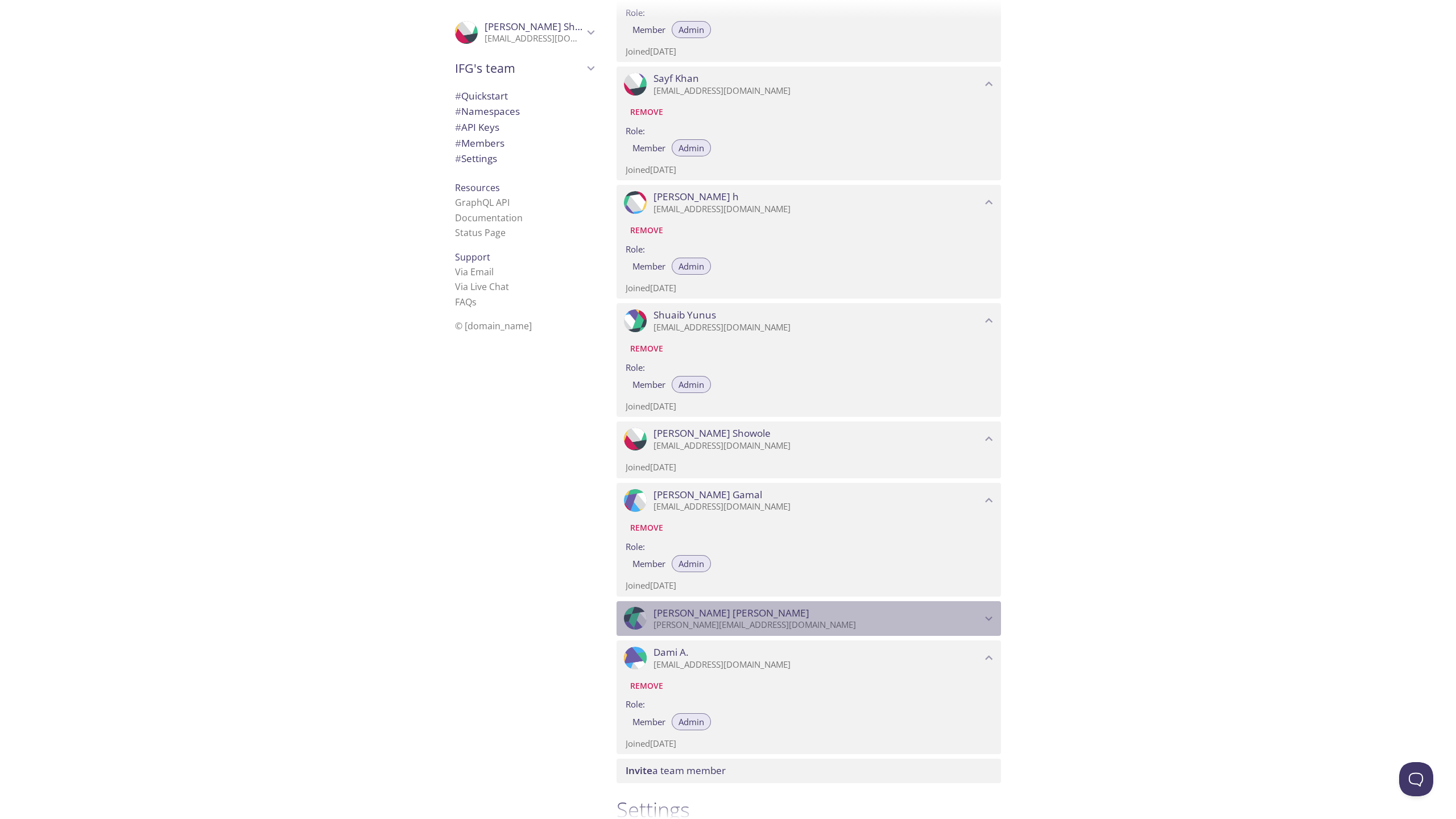
click at [705, 613] on span "[PERSON_NAME]" at bounding box center [731, 613] width 156 height 13
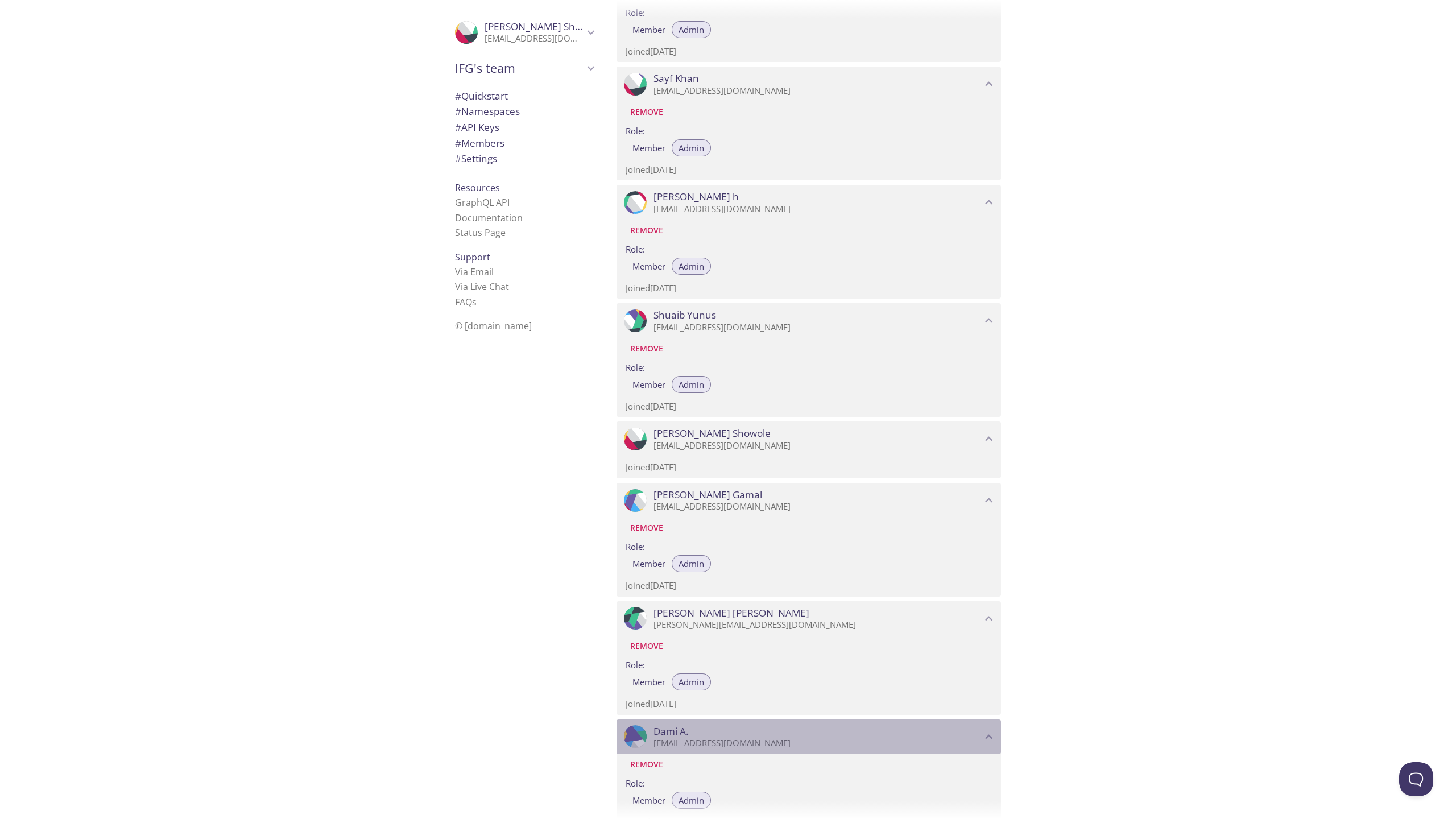
click at [692, 734] on span "Dami A." at bounding box center [818, 732] width 328 height 13
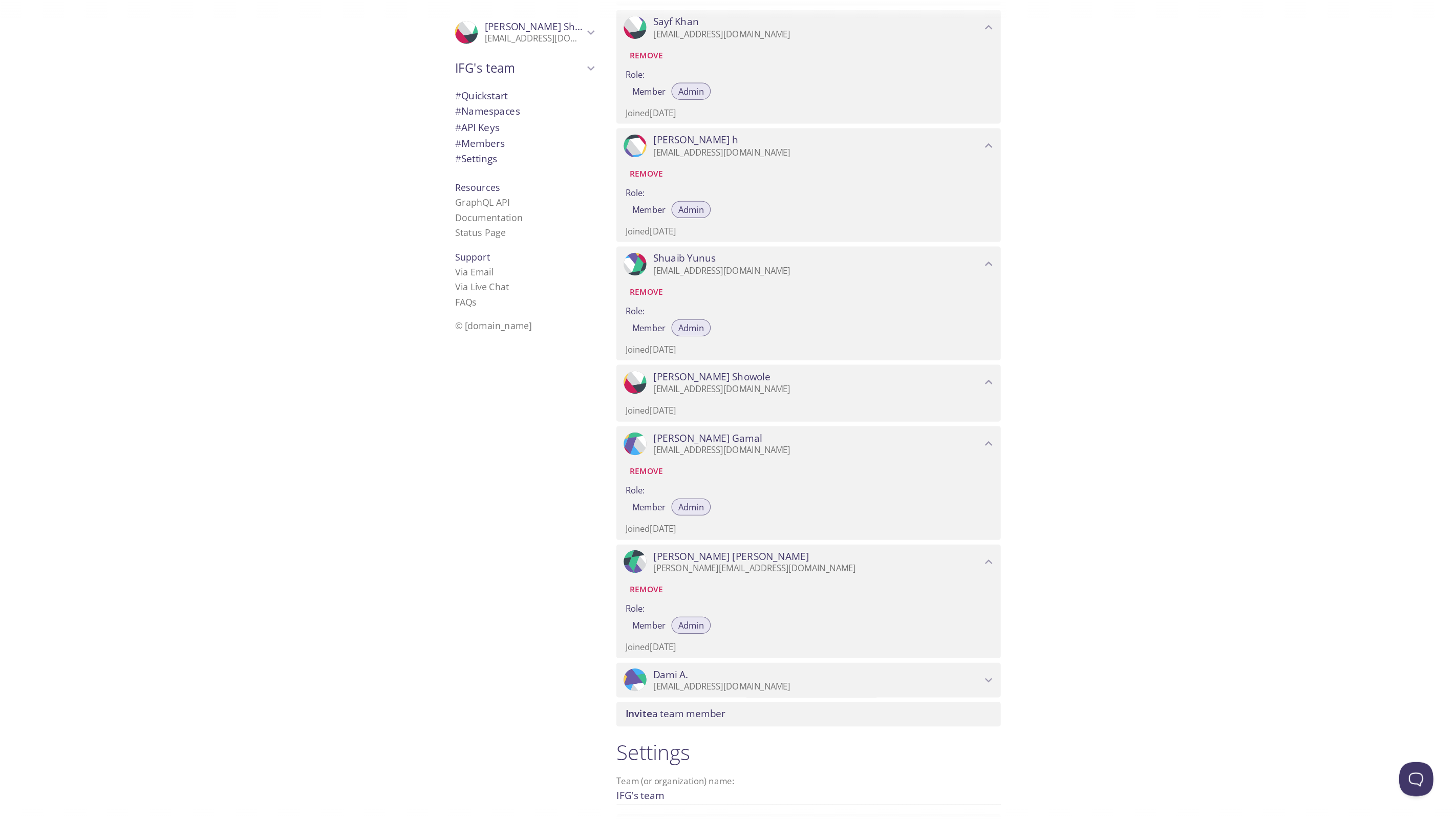
scroll to position [698, 0]
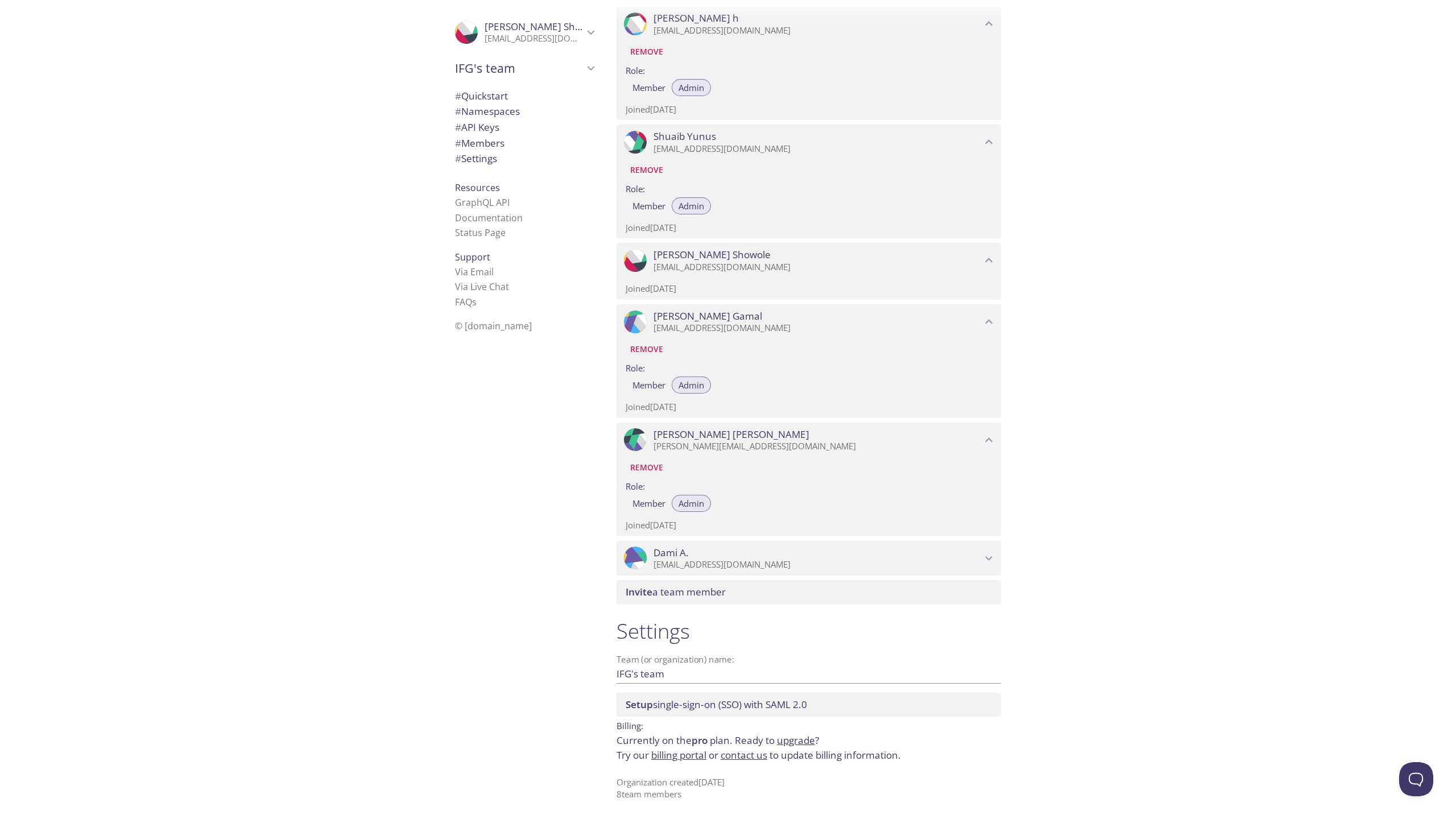
click at [673, 590] on span "Invite a team member" at bounding box center [676, 592] width 100 height 13
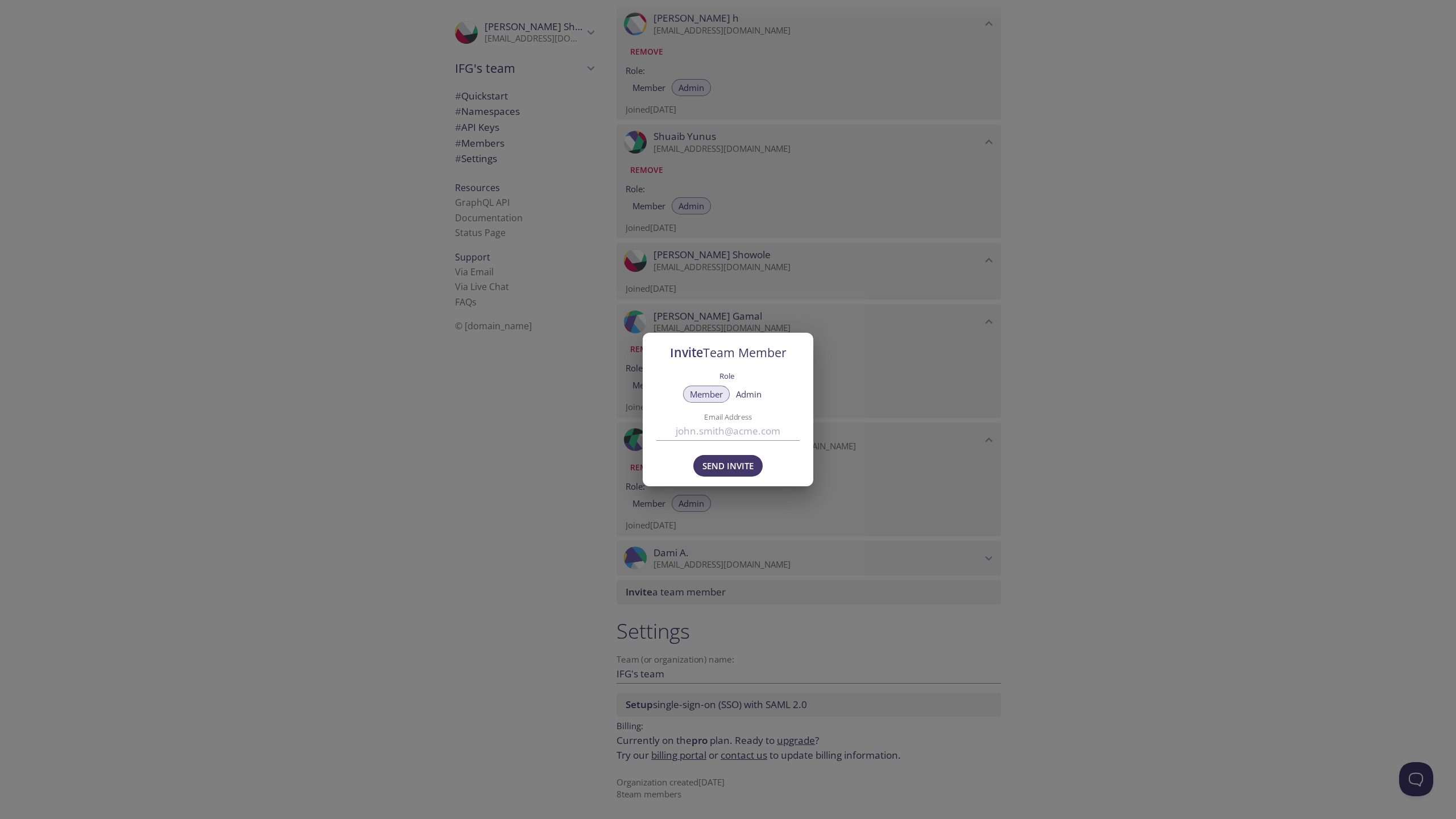
click at [503, 557] on div "Invite Team Member Role Member Admin Email Address Send Invite" at bounding box center [728, 409] width 1456 height 819
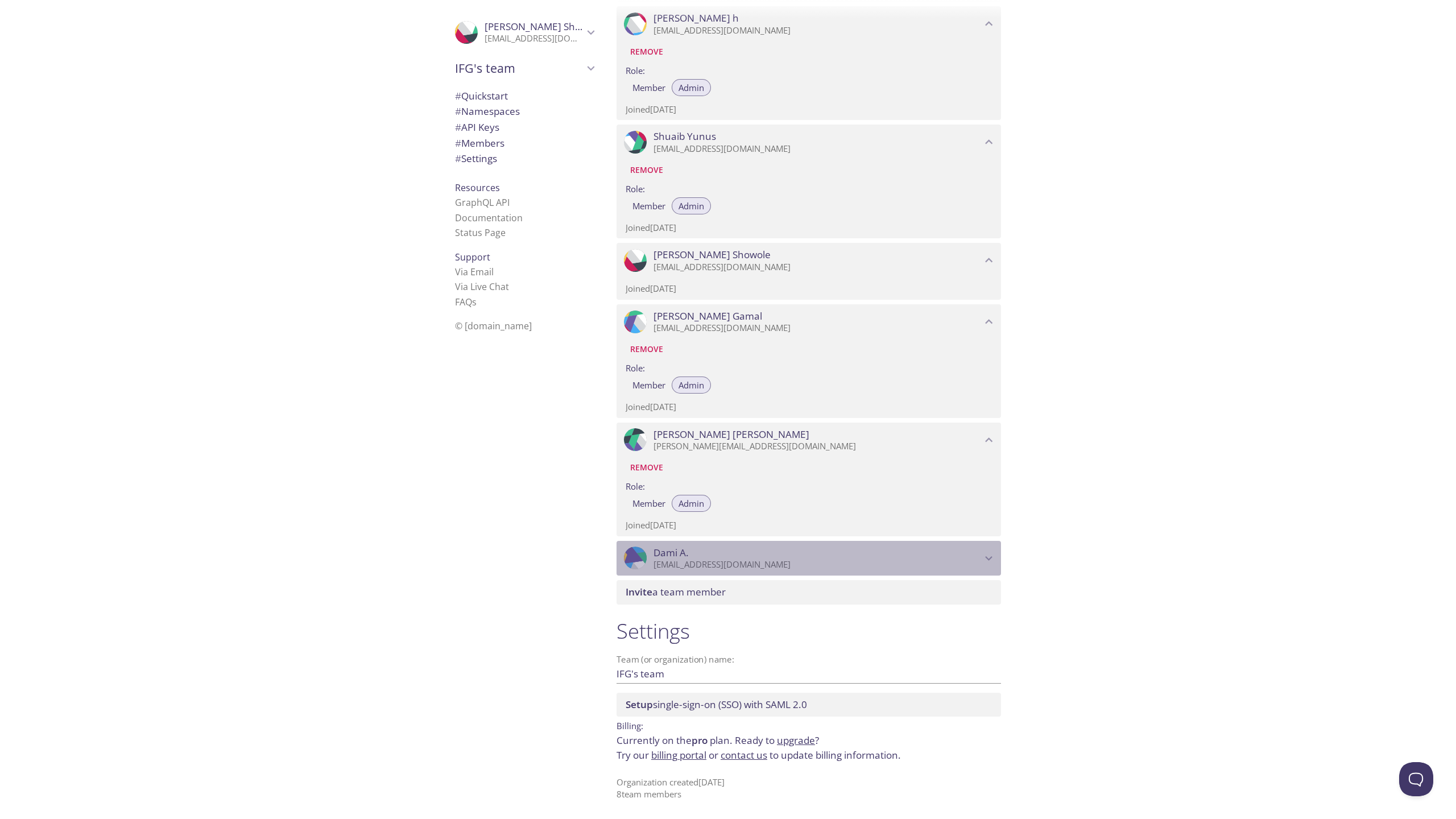
click at [683, 547] on span "Dami A." at bounding box center [671, 553] width 35 height 13
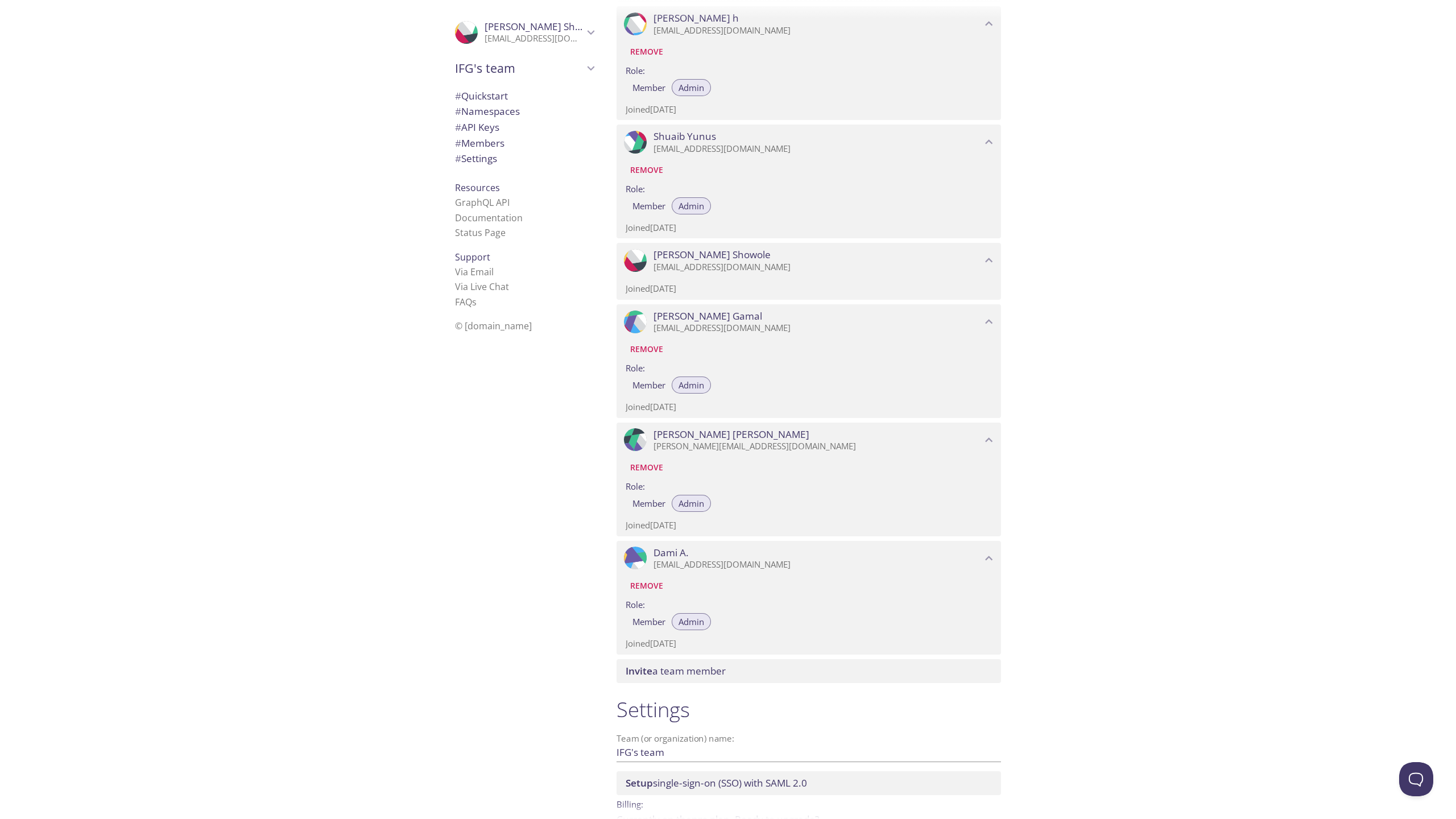
click at [566, 563] on div ".cls-1 { fill: #6d5ca8; } .cls-2 { fill: #3fc191; } .cls-3 { fill: #3b4752; } .…" at bounding box center [522, 409] width 170 height 819
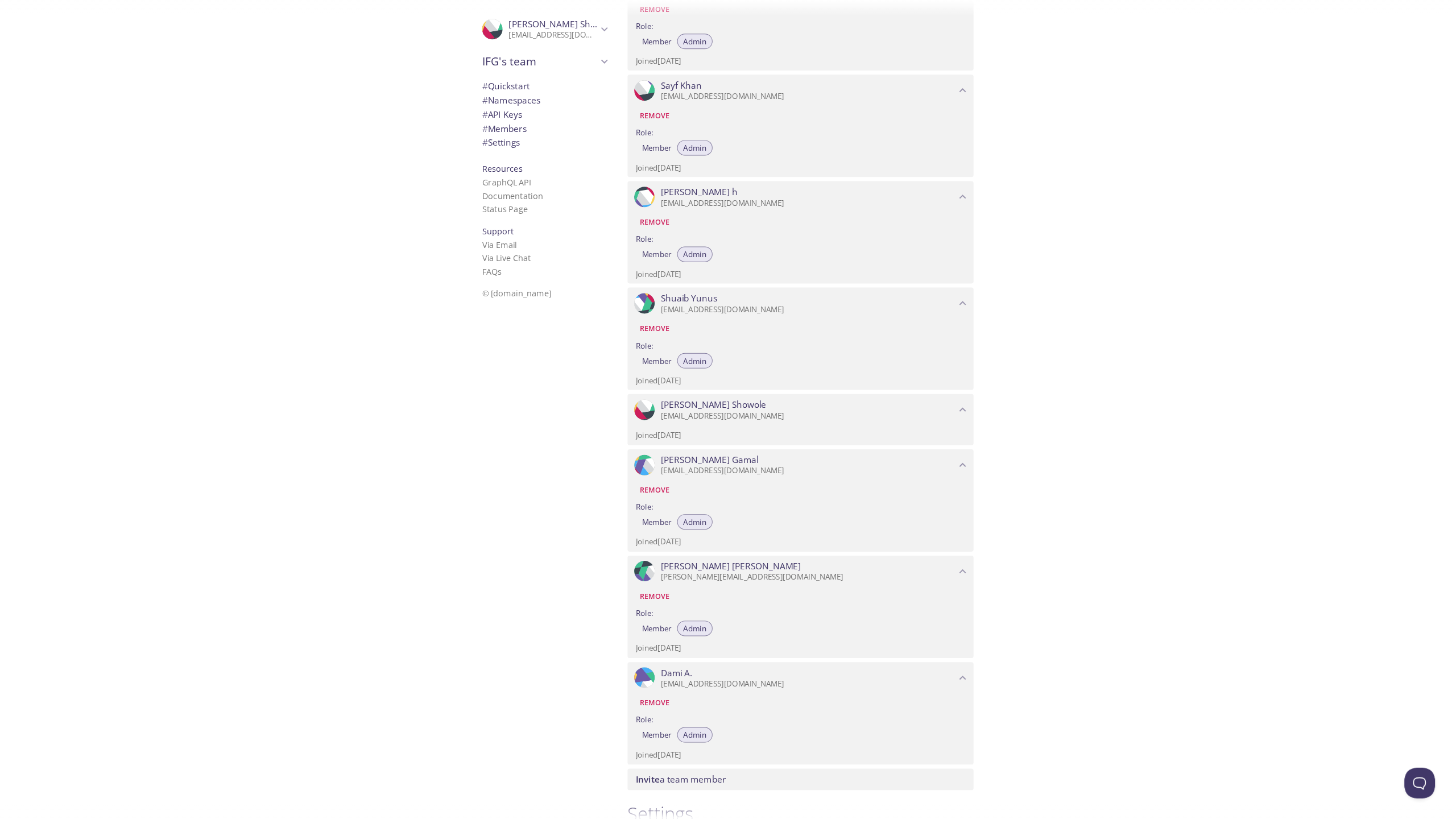
scroll to position [580, 0]
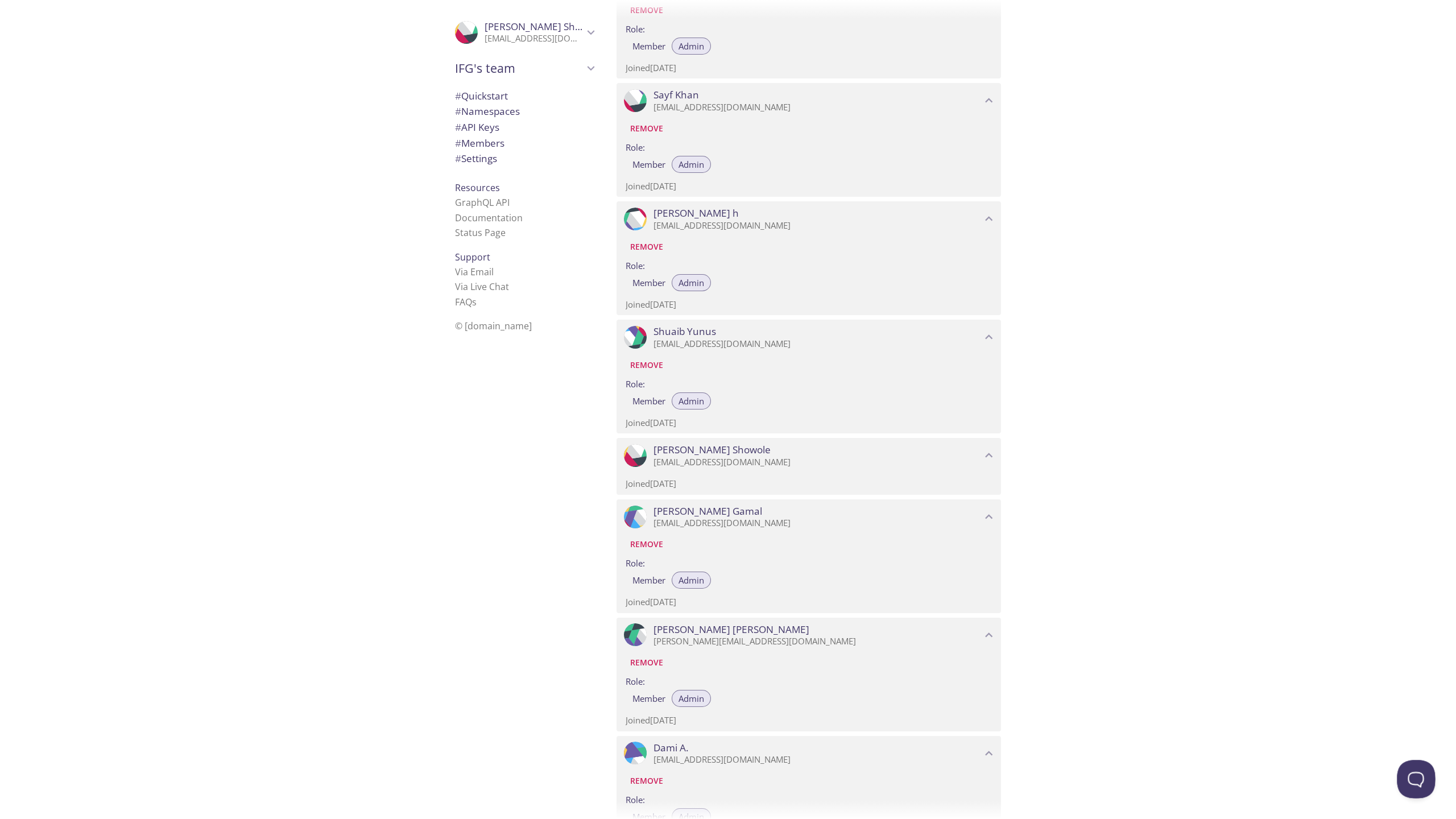
click at [1409, 771] on button "Open Beacon popover" at bounding box center [1414, 777] width 34 height 34
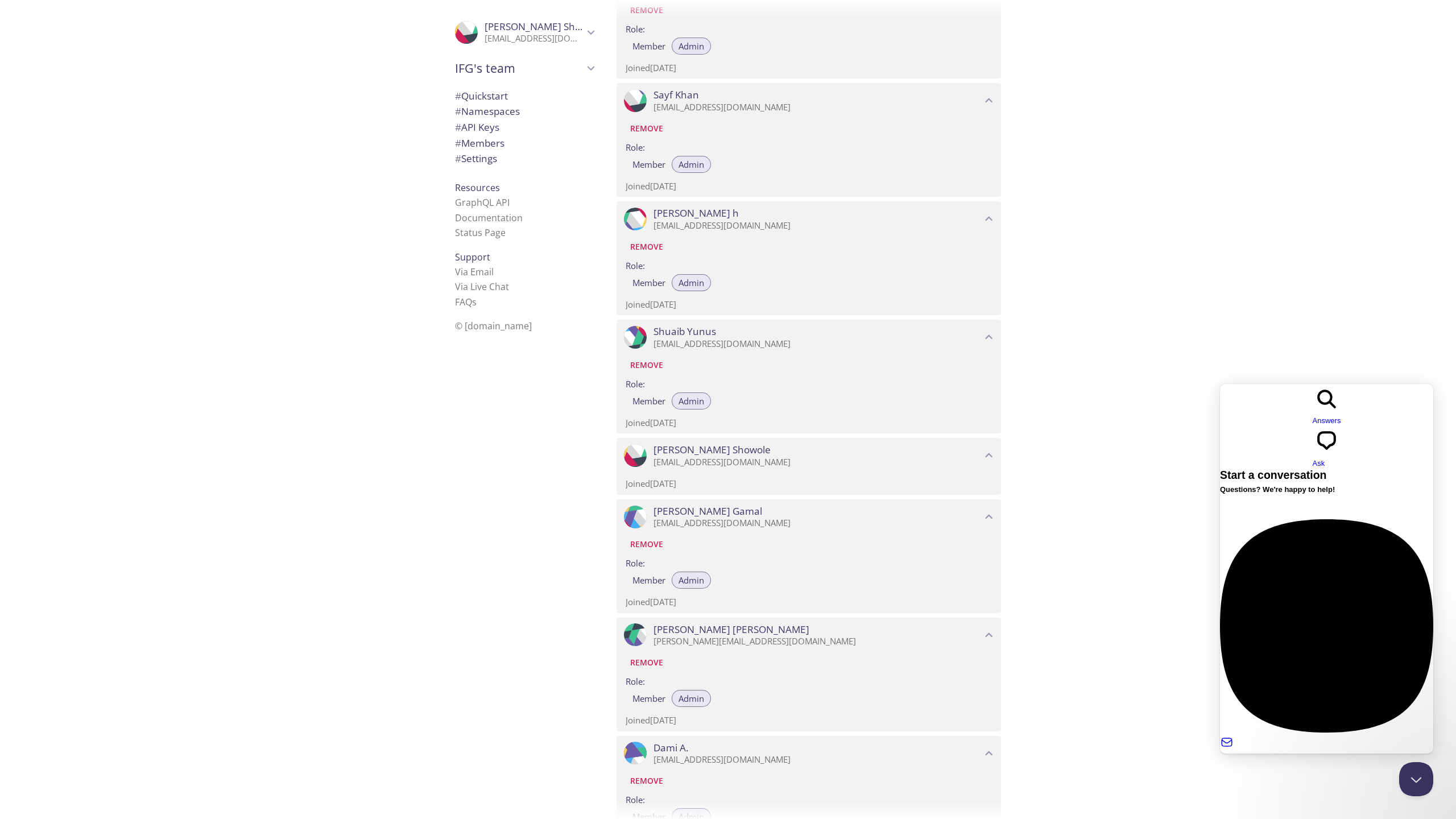
click at [1095, 554] on div "Quickstart Send a test email to [EMAIL_ADDRESS][DOMAIN_NAME] and then click her…" at bounding box center [1032, 409] width 849 height 819
click at [1268, 799] on div at bounding box center [1326, 799] width 213 height 0
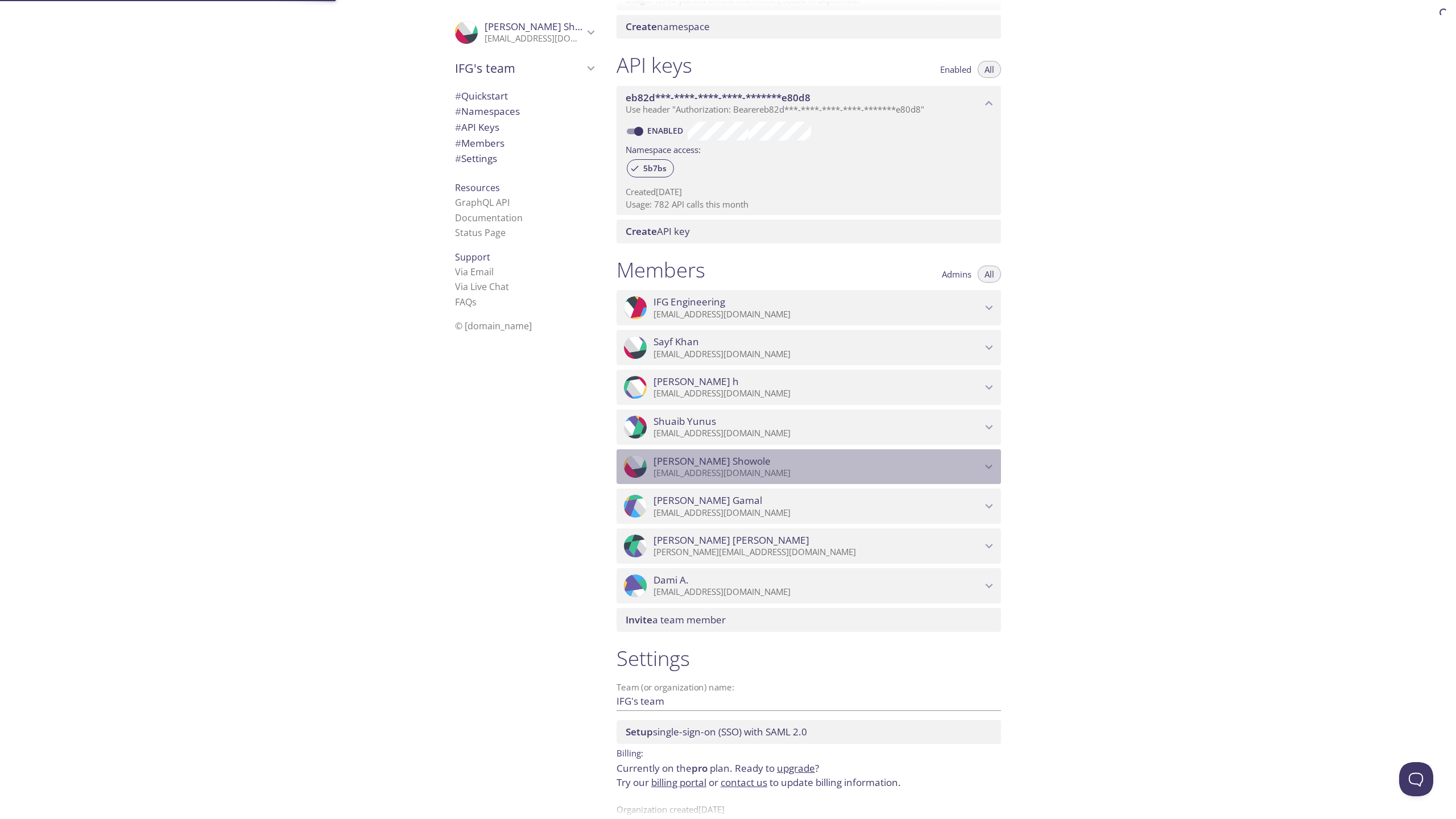
click at [685, 462] on span "Mubarak Showole" at bounding box center [712, 461] width 117 height 13
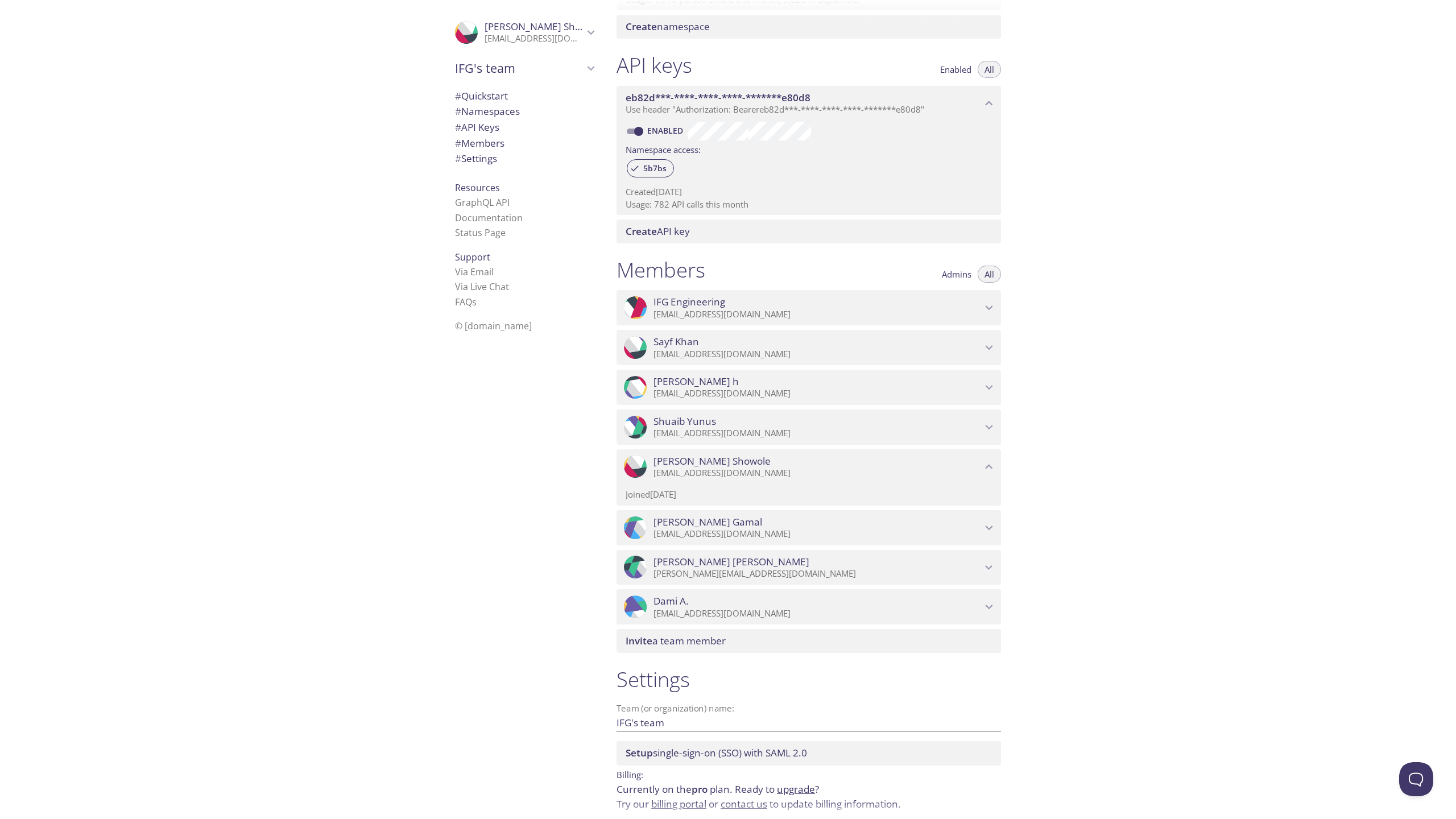
click at [685, 462] on span "Mubarak Showole" at bounding box center [712, 461] width 117 height 13
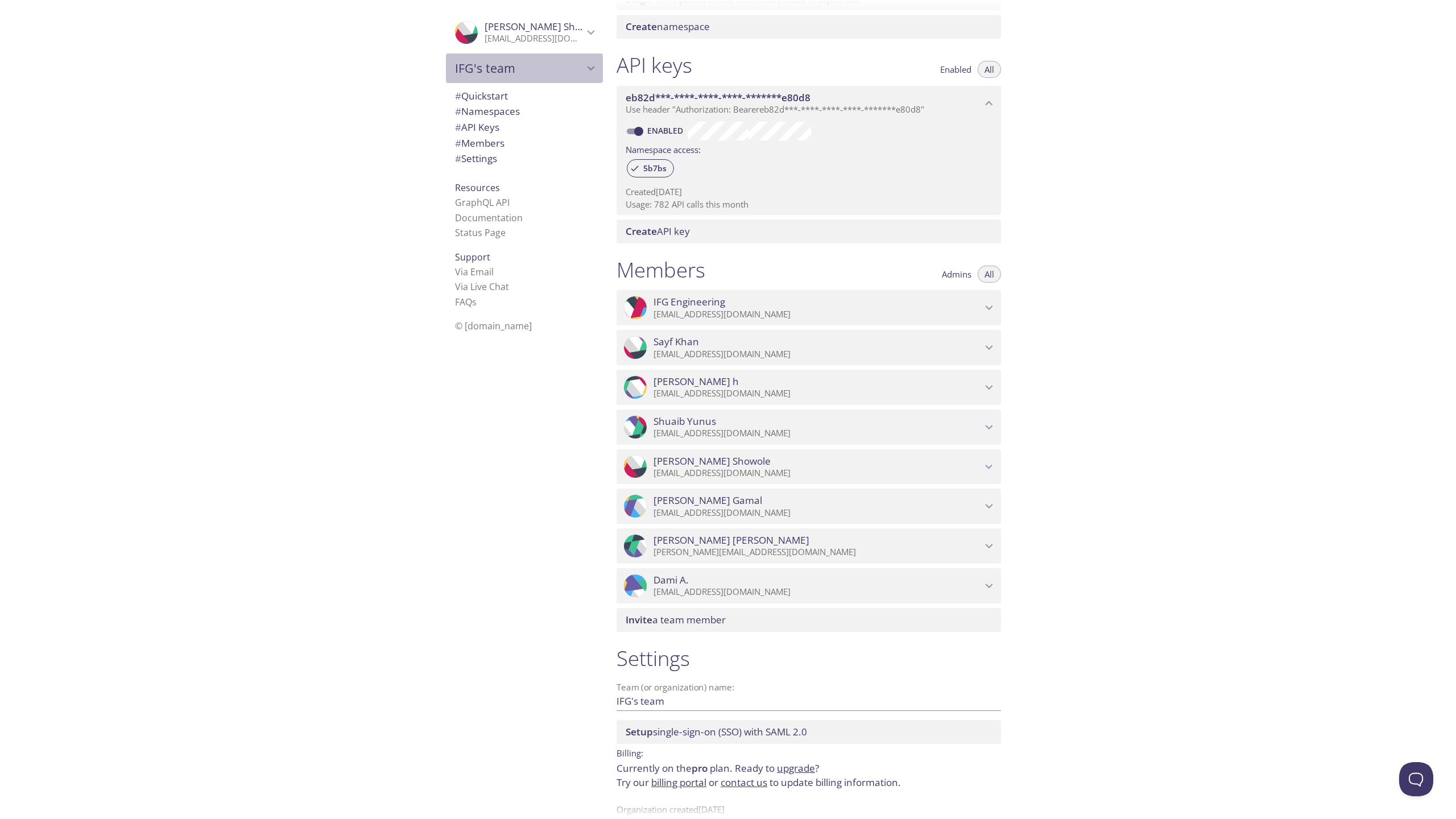
click at [503, 69] on span "IFG's team" at bounding box center [519, 68] width 129 height 16
click at [516, 34] on p "[EMAIL_ADDRESS][DOMAIN_NAME]" at bounding box center [534, 39] width 99 height 11
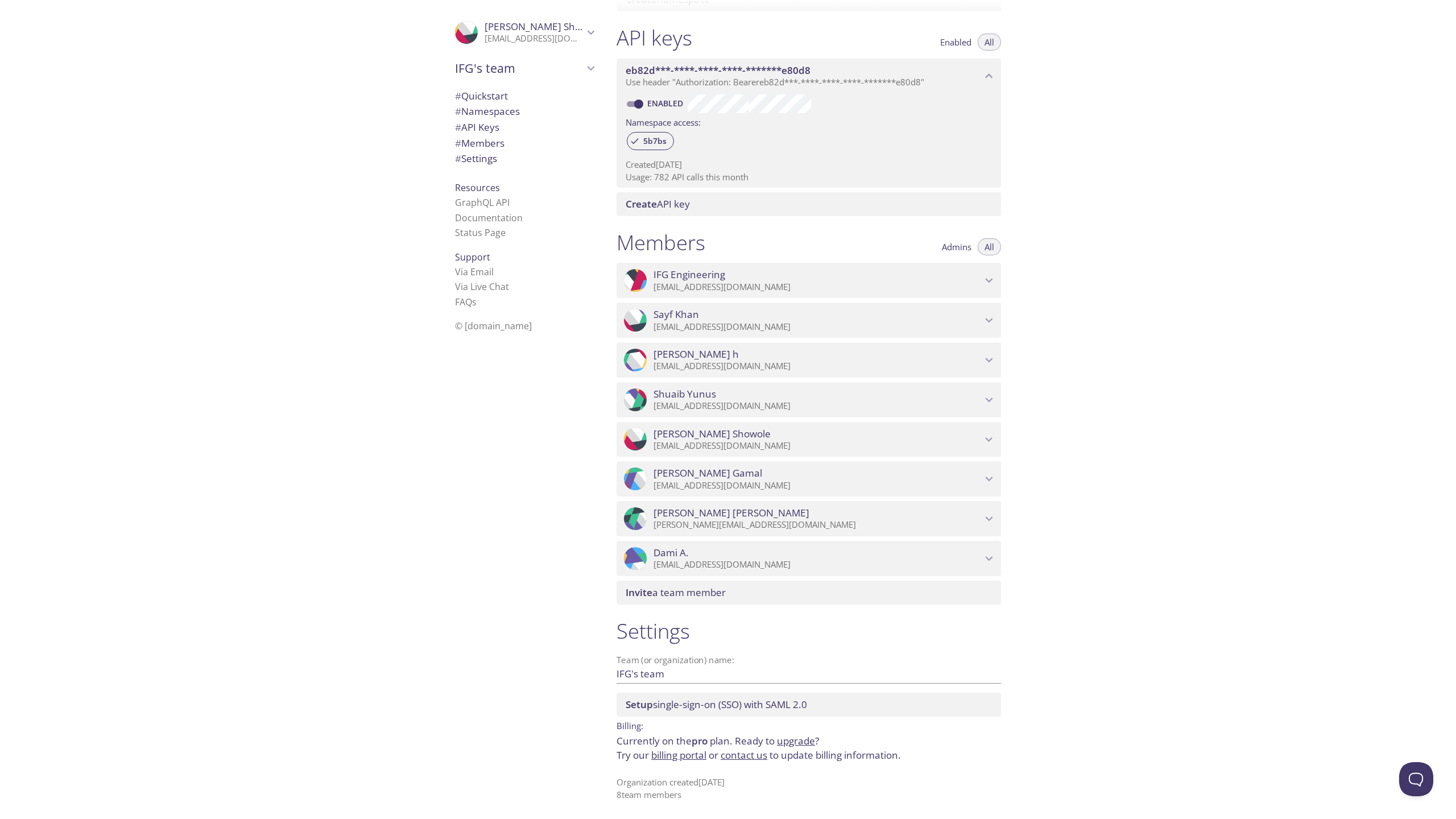
click at [717, 556] on span "Dami A." at bounding box center [818, 553] width 328 height 13
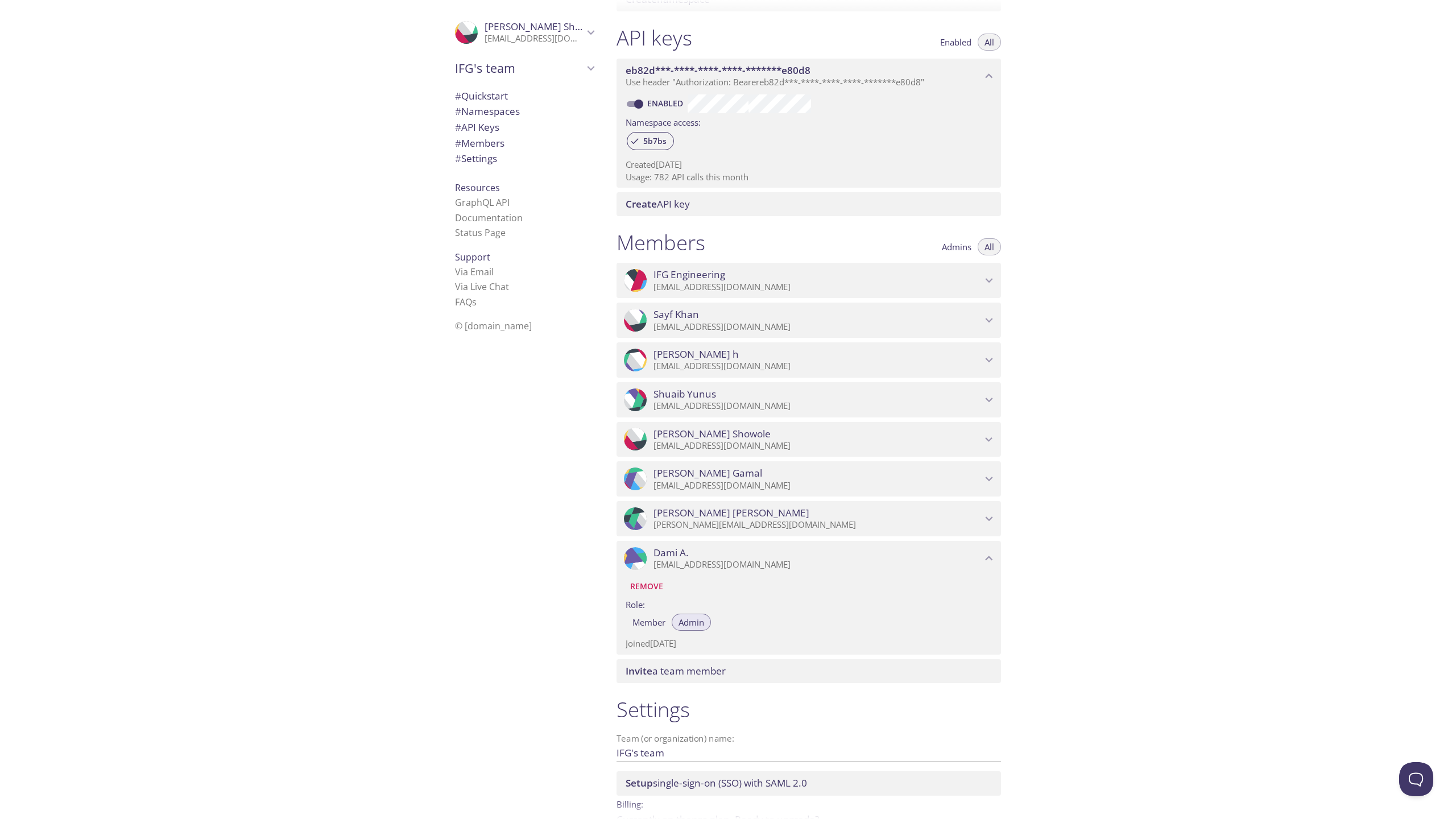
click at [717, 556] on span "Dami A." at bounding box center [818, 553] width 328 height 13
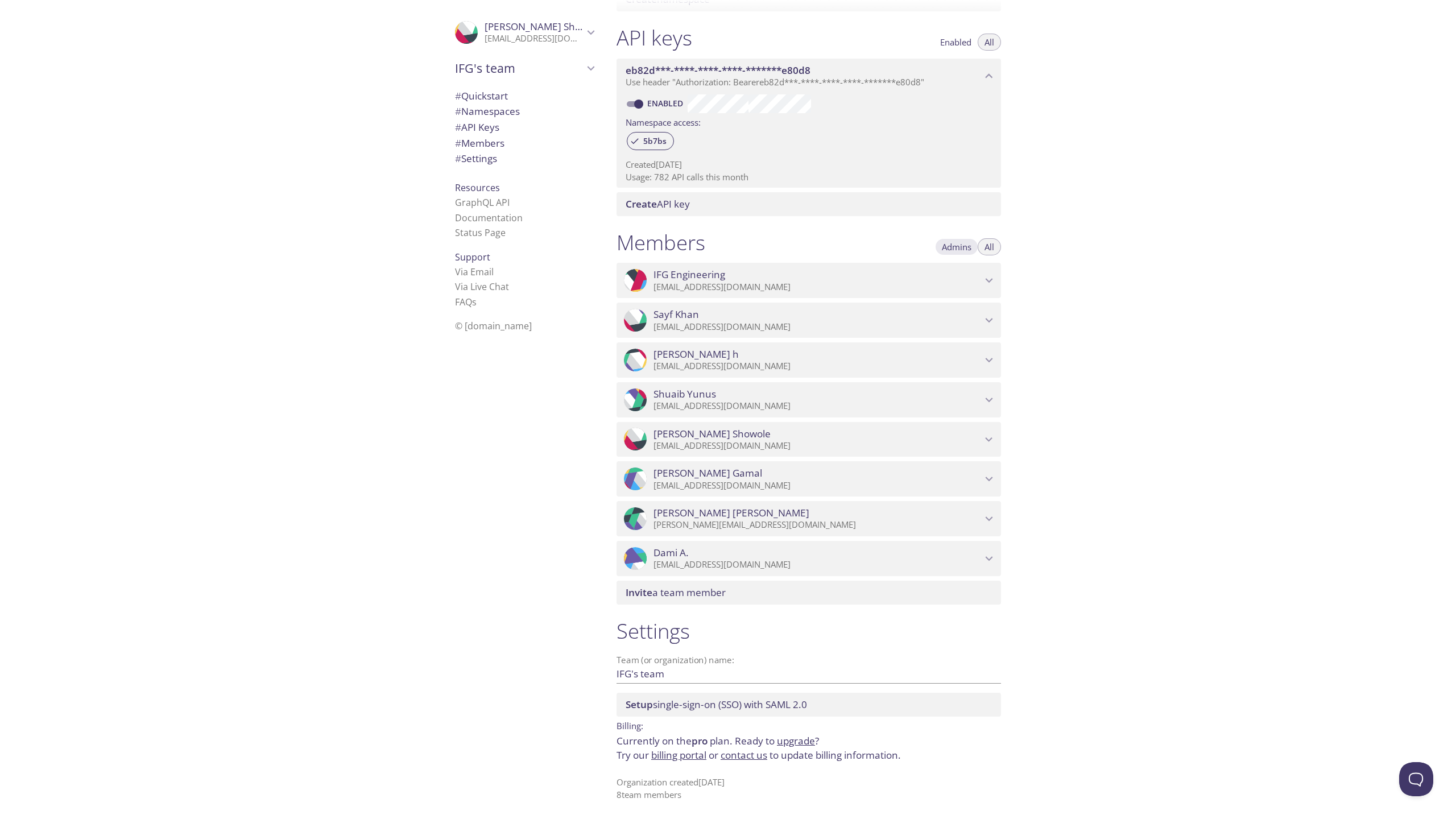
click at [966, 247] on span "Admins" at bounding box center [956, 247] width 30 height 0
click at [989, 247] on span "All" at bounding box center [989, 247] width 9 height 0
click at [968, 247] on span "Admins" at bounding box center [956, 247] width 30 height 0
click at [992, 247] on span "All" at bounding box center [989, 247] width 9 height 0
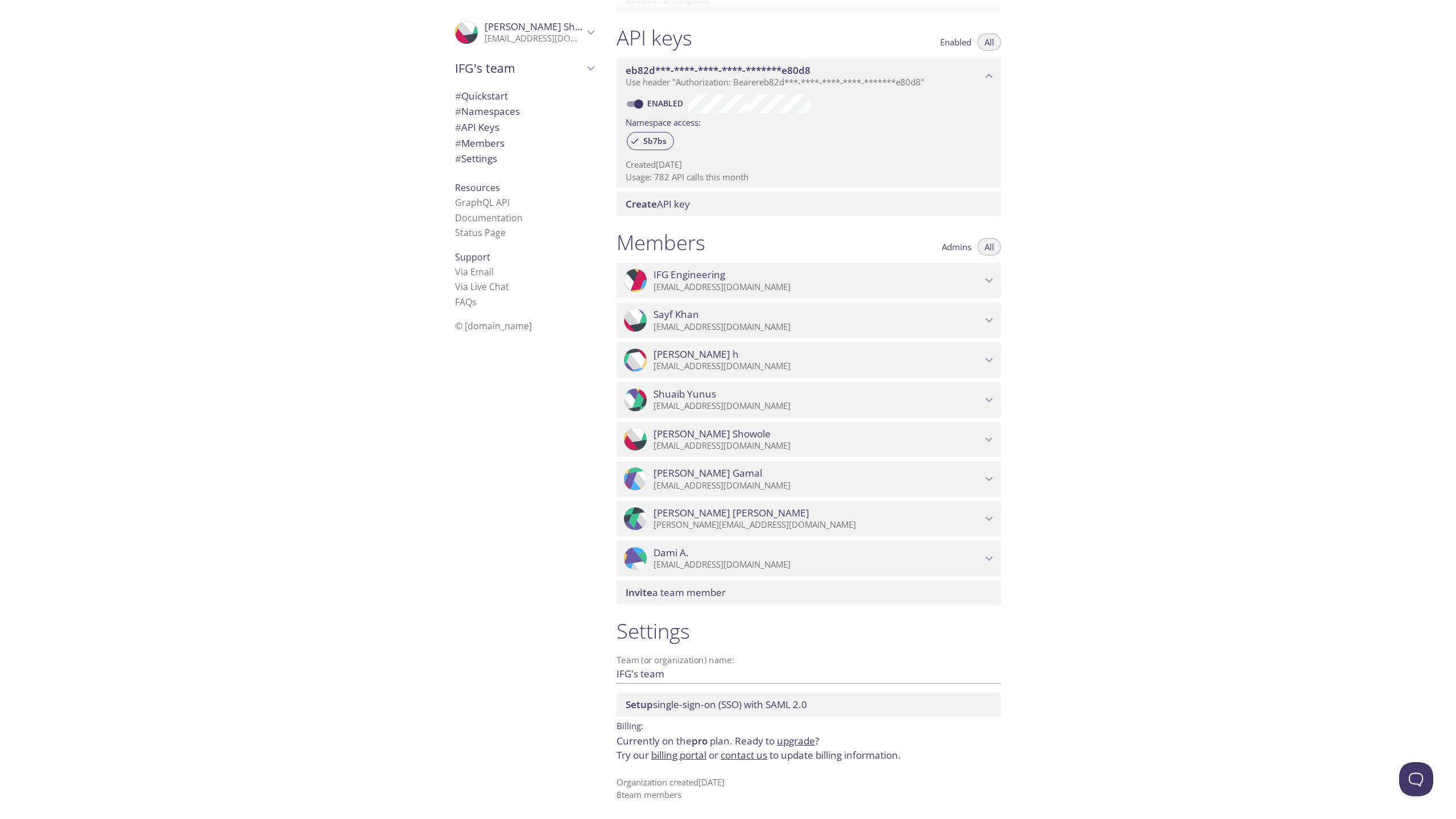
type button "all"
click at [1410, 771] on button "Open Beacon popover" at bounding box center [1414, 777] width 34 height 34
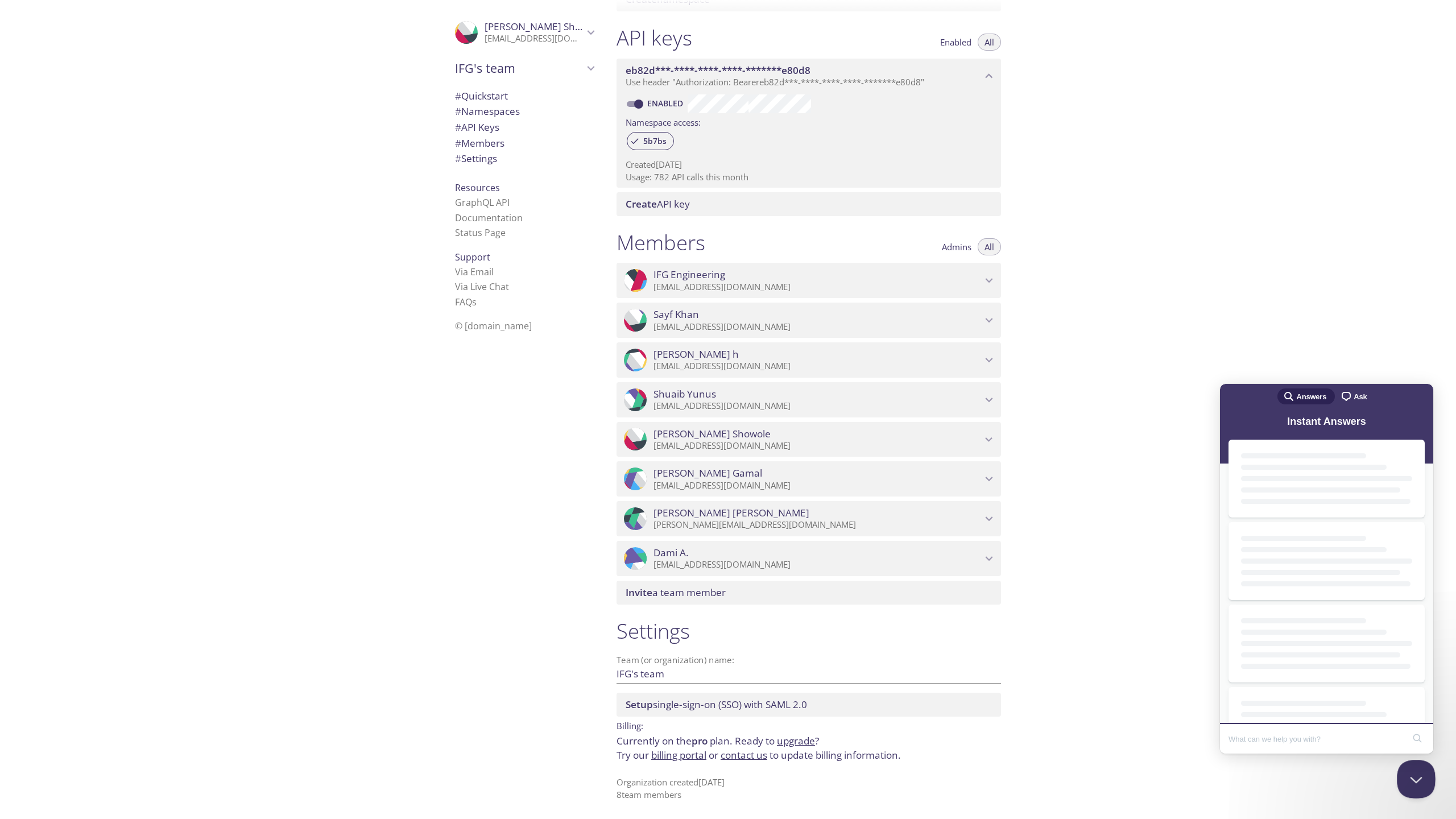
scroll to position [0, 0]
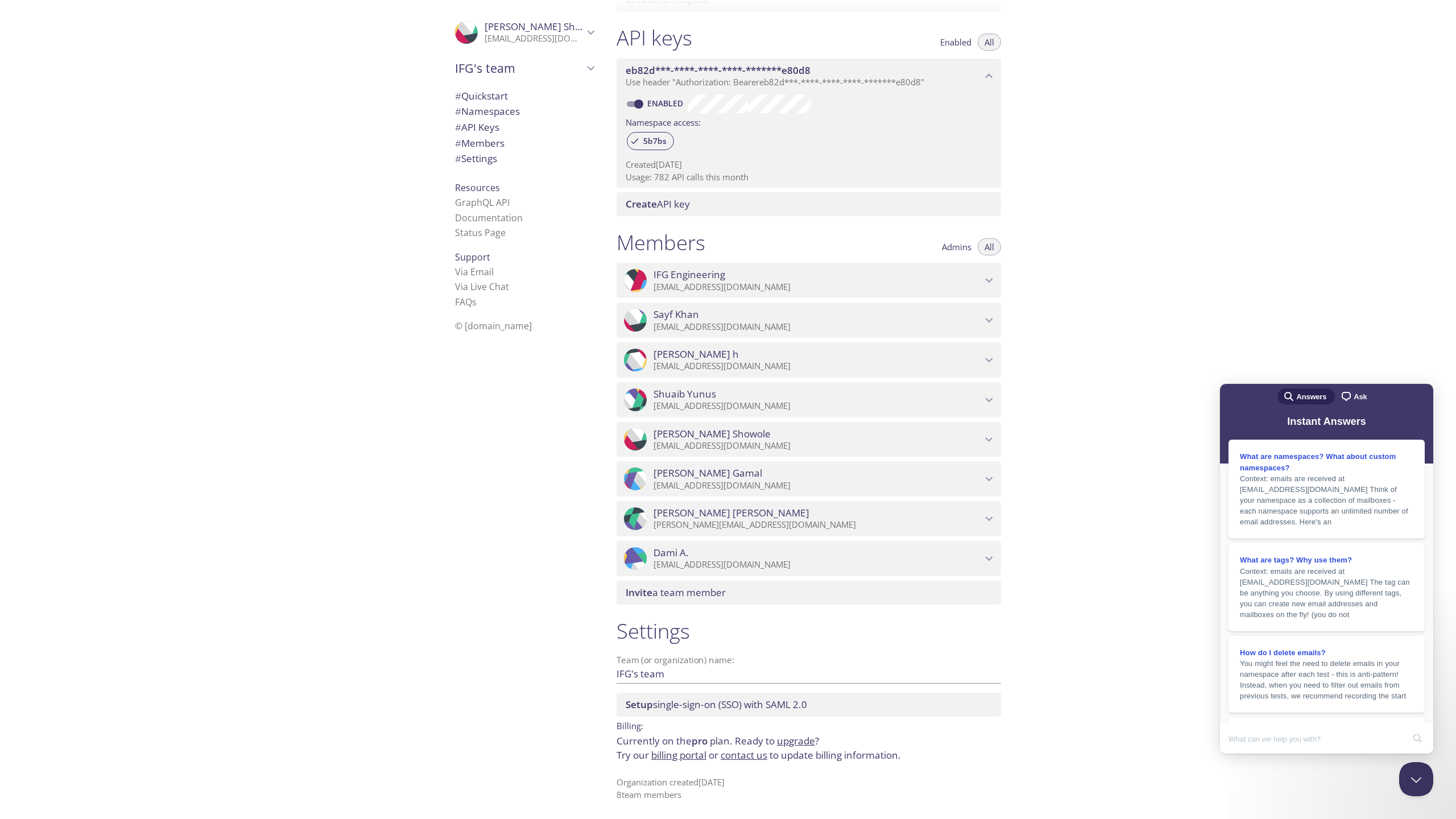
click at [1352, 400] on span "chat-square" at bounding box center [1346, 397] width 14 height 14
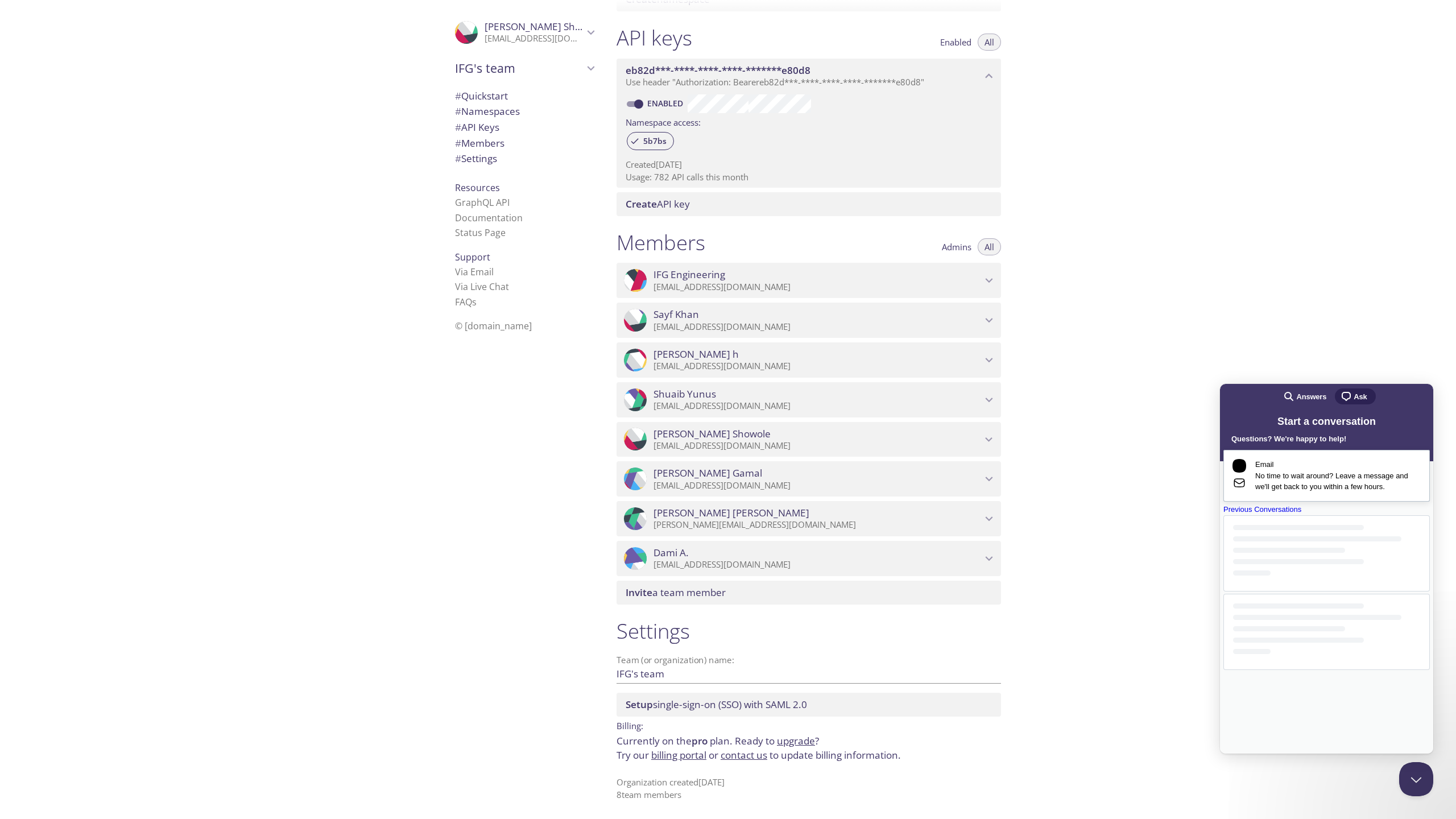
click at [1303, 493] on span "No time to wait around? Leave a message and we'll get back to you within a few …" at bounding box center [1338, 481] width 165 height 22
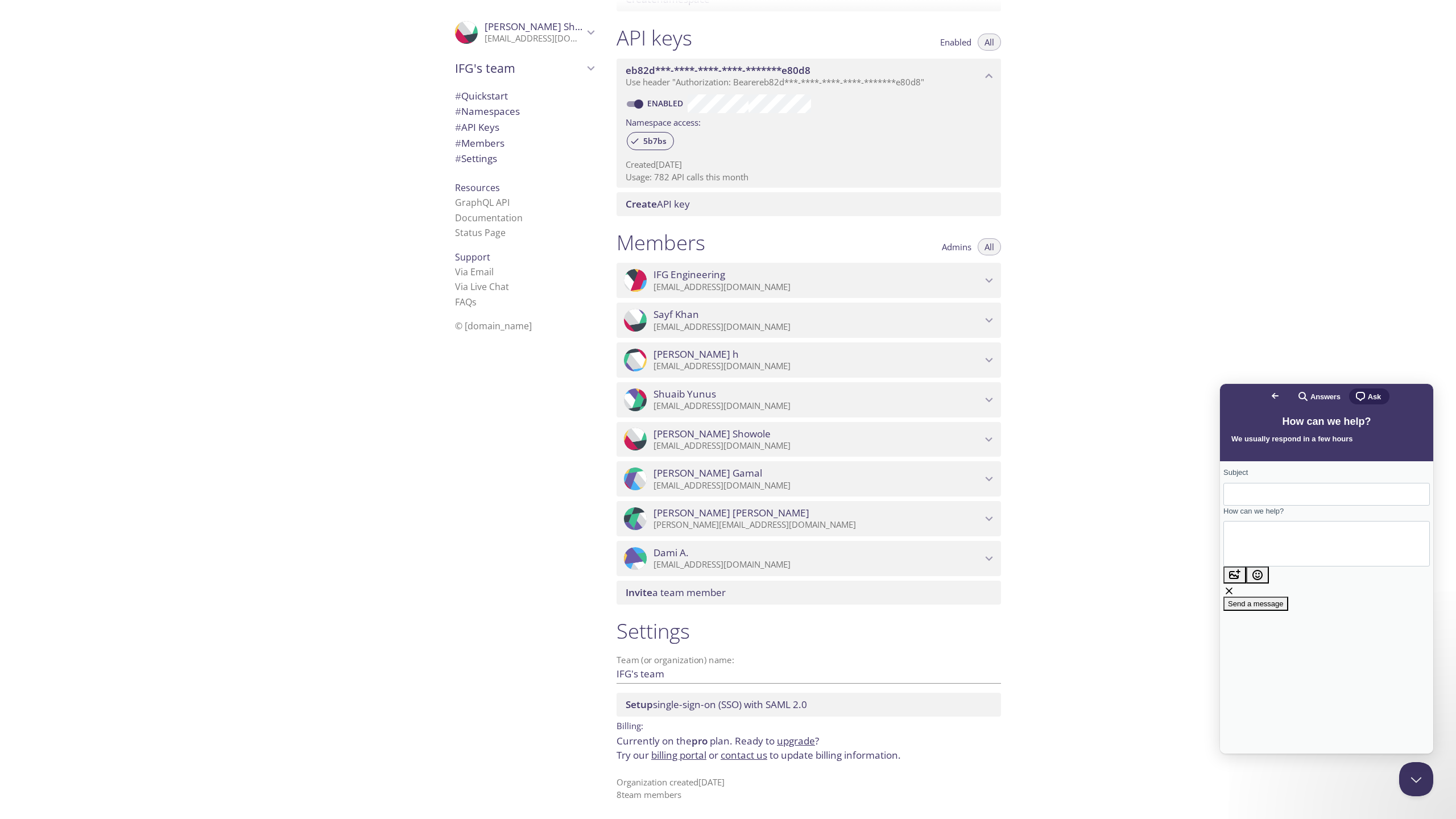
click at [1284, 499] on input "Subject" at bounding box center [1326, 494] width 188 height 20
type input "d"
